Goal: Information Seeking & Learning: Learn about a topic

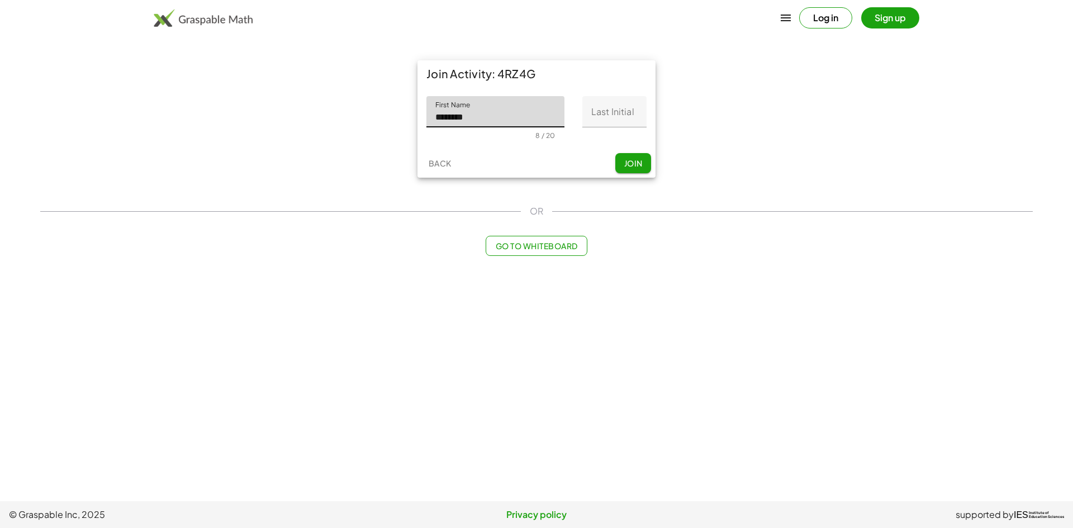
type input "********"
click at [620, 110] on input "Last Initial" at bounding box center [614, 111] width 64 height 31
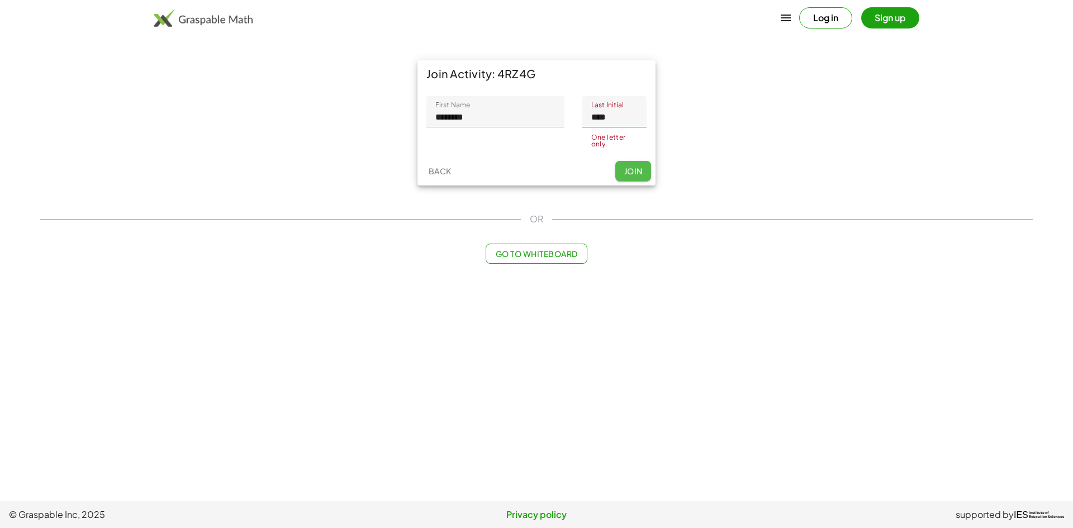
click at [635, 163] on button "Join" at bounding box center [633, 171] width 36 height 20
click at [630, 172] on span "Join" at bounding box center [633, 168] width 18 height 10
click at [628, 173] on button "Join" at bounding box center [633, 168] width 36 height 20
click at [628, 172] on span "Join" at bounding box center [633, 168] width 18 height 10
click at [628, 168] on span "Join" at bounding box center [633, 168] width 18 height 10
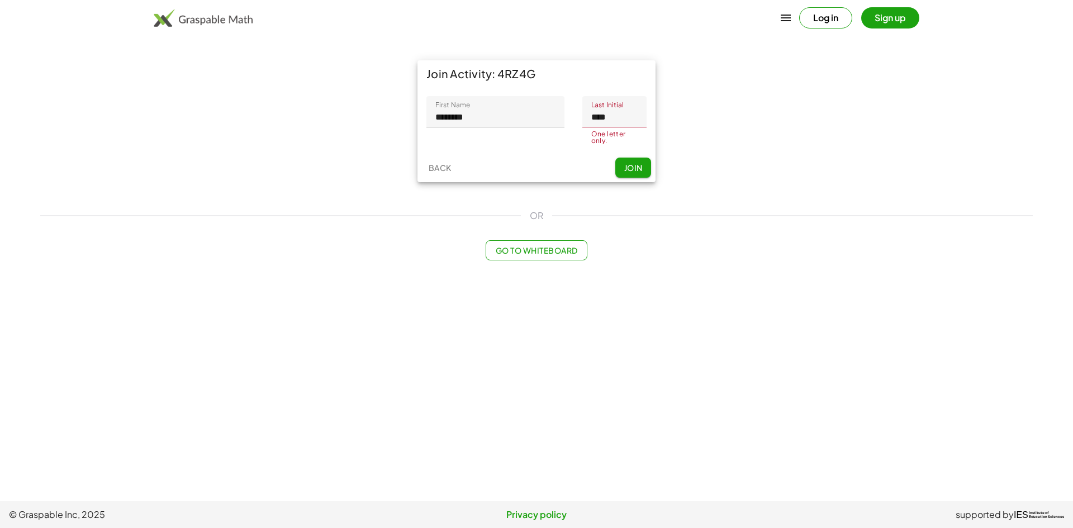
click at [640, 121] on input "****" at bounding box center [614, 111] width 64 height 31
click at [597, 118] on input "****" at bounding box center [614, 111] width 64 height 31
click at [633, 171] on span "Join" at bounding box center [633, 171] width 18 height 10
click at [636, 165] on span "Join" at bounding box center [633, 168] width 18 height 10
click at [637, 120] on input "*****" at bounding box center [614, 111] width 64 height 31
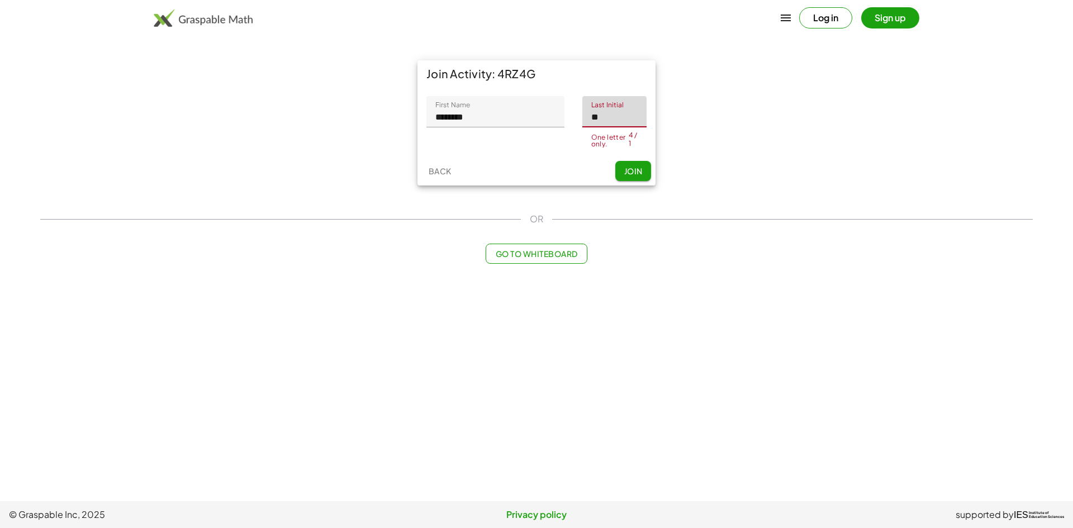
type input "*"
click at [637, 173] on span "Join" at bounding box center [633, 171] width 18 height 10
click at [639, 160] on button "Join" at bounding box center [633, 168] width 36 height 20
click at [631, 122] on input "Last Initial" at bounding box center [614, 111] width 64 height 31
type input "*"
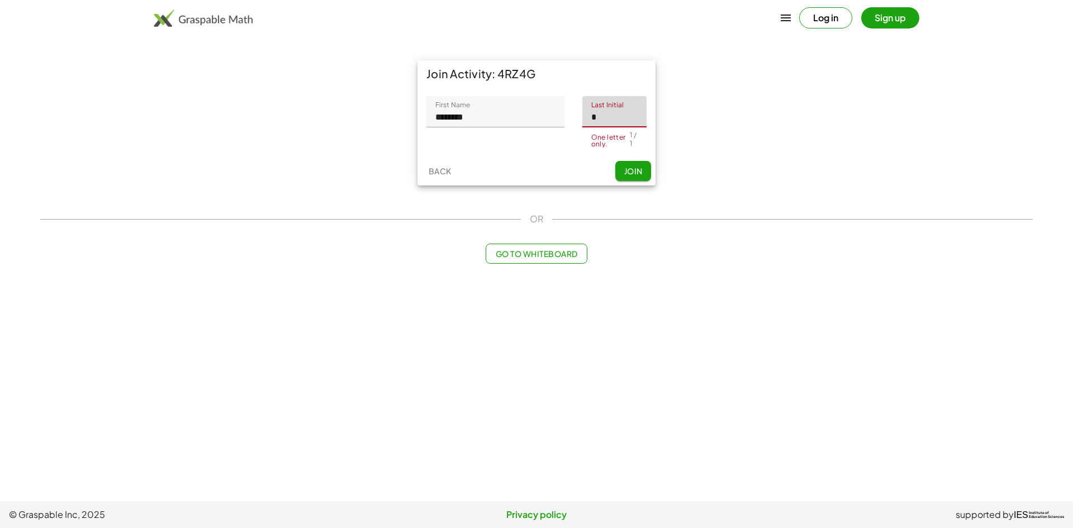
click at [639, 165] on button "Join" at bounding box center [633, 171] width 36 height 20
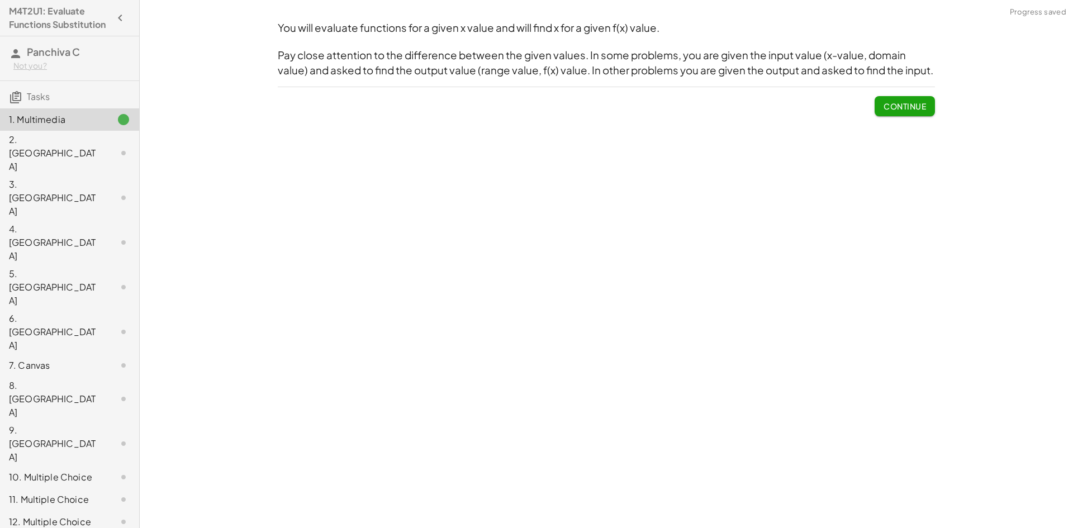
click at [917, 107] on span "Continue" at bounding box center [904, 106] width 42 height 10
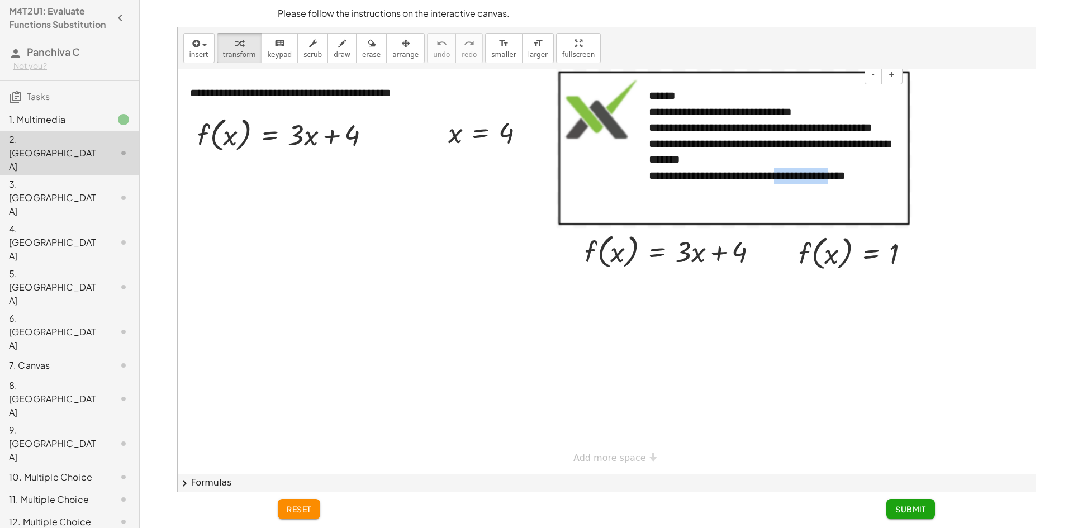
drag, startPoint x: 785, startPoint y: 188, endPoint x: 769, endPoint y: 197, distance: 17.5
click at [769, 197] on div "**********" at bounding box center [607, 271] width 858 height 405
click at [939, 208] on div at bounding box center [607, 271] width 858 height 405
drag, startPoint x: 376, startPoint y: 140, endPoint x: 373, endPoint y: 145, distance: 6.0
click at [270, 135] on div "f ( , x ) = + · 3 · x + 4" at bounding box center [270, 135] width 0 height 0
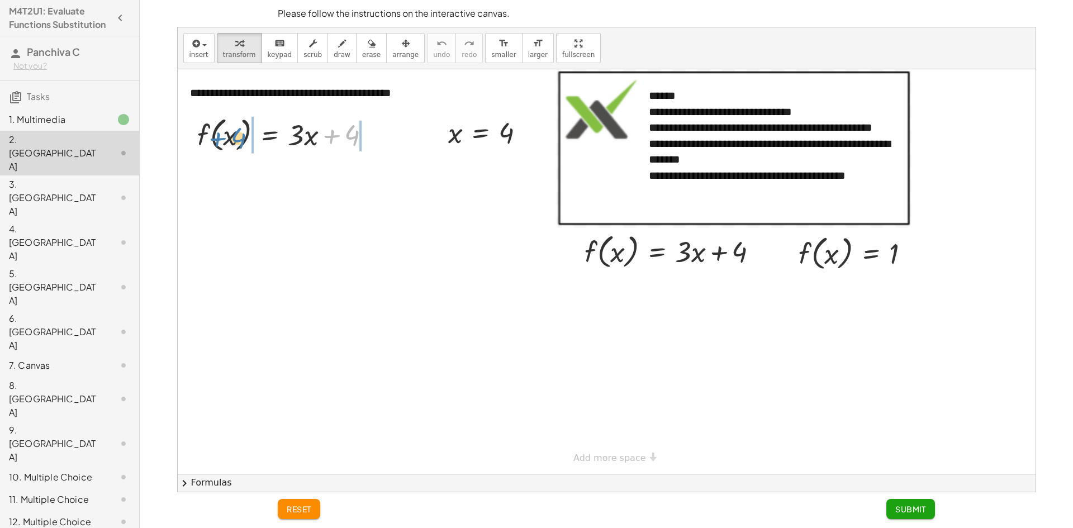
drag, startPoint x: 350, startPoint y: 136, endPoint x: 236, endPoint y: 139, distance: 114.0
click at [236, 139] on div at bounding box center [288, 134] width 193 height 42
click at [609, 253] on div at bounding box center [675, 251] width 193 height 42
click at [618, 255] on div at bounding box center [675, 251] width 193 height 42
drag, startPoint x: 894, startPoint y: 254, endPoint x: 616, endPoint y: 249, distance: 278.3
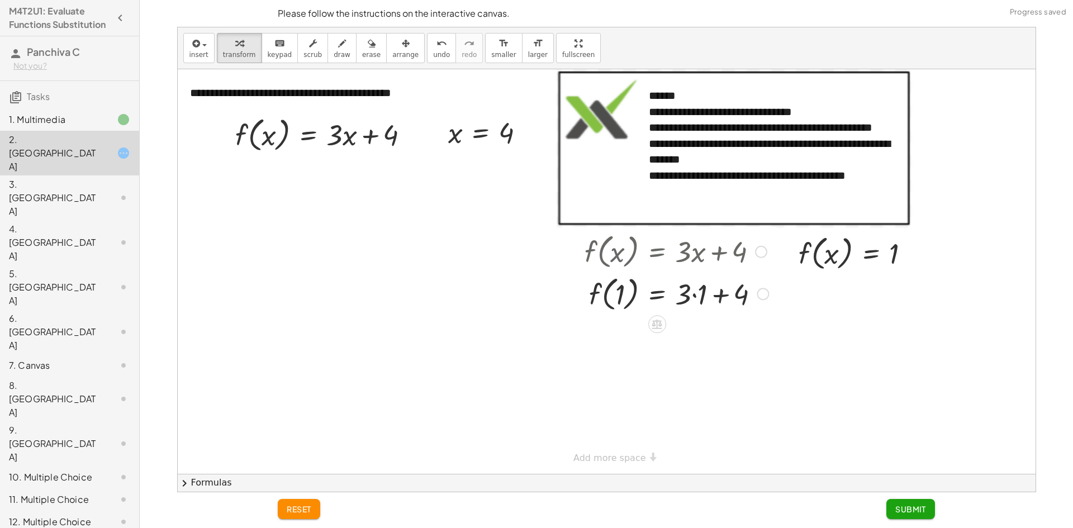
click at [700, 294] on div at bounding box center [676, 293] width 195 height 42
click at [436, 45] on icon "undo" at bounding box center [441, 43] width 11 height 13
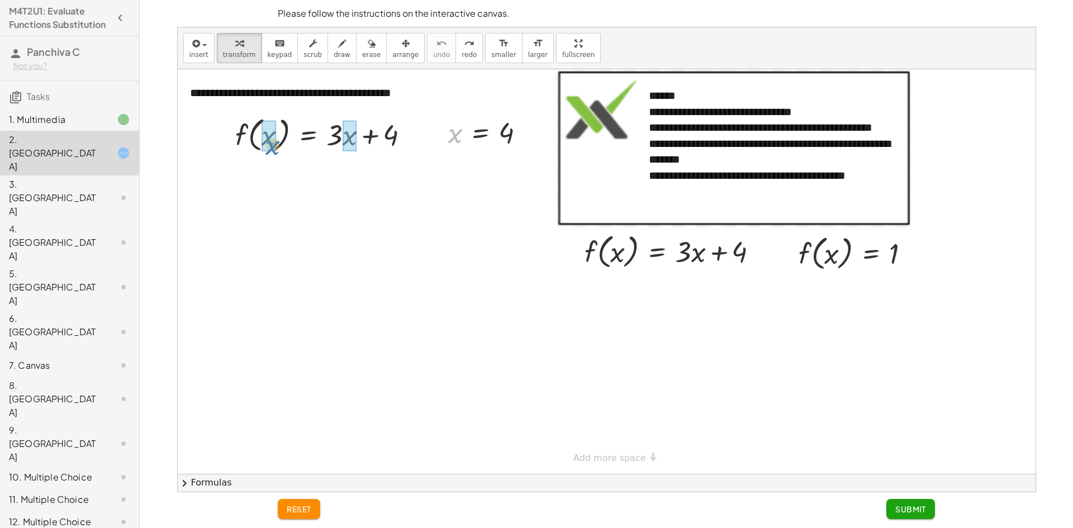
drag, startPoint x: 454, startPoint y: 141, endPoint x: 270, endPoint y: 150, distance: 183.5
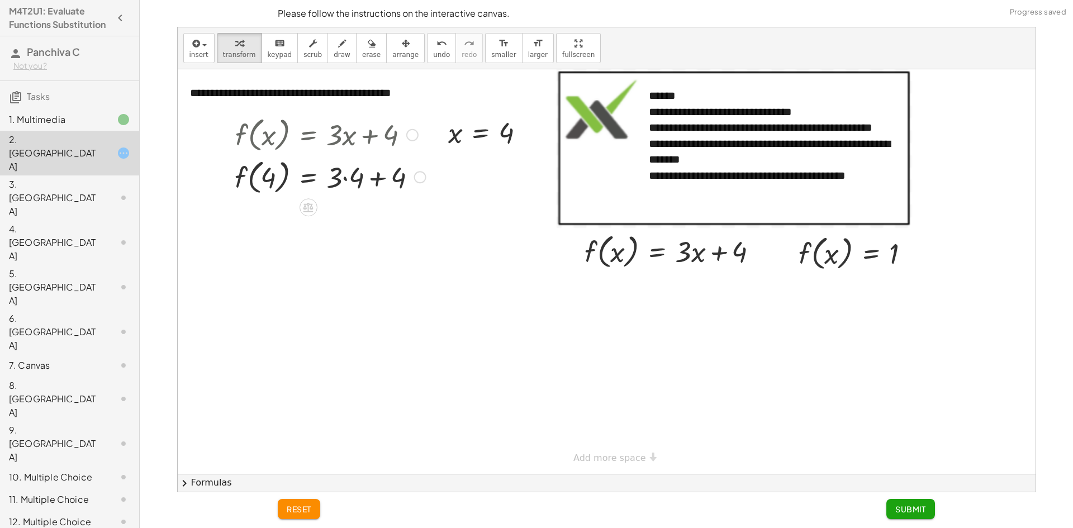
click at [354, 180] on div at bounding box center [330, 176] width 202 height 42
click at [357, 226] on div at bounding box center [330, 218] width 202 height 42
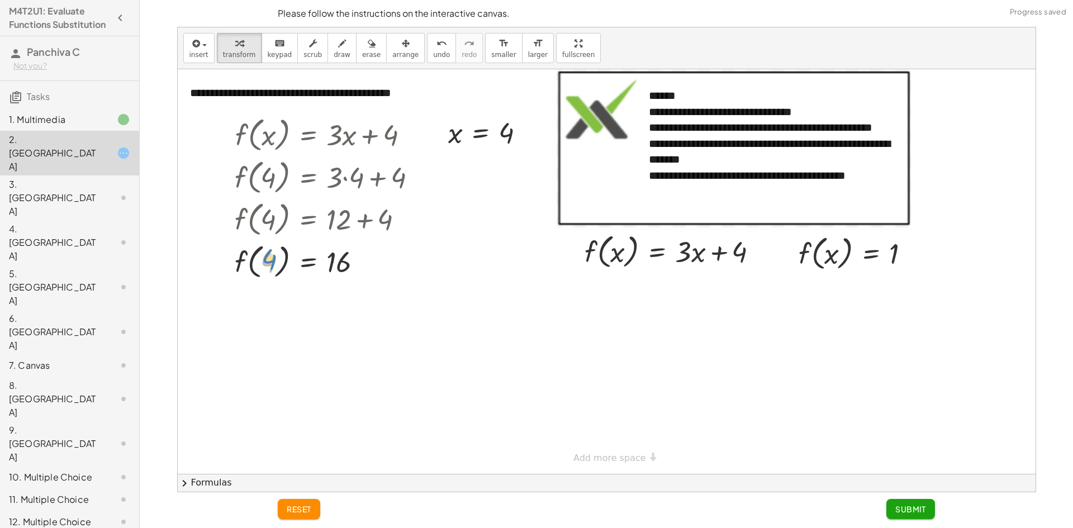
click at [274, 263] on div at bounding box center [330, 261] width 202 height 42
click at [834, 261] on div at bounding box center [858, 252] width 131 height 42
drag, startPoint x: 807, startPoint y: 250, endPoint x: 624, endPoint y: 256, distance: 183.4
drag, startPoint x: 742, startPoint y: 293, endPoint x: 645, endPoint y: 292, distance: 96.7
click at [645, 292] on div at bounding box center [675, 291] width 193 height 38
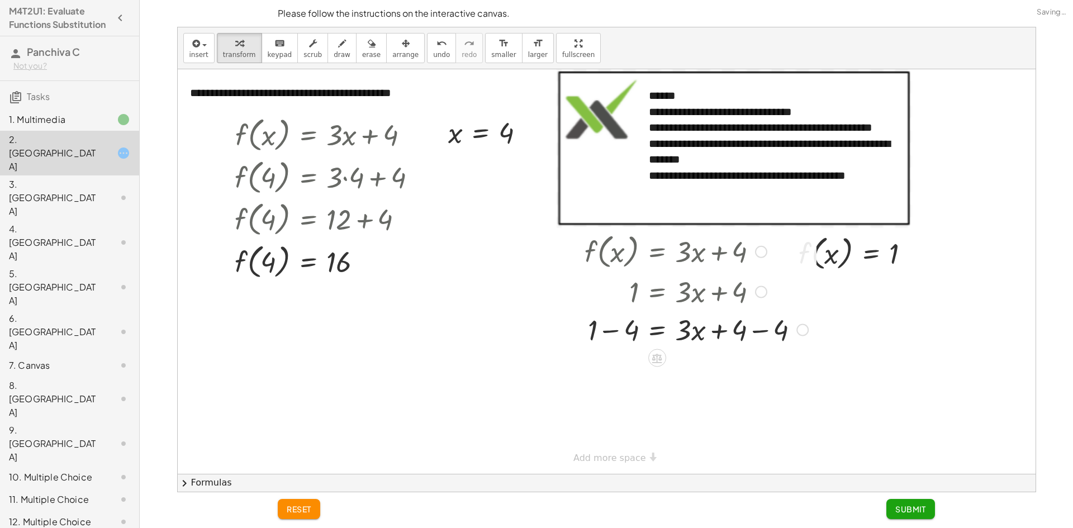
click at [754, 326] on div at bounding box center [696, 329] width 235 height 38
click at [640, 371] on div at bounding box center [696, 367] width 235 height 38
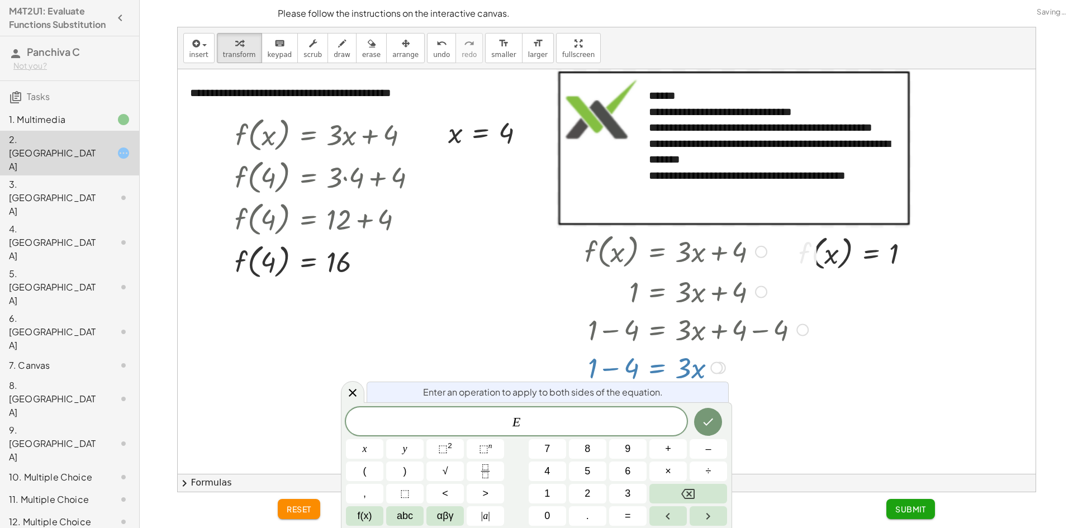
click at [634, 369] on div at bounding box center [696, 367] width 235 height 38
click at [733, 372] on div at bounding box center [696, 367] width 235 height 38
drag, startPoint x: 781, startPoint y: 373, endPoint x: 403, endPoint y: 378, distance: 377.8
click at [780, 373] on div at bounding box center [696, 367] width 235 height 38
click at [355, 392] on icon at bounding box center [352, 392] width 13 height 13
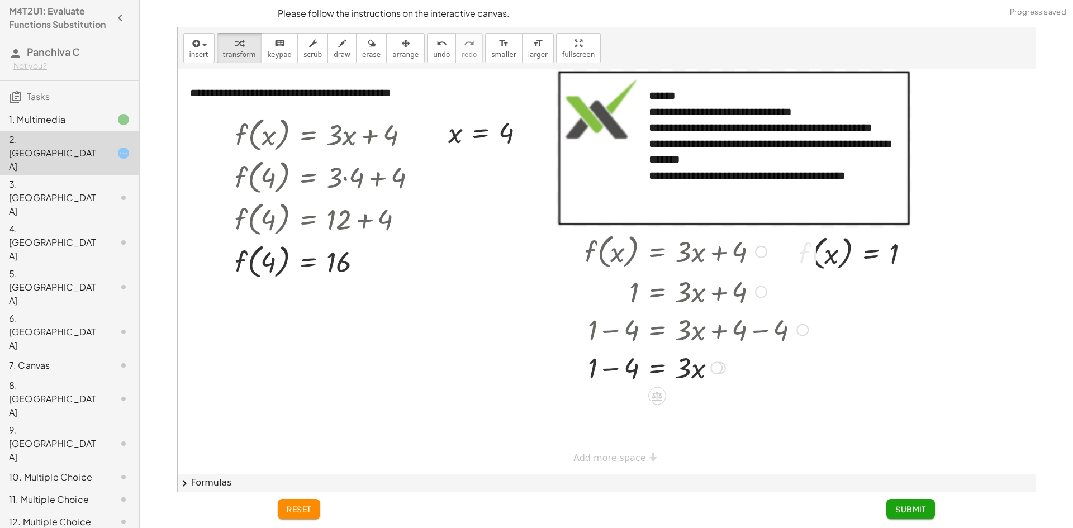
click at [638, 373] on div at bounding box center [696, 367] width 235 height 38
drag, startPoint x: 684, startPoint y: 408, endPoint x: 622, endPoint y: 435, distance: 67.6
click at [686, 411] on div at bounding box center [696, 405] width 235 height 56
click at [634, 420] on div at bounding box center [696, 405] width 235 height 56
drag, startPoint x: 681, startPoint y: 409, endPoint x: 620, endPoint y: 408, distance: 60.9
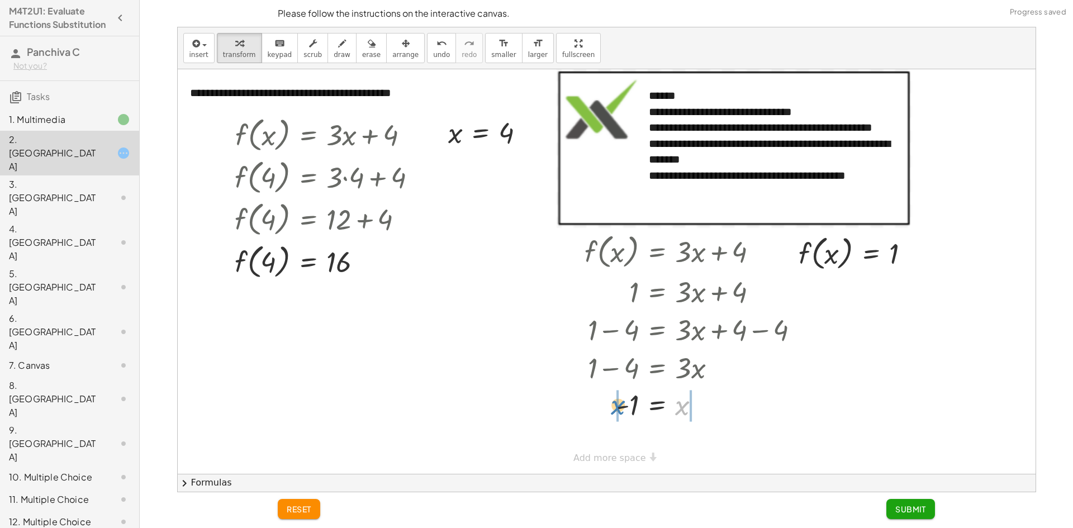
click at [620, 408] on div at bounding box center [696, 405] width 235 height 37
click at [591, 446] on div at bounding box center [685, 442] width 256 height 38
click at [693, 448] on div at bounding box center [685, 442] width 256 height 38
drag, startPoint x: 621, startPoint y: 444, endPoint x: 693, endPoint y: 444, distance: 72.6
click at [693, 444] on div at bounding box center [685, 442] width 256 height 37
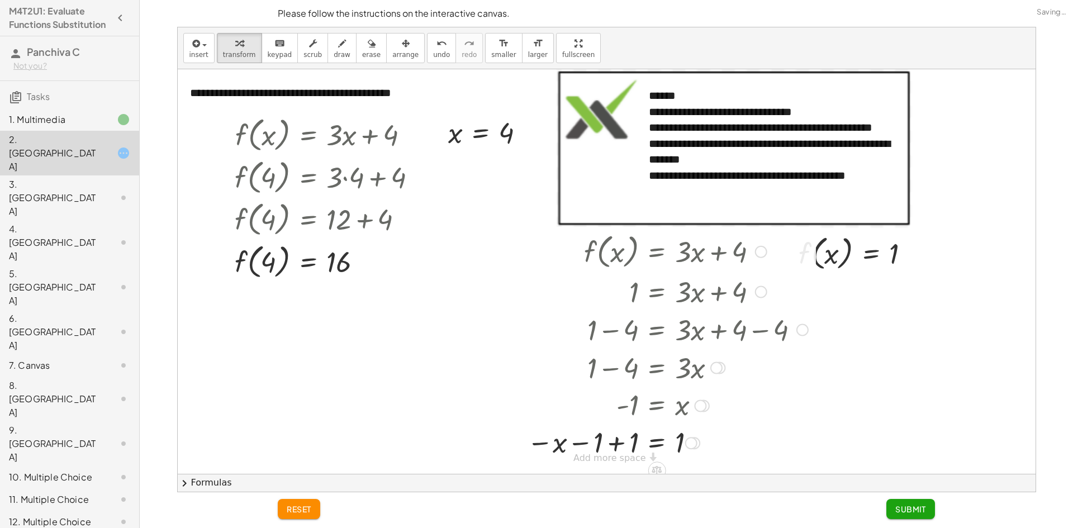
click at [619, 446] on div at bounding box center [667, 442] width 292 height 37
drag, startPoint x: 620, startPoint y: 448, endPoint x: 678, endPoint y: 448, distance: 58.1
click at [678, 448] on div at bounding box center [696, 442] width 235 height 37
drag, startPoint x: 236, startPoint y: 264, endPoint x: 231, endPoint y: 264, distance: 5.6
click at [231, 264] on div "f ( , x ) = + · 3 · x + 4 f ( , 4 ) = + · 3 · 4 + 4 f ( , 4 ) = + 12 + 4 f ( , …" at bounding box center [326, 197] width 216 height 174
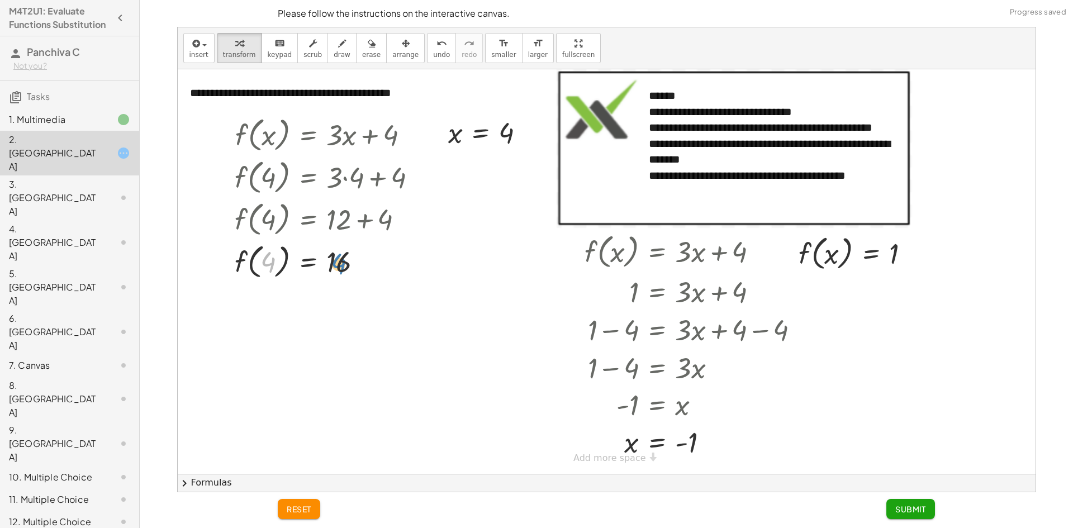
drag, startPoint x: 268, startPoint y: 262, endPoint x: 338, endPoint y: 264, distance: 69.9
click at [338, 264] on div at bounding box center [330, 261] width 202 height 42
click at [911, 504] on span "Submit" at bounding box center [910, 509] width 31 height 10
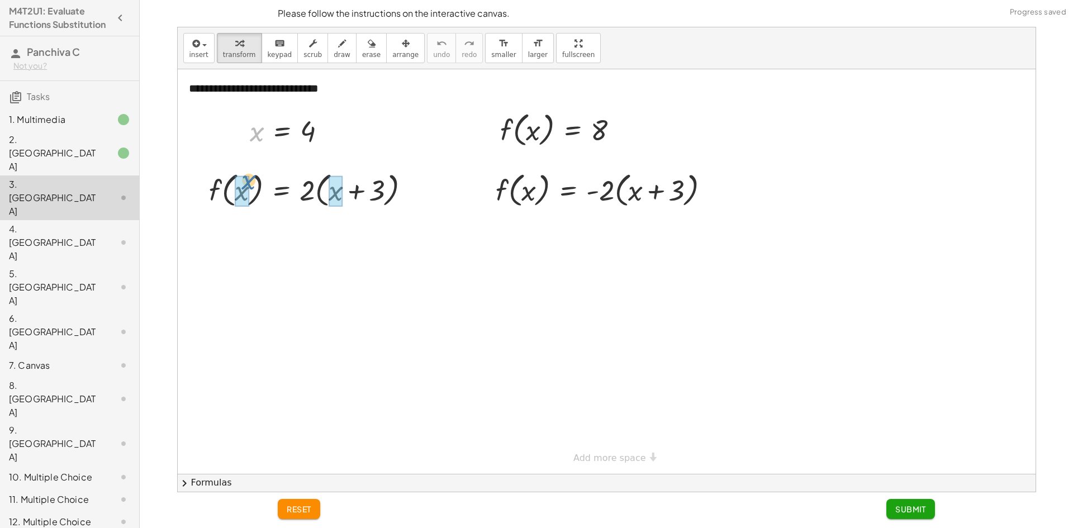
drag, startPoint x: 254, startPoint y: 134, endPoint x: 244, endPoint y: 186, distance: 52.9
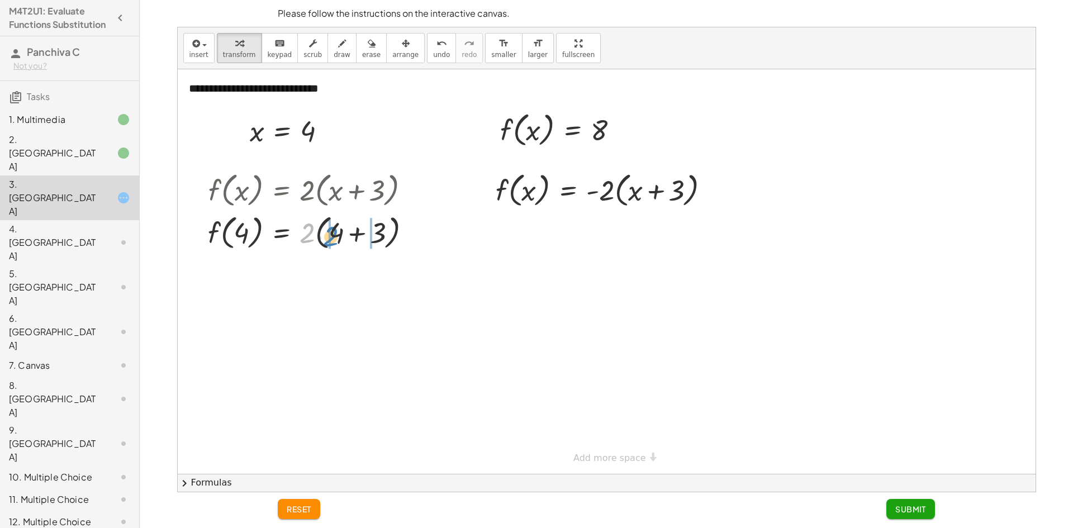
drag, startPoint x: 306, startPoint y: 237, endPoint x: 329, endPoint y: 241, distance: 23.8
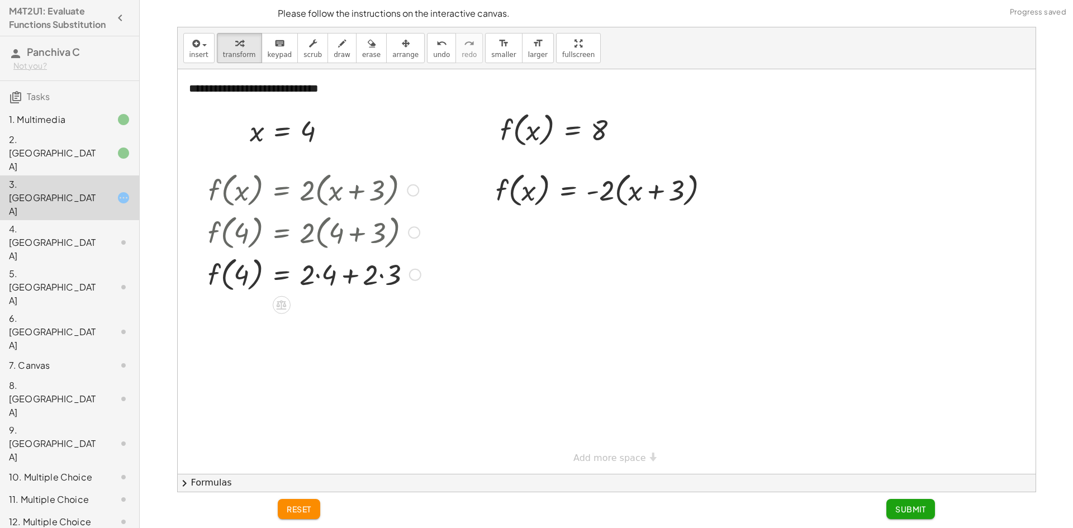
click at [317, 274] on div at bounding box center [314, 274] width 224 height 42
click at [359, 312] on div at bounding box center [314, 316] width 224 height 42
click at [328, 321] on div at bounding box center [314, 316] width 224 height 42
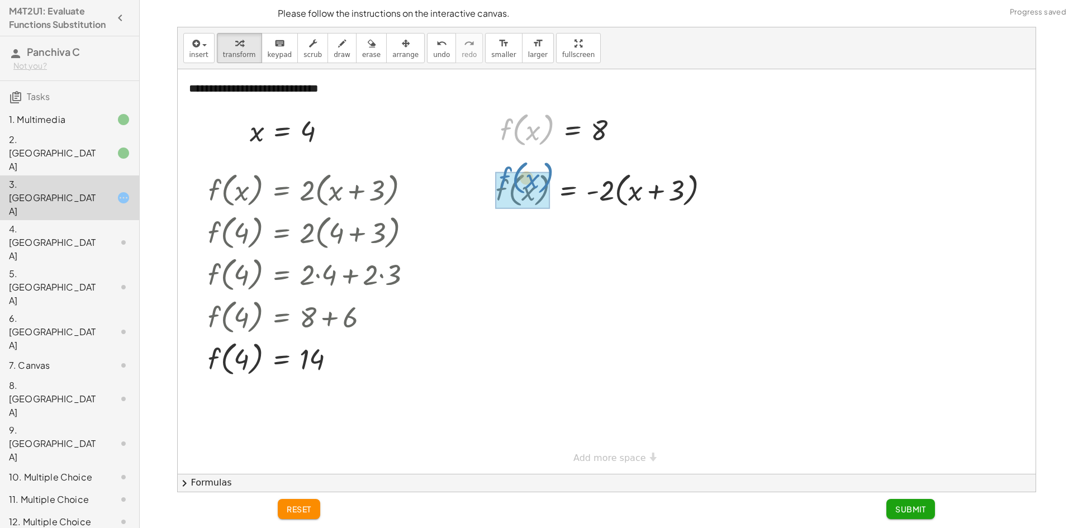
drag, startPoint x: 505, startPoint y: 127, endPoint x: 505, endPoint y: 175, distance: 48.1
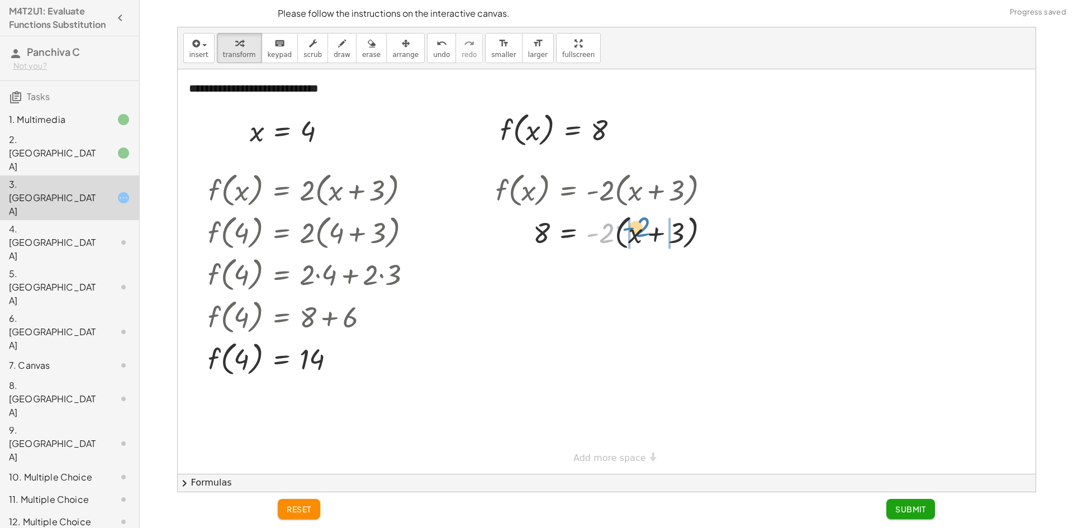
drag, startPoint x: 603, startPoint y: 237, endPoint x: 639, endPoint y: 231, distance: 36.3
click at [639, 231] on div at bounding box center [607, 232] width 234 height 42
click at [661, 277] on div at bounding box center [610, 272] width 241 height 38
drag, startPoint x: 669, startPoint y: 273, endPoint x: 676, endPoint y: 275, distance: 7.6
click at [673, 275] on div at bounding box center [610, 272] width 241 height 38
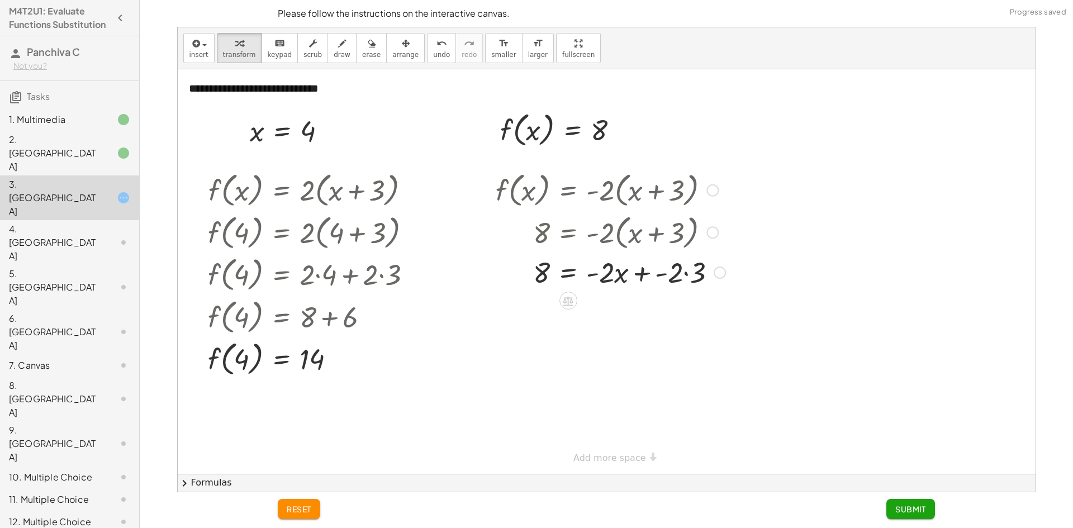
click at [683, 275] on div at bounding box center [610, 272] width 241 height 38
click at [686, 272] on div at bounding box center [610, 272] width 241 height 38
click at [616, 310] on div at bounding box center [610, 310] width 241 height 38
click at [651, 311] on div at bounding box center [610, 310] width 241 height 38
click at [652, 349] on div at bounding box center [610, 348] width 241 height 38
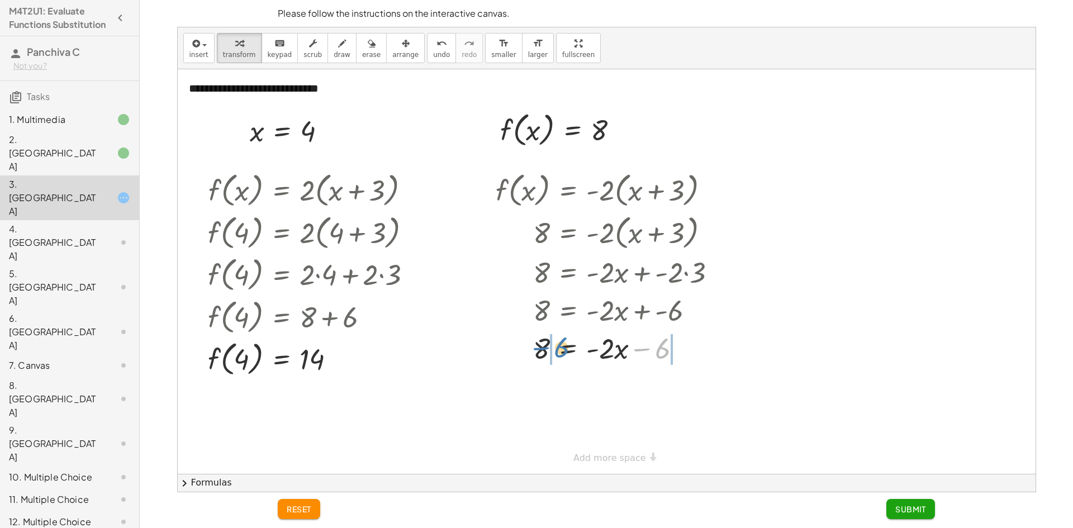
drag, startPoint x: 644, startPoint y: 349, endPoint x: 543, endPoint y: 348, distance: 101.2
click at [543, 348] on div at bounding box center [610, 348] width 241 height 38
click at [524, 389] on div at bounding box center [611, 386] width 251 height 38
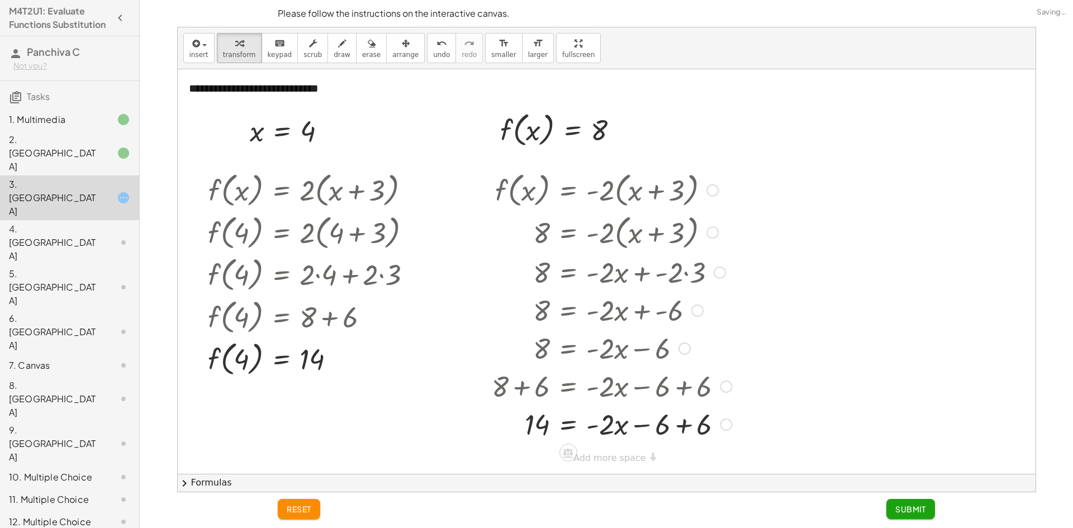
click at [680, 426] on div at bounding box center [611, 424] width 251 height 38
click at [633, 464] on div "**********" at bounding box center [607, 473] width 858 height 809
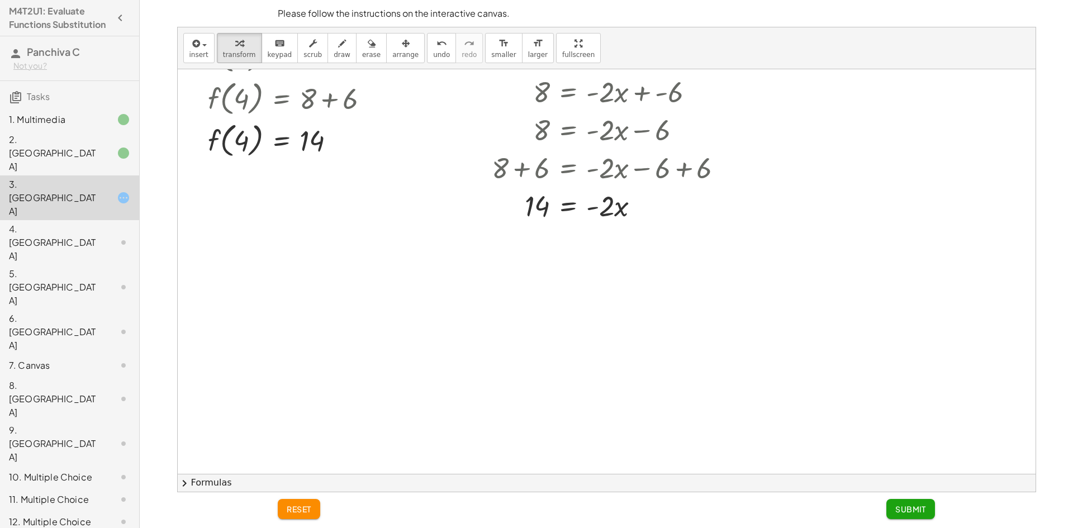
scroll to position [224, 0]
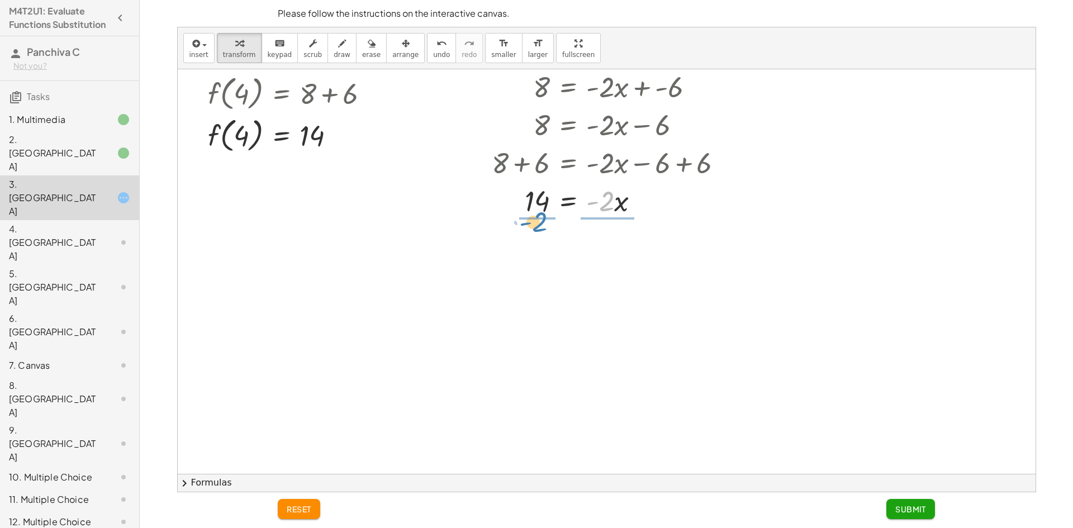
drag, startPoint x: 608, startPoint y: 205, endPoint x: 541, endPoint y: 225, distance: 70.2
click at [541, 225] on div "**********" at bounding box center [607, 250] width 858 height 809
click at [610, 257] on div at bounding box center [611, 247] width 251 height 56
click at [536, 300] on div at bounding box center [611, 303] width 251 height 56
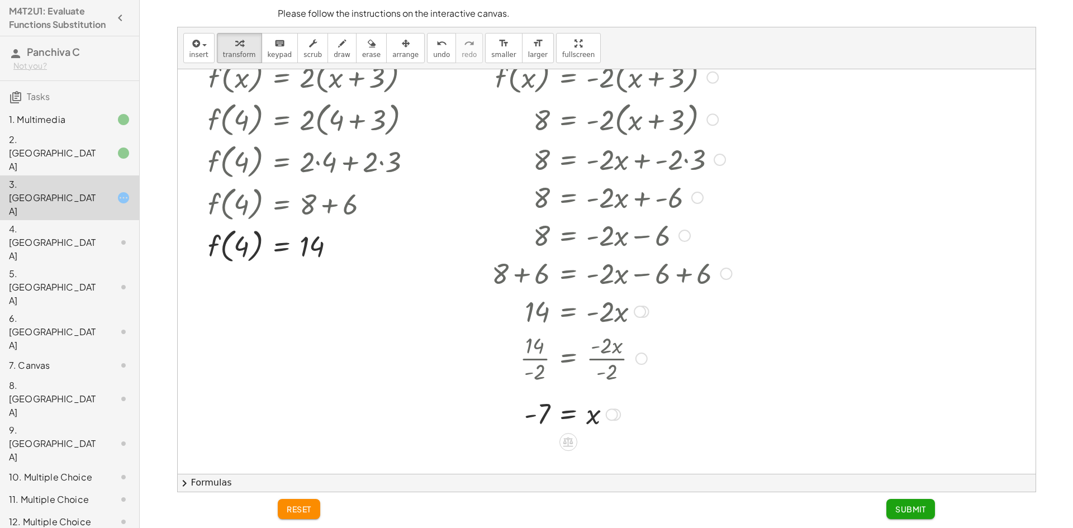
scroll to position [112, 0]
click at [891, 507] on button "Submit" at bounding box center [910, 509] width 49 height 20
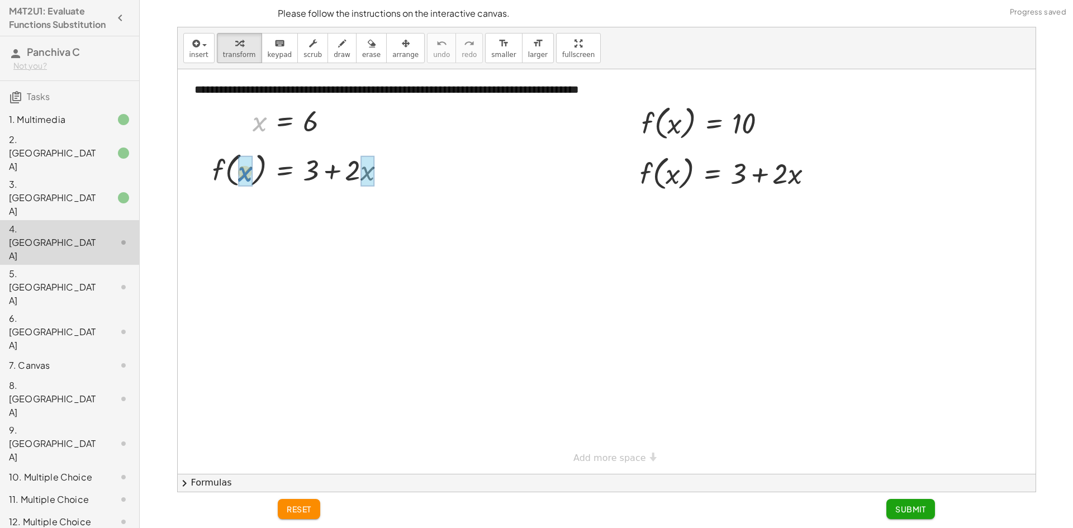
drag, startPoint x: 261, startPoint y: 125, endPoint x: 246, endPoint y: 175, distance: 52.9
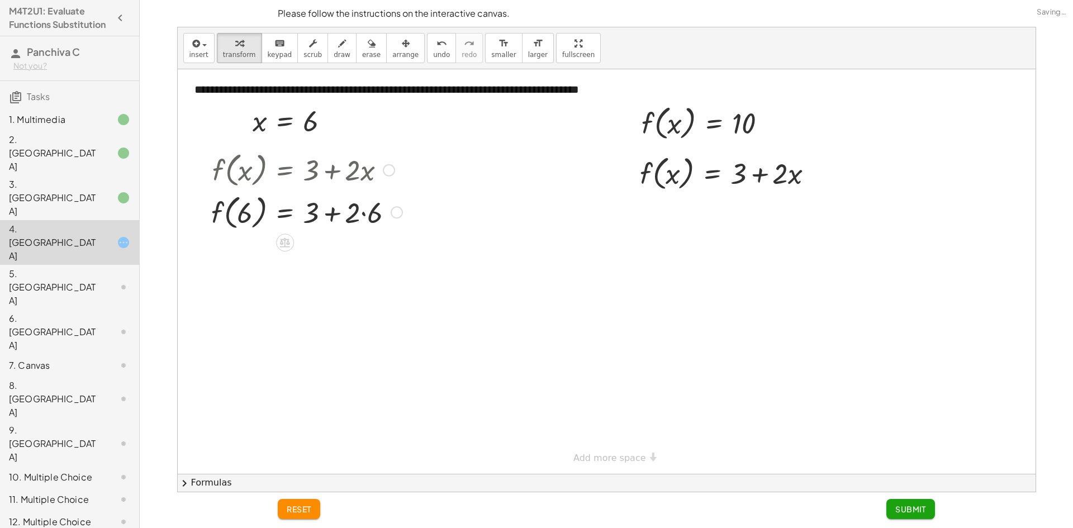
click at [368, 211] on div at bounding box center [307, 212] width 202 height 42
click at [345, 259] on div at bounding box center [307, 253] width 202 height 42
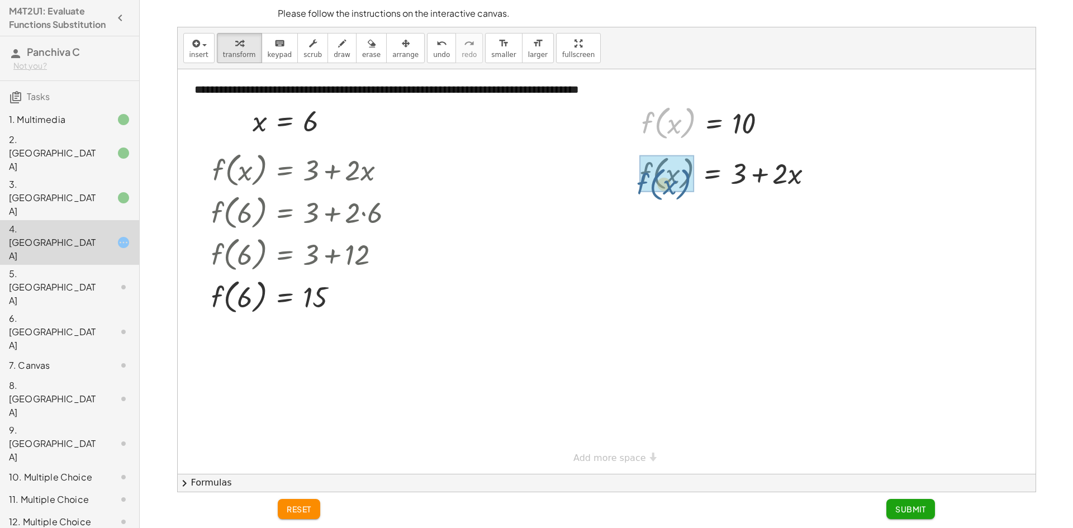
drag, startPoint x: 646, startPoint y: 126, endPoint x: 642, endPoint y: 187, distance: 61.6
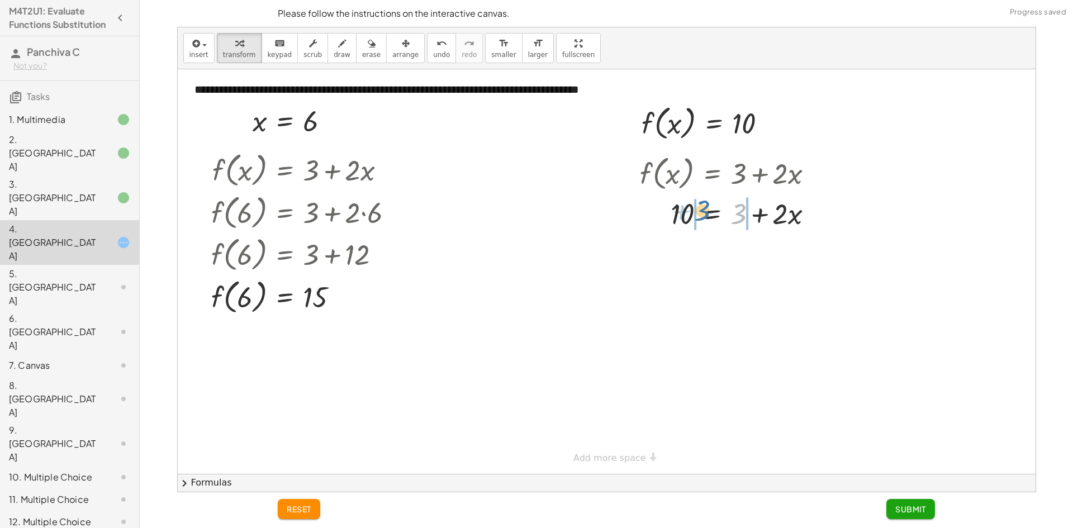
drag, startPoint x: 741, startPoint y: 217, endPoint x: 702, endPoint y: 214, distance: 38.7
click at [702, 214] on div at bounding box center [730, 213] width 193 height 38
click at [771, 250] on div at bounding box center [746, 251] width 246 height 38
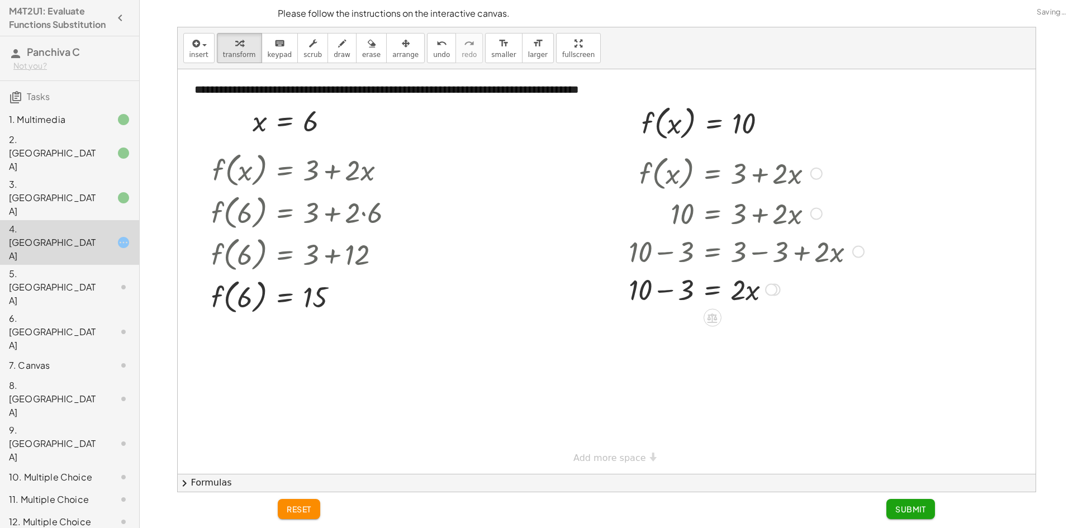
click at [683, 283] on div at bounding box center [746, 289] width 246 height 38
drag, startPoint x: 739, startPoint y: 332, endPoint x: 693, endPoint y: 360, distance: 53.7
click at [740, 381] on div at bounding box center [746, 373] width 246 height 56
click at [676, 422] on div at bounding box center [746, 430] width 246 height 56
click at [681, 435] on div at bounding box center [746, 430] width 246 height 56
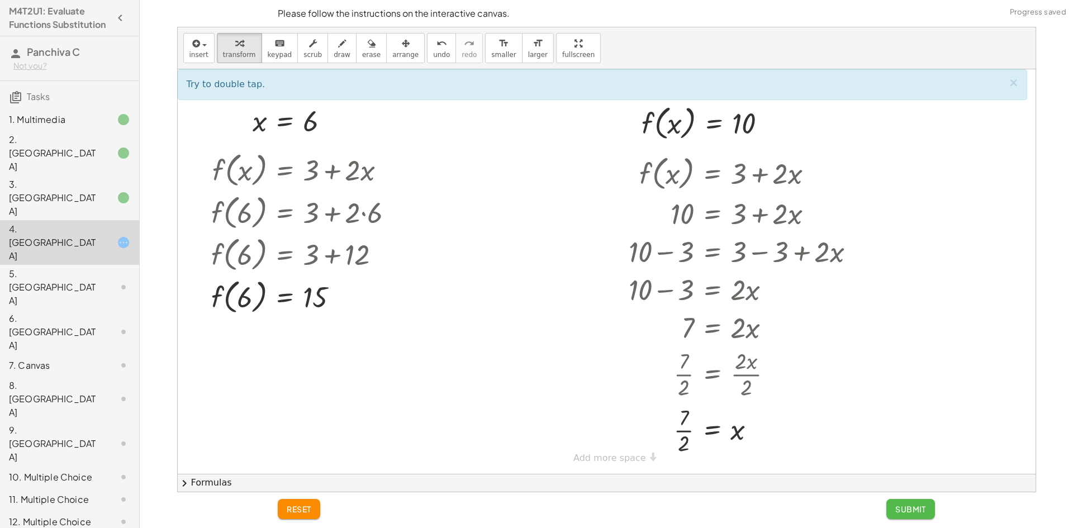
click at [906, 506] on span "Submit" at bounding box center [910, 509] width 31 height 10
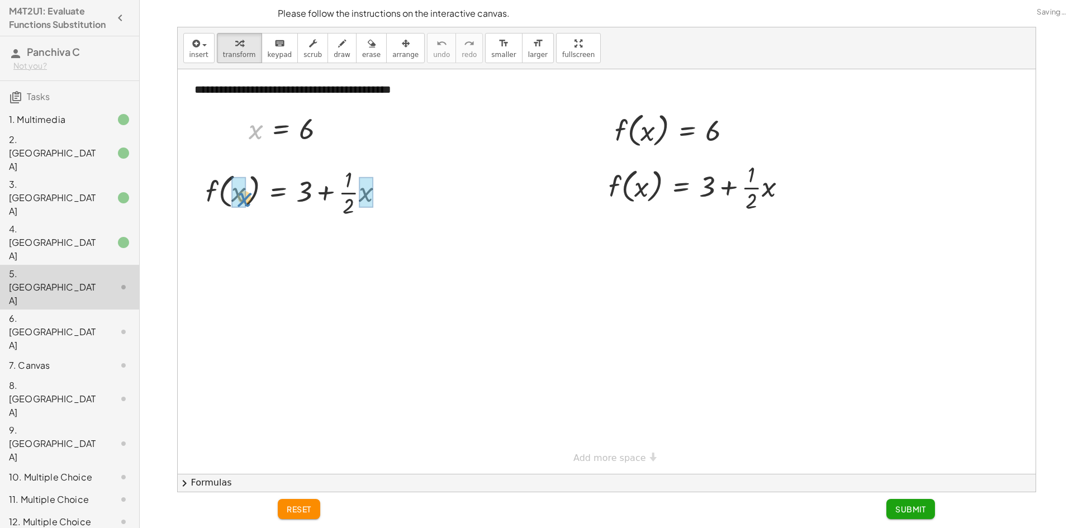
drag, startPoint x: 254, startPoint y: 127, endPoint x: 246, endPoint y: 186, distance: 58.6
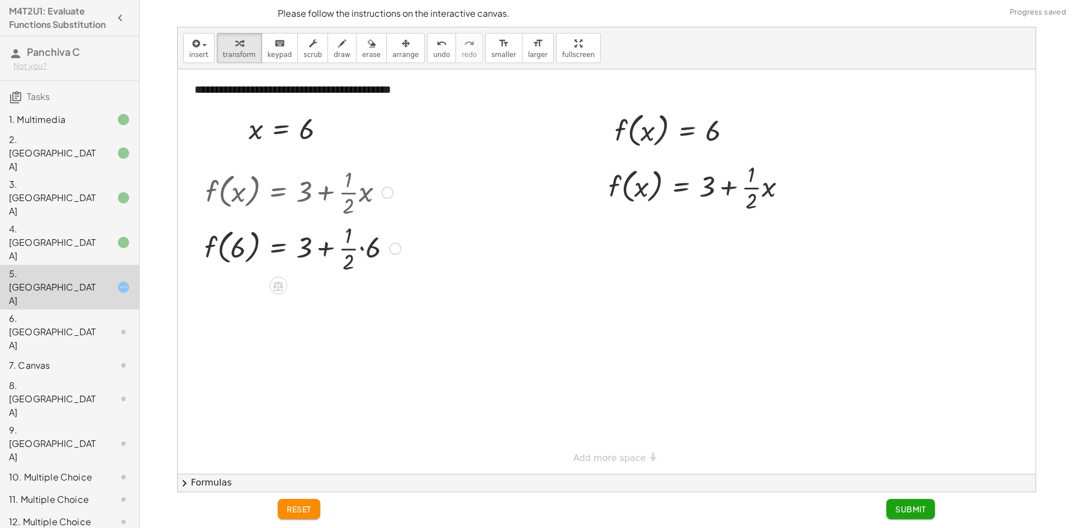
click at [369, 253] on div at bounding box center [302, 248] width 207 height 56
click at [343, 303] on div at bounding box center [302, 303] width 207 height 56
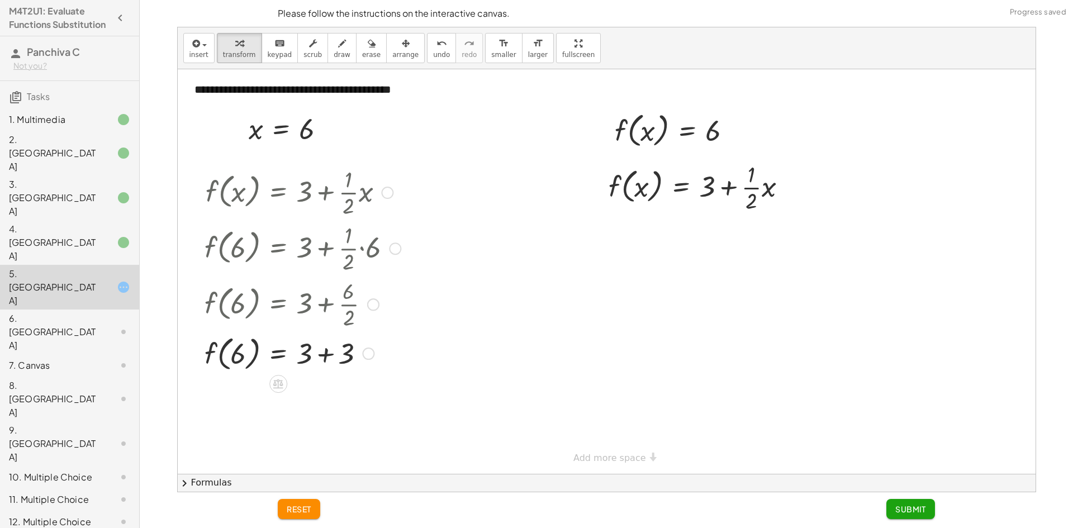
click at [320, 358] on div at bounding box center [302, 352] width 207 height 42
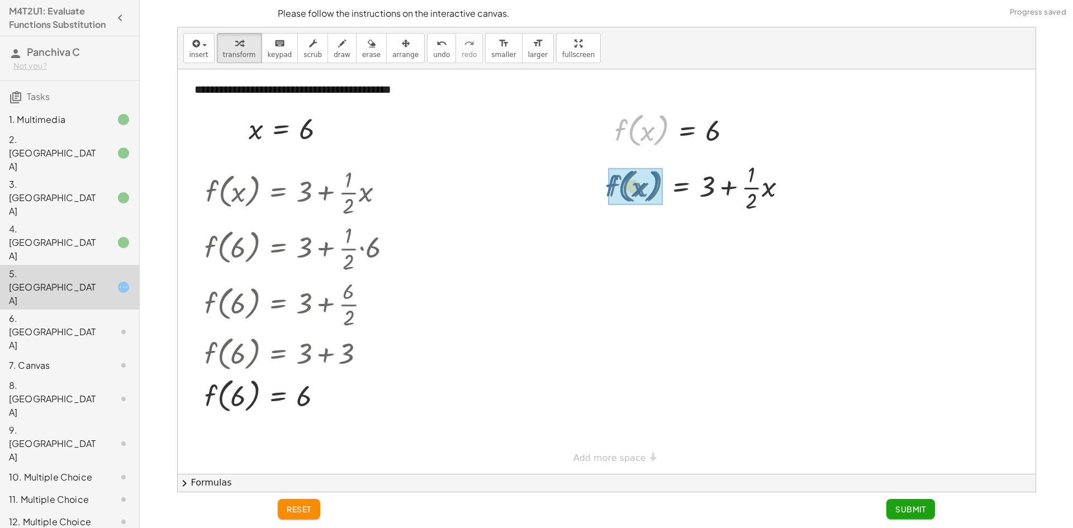
drag, startPoint x: 622, startPoint y: 130, endPoint x: 610, endPoint y: 190, distance: 60.9
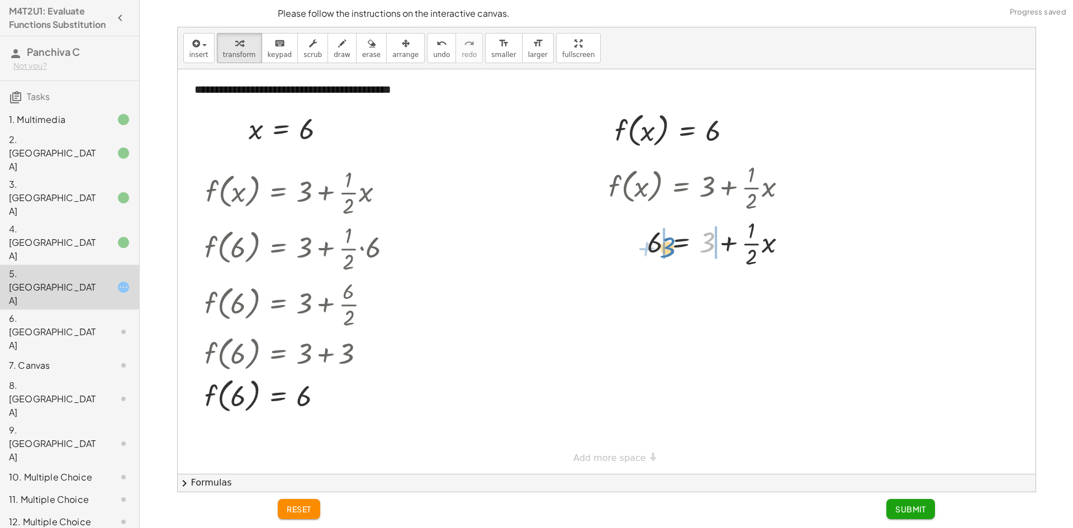
drag, startPoint x: 709, startPoint y: 239, endPoint x: 669, endPoint y: 244, distance: 40.0
click at [669, 244] on div at bounding box center [702, 243] width 198 height 56
click at [737, 305] on div at bounding box center [722, 298] width 244 height 56
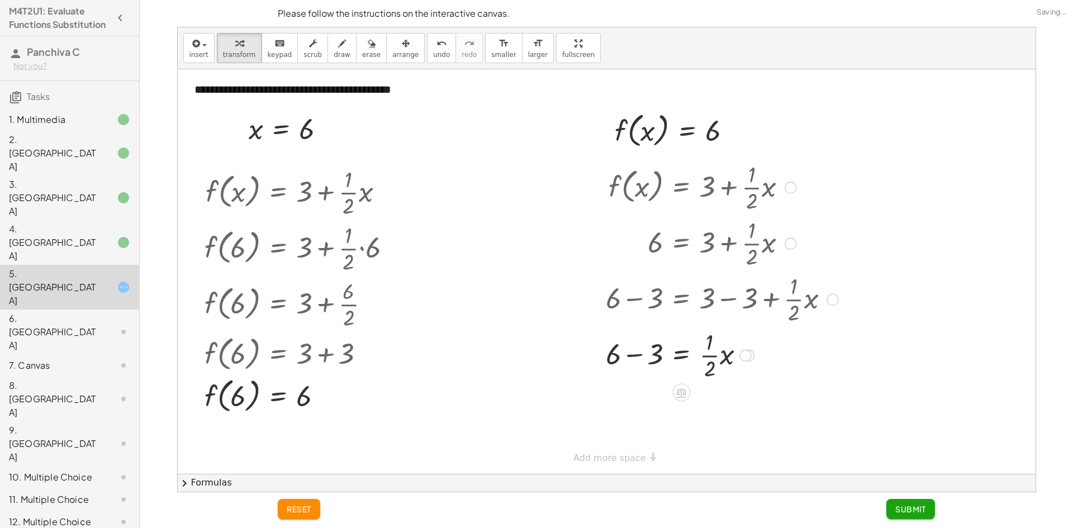
click at [642, 354] on div at bounding box center [722, 354] width 244 height 56
click at [712, 406] on div at bounding box center [722, 411] width 244 height 56
click at [709, 419] on div at bounding box center [722, 411] width 244 height 56
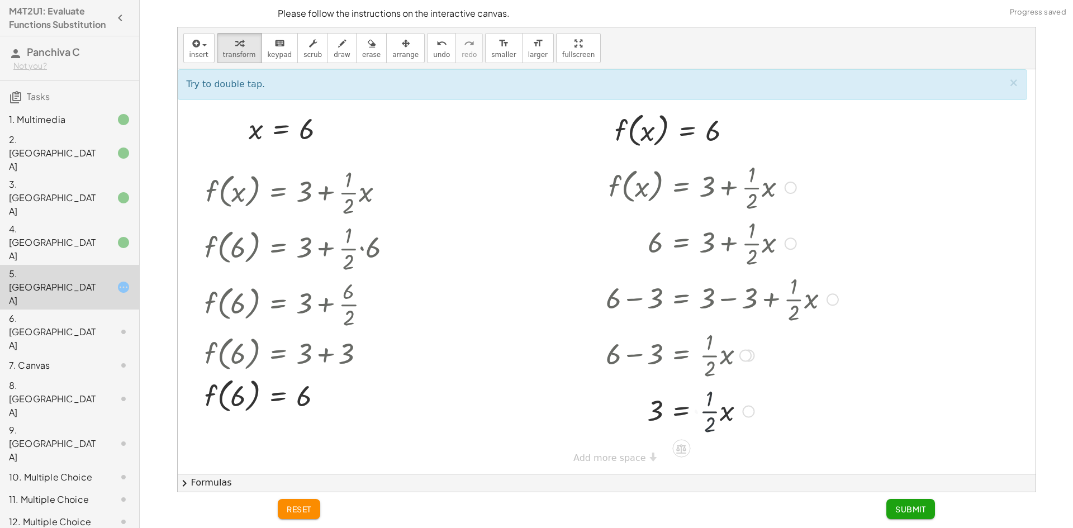
click at [709, 419] on div at bounding box center [722, 411] width 244 height 56
click at [710, 410] on div at bounding box center [722, 411] width 244 height 56
click at [607, 459] on div "**********" at bounding box center [607, 271] width 858 height 405
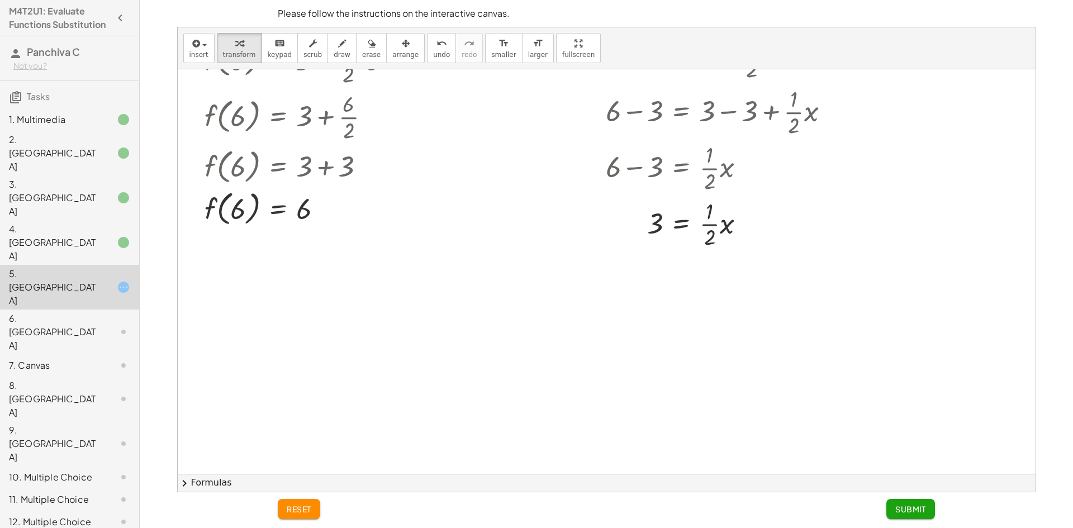
scroll to position [224, 0]
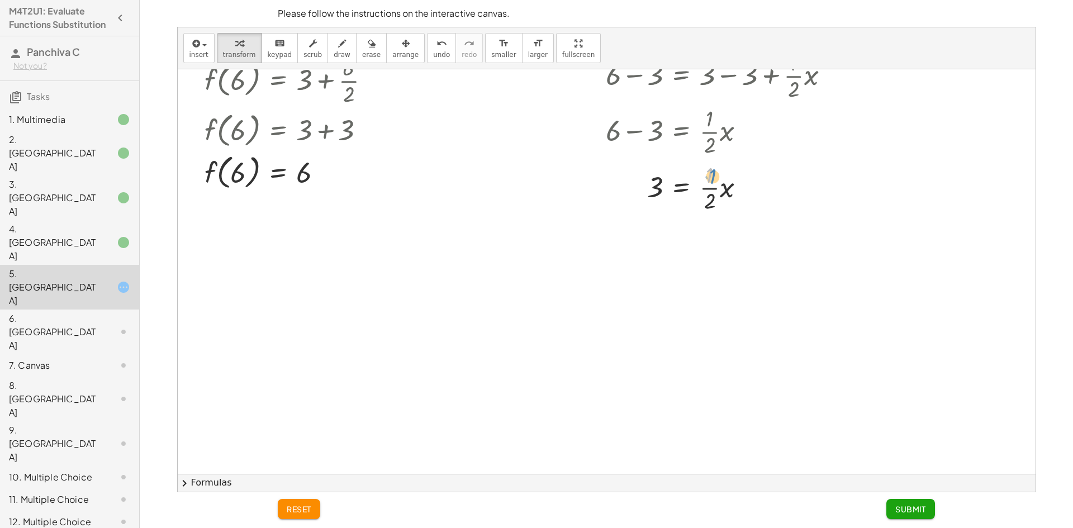
click at [712, 172] on div at bounding box center [722, 187] width 244 height 56
drag, startPoint x: 708, startPoint y: 187, endPoint x: 669, endPoint y: 186, distance: 39.1
click at [669, 186] on div at bounding box center [722, 187] width 244 height 56
click at [644, 242] on div at bounding box center [722, 243] width 244 height 56
click at [722, 302] on div at bounding box center [722, 299] width 244 height 56
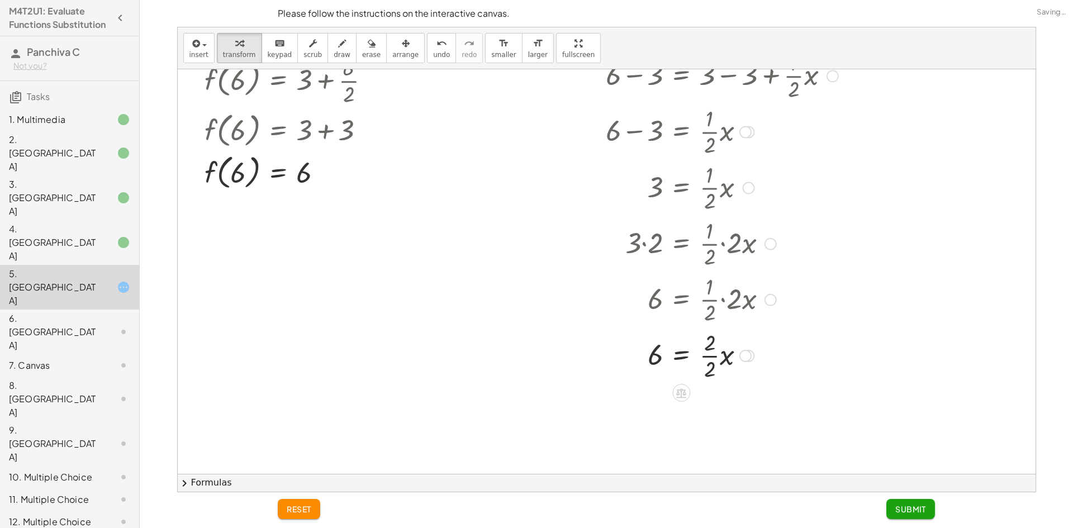
click at [713, 351] on div at bounding box center [722, 355] width 244 height 56
click at [915, 505] on span "Submit" at bounding box center [910, 509] width 31 height 10
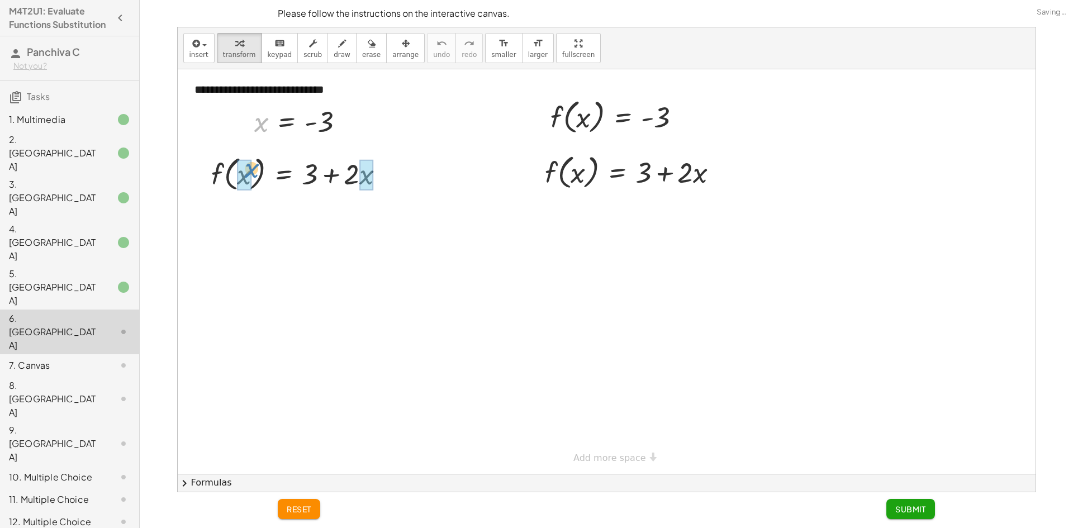
drag, startPoint x: 263, startPoint y: 124, endPoint x: 253, endPoint y: 171, distance: 47.9
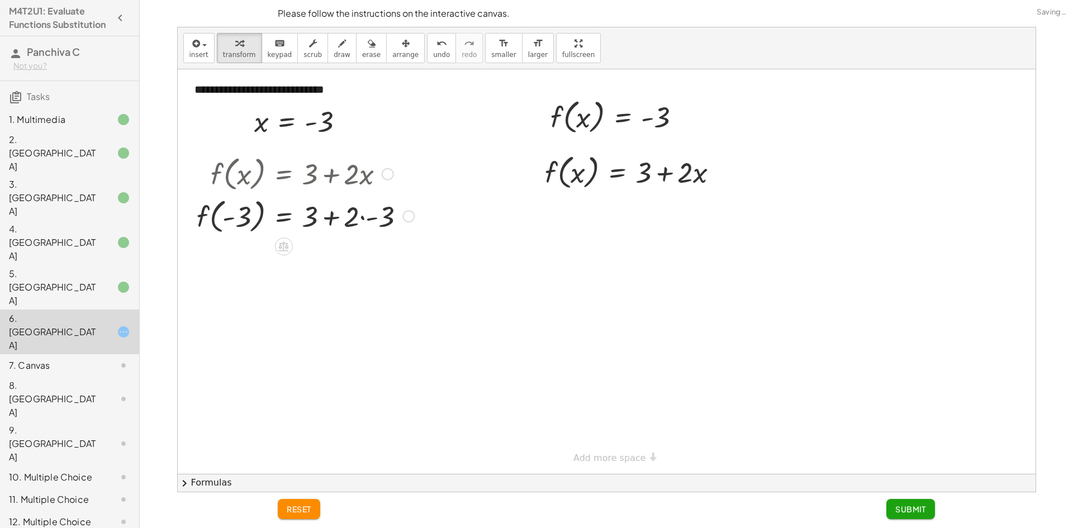
click at [360, 224] on div at bounding box center [305, 215] width 229 height 42
click at [339, 259] on div at bounding box center [305, 257] width 229 height 42
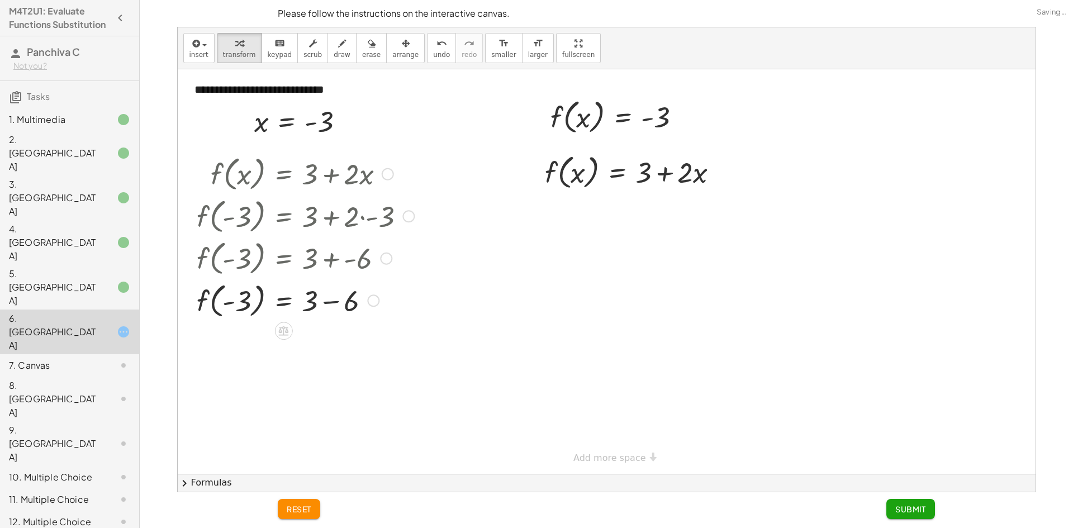
click at [329, 301] on div at bounding box center [305, 300] width 229 height 42
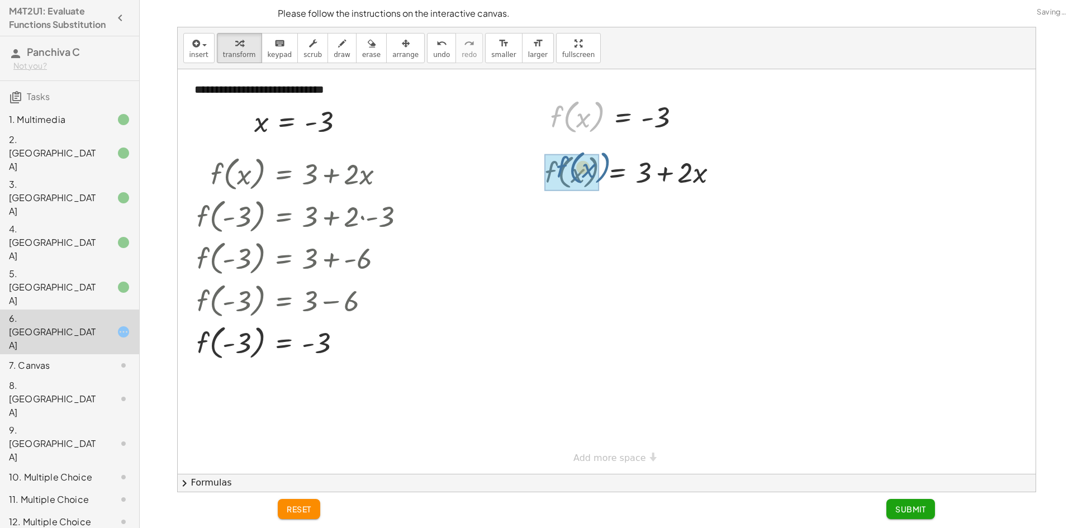
drag, startPoint x: 552, startPoint y: 119, endPoint x: 556, endPoint y: 170, distance: 51.0
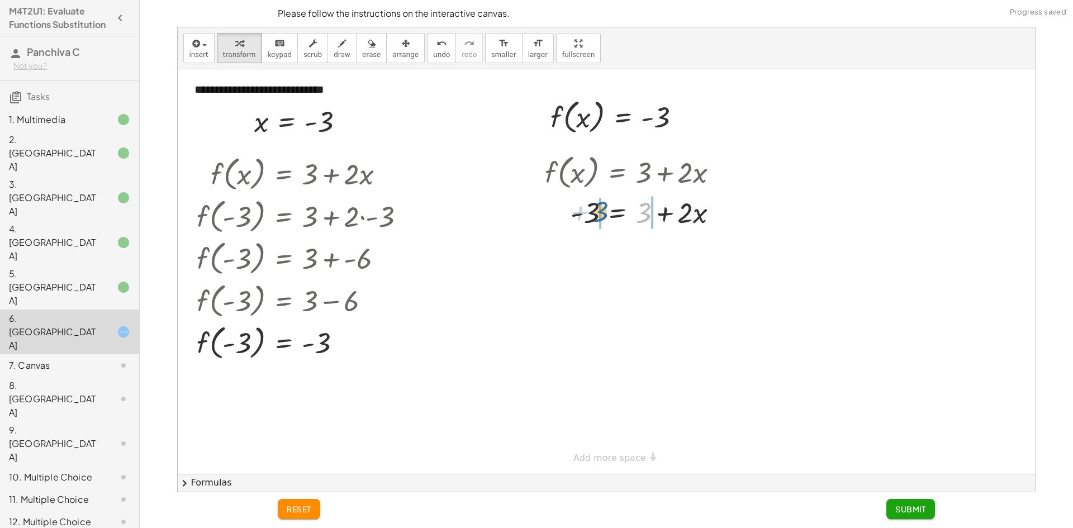
drag, startPoint x: 647, startPoint y: 219, endPoint x: 604, endPoint y: 215, distance: 43.3
click at [604, 215] on div at bounding box center [635, 212] width 193 height 38
click at [579, 239] on div at bounding box center [640, 250] width 260 height 38
click at [653, 250] on div at bounding box center [656, 250] width 235 height 38
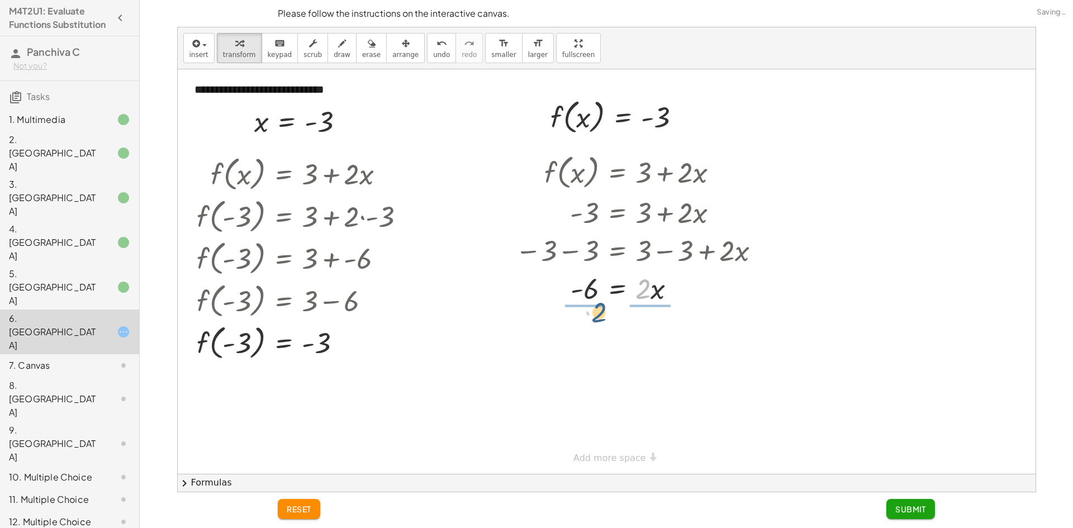
drag, startPoint x: 647, startPoint y: 289, endPoint x: 599, endPoint y: 312, distance: 53.5
click at [594, 296] on div at bounding box center [641, 288] width 253 height 38
click at [643, 329] on div at bounding box center [640, 334] width 260 height 56
click at [601, 344] on div at bounding box center [640, 334] width 260 height 56
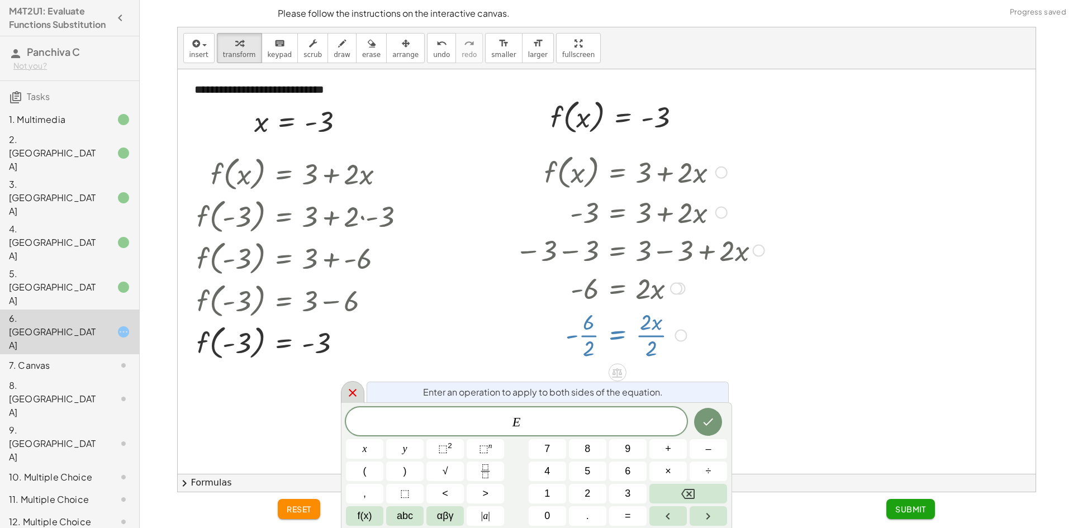
click at [350, 391] on icon at bounding box center [352, 392] width 13 height 13
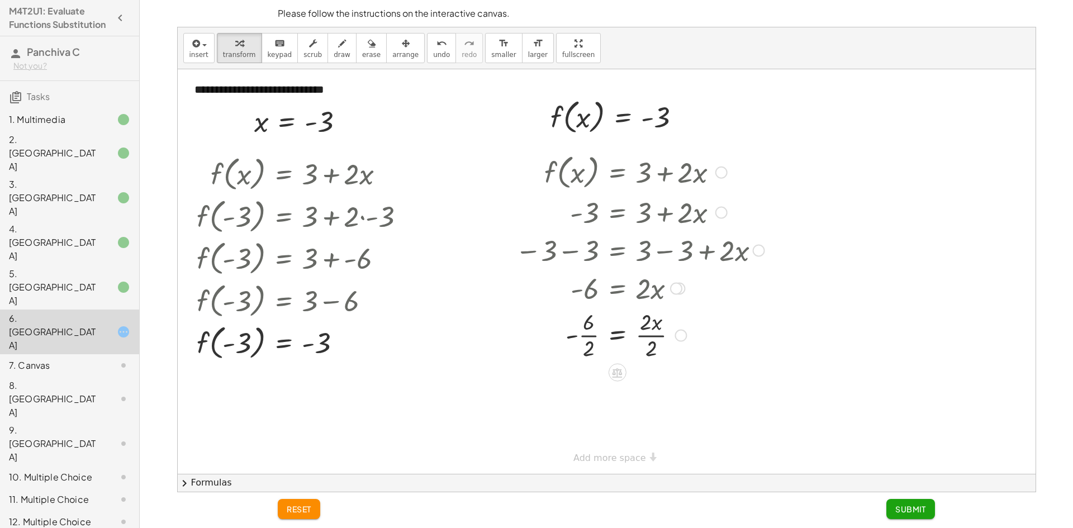
click at [652, 341] on div at bounding box center [640, 334] width 260 height 56
click at [586, 388] on div at bounding box center [640, 391] width 260 height 56
click at [913, 510] on span "Submit" at bounding box center [910, 509] width 31 height 10
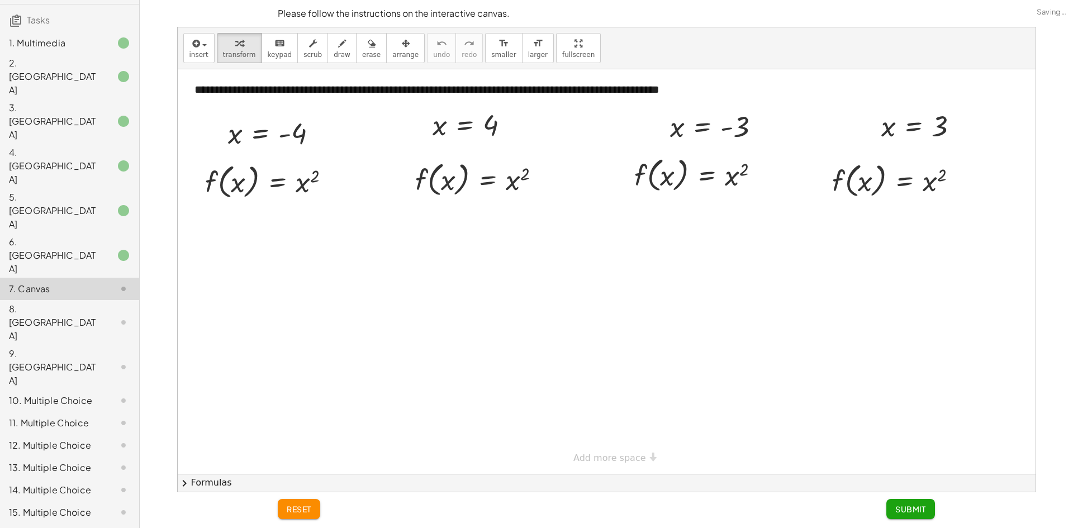
scroll to position [211, 0]
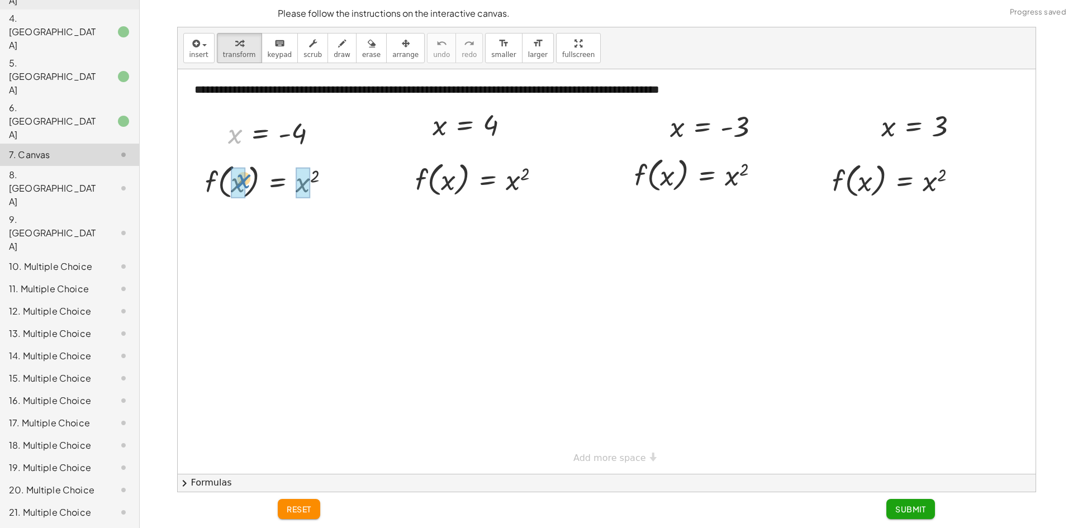
drag, startPoint x: 234, startPoint y: 133, endPoint x: 243, endPoint y: 179, distance: 46.6
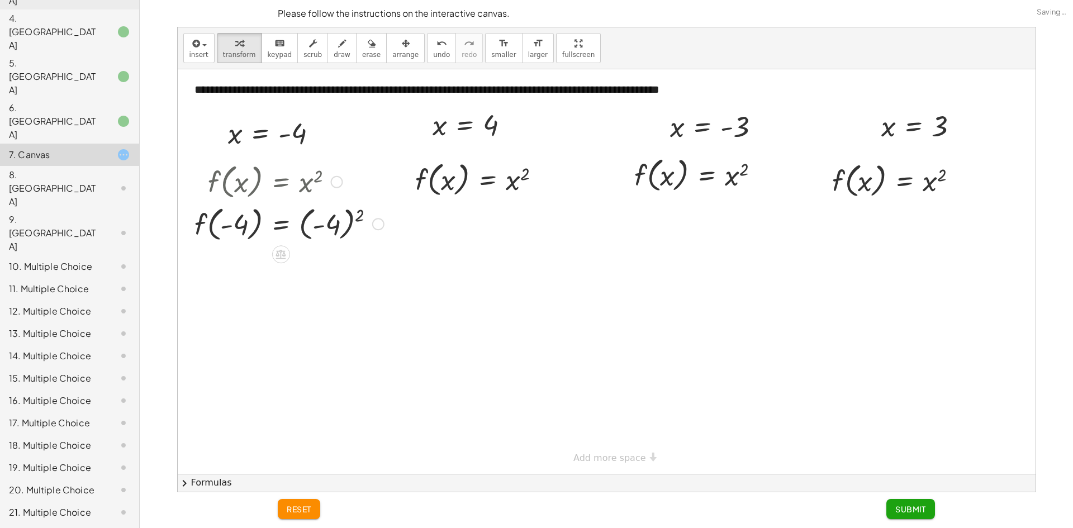
click at [339, 230] on div at bounding box center [289, 223] width 201 height 42
drag, startPoint x: 440, startPoint y: 127, endPoint x: 450, endPoint y: 183, distance: 56.7
click at [512, 181] on div at bounding box center [481, 179] width 147 height 42
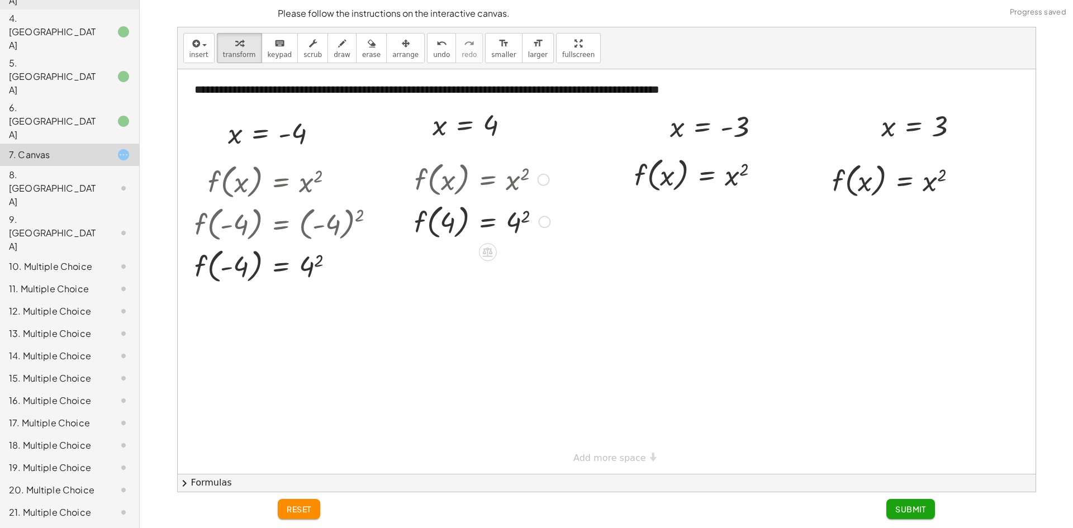
click at [513, 212] on div at bounding box center [481, 221] width 147 height 42
drag, startPoint x: 680, startPoint y: 133, endPoint x: 674, endPoint y: 180, distance: 47.3
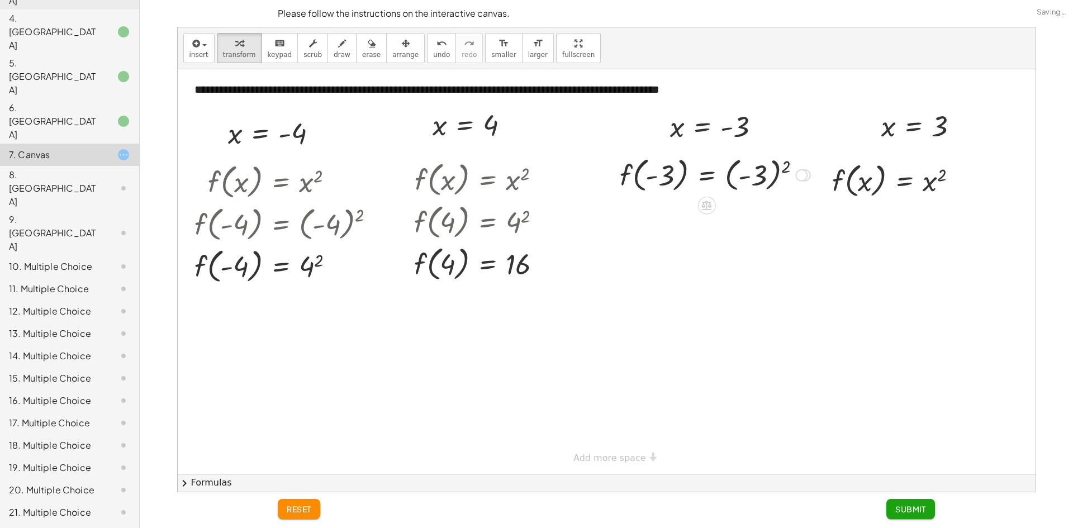
click at [755, 183] on div at bounding box center [715, 174] width 202 height 42
drag, startPoint x: 889, startPoint y: 129, endPoint x: 865, endPoint y: 192, distance: 67.9
click at [933, 183] on div at bounding box center [899, 180] width 148 height 42
click at [732, 215] on div at bounding box center [715, 217] width 202 height 42
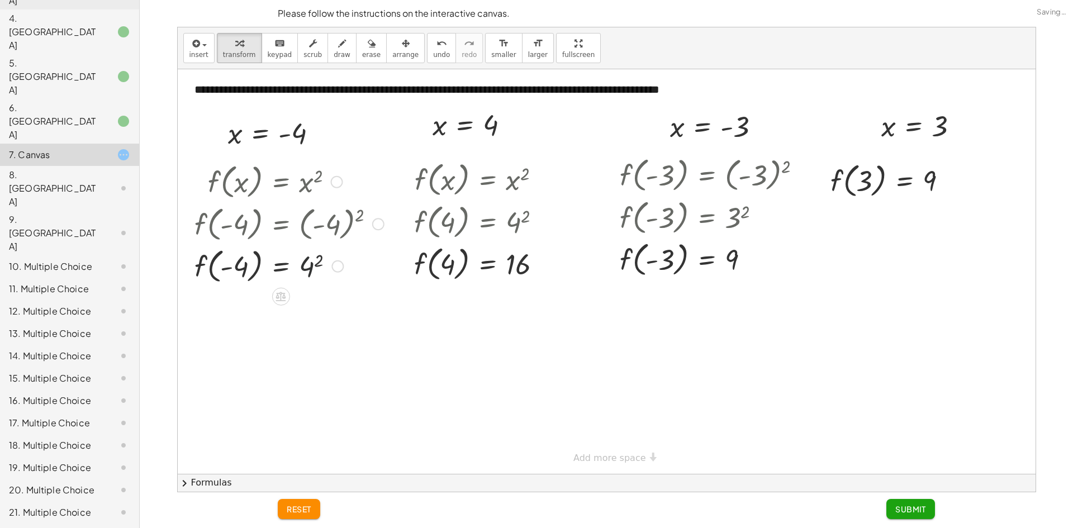
click at [313, 263] on div at bounding box center [289, 265] width 201 height 42
click at [929, 505] on button "Submit" at bounding box center [910, 509] width 49 height 20
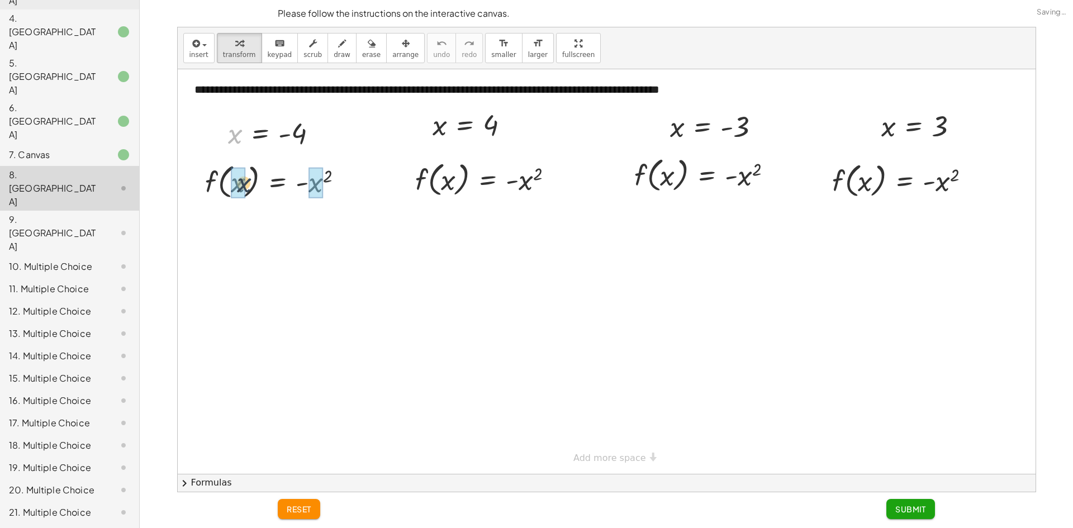
drag, startPoint x: 231, startPoint y: 134, endPoint x: 238, endPoint y: 164, distance: 30.4
click at [345, 196] on div at bounding box center [295, 181] width 213 height 42
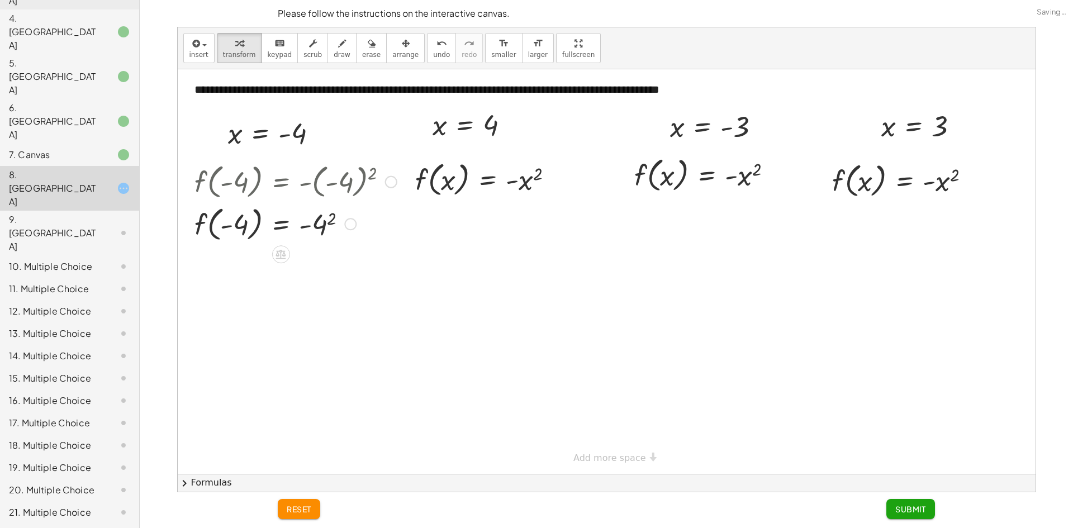
click at [319, 232] on div at bounding box center [295, 223] width 213 height 42
drag, startPoint x: 444, startPoint y: 129, endPoint x: 455, endPoint y: 182, distance: 53.7
click at [530, 188] on div at bounding box center [488, 179] width 160 height 42
click at [518, 174] on div at bounding box center [488, 179] width 160 height 42
click at [522, 183] on div at bounding box center [488, 179] width 160 height 42
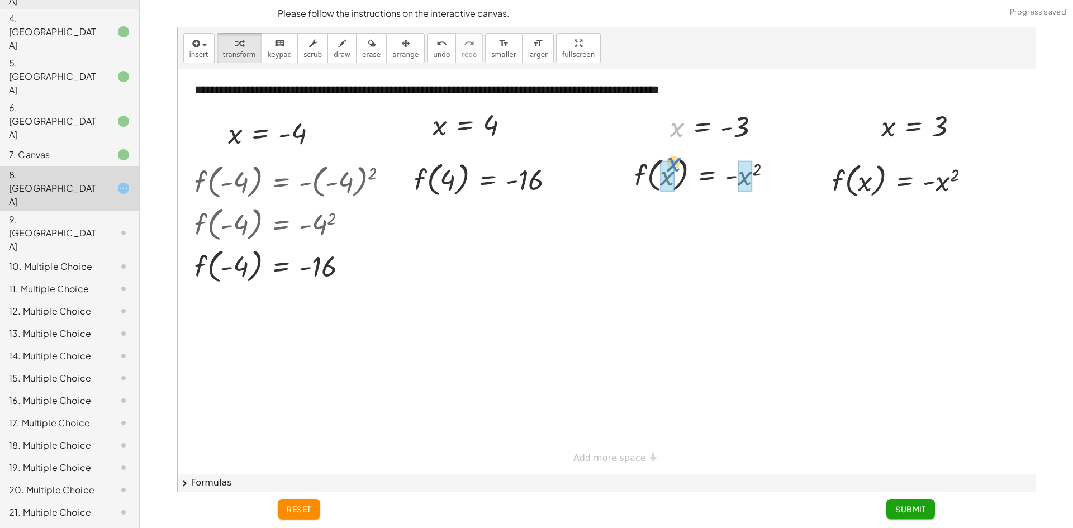
drag, startPoint x: 677, startPoint y: 128, endPoint x: 674, endPoint y: 163, distance: 35.4
click at [765, 188] on div at bounding box center [721, 174] width 215 height 42
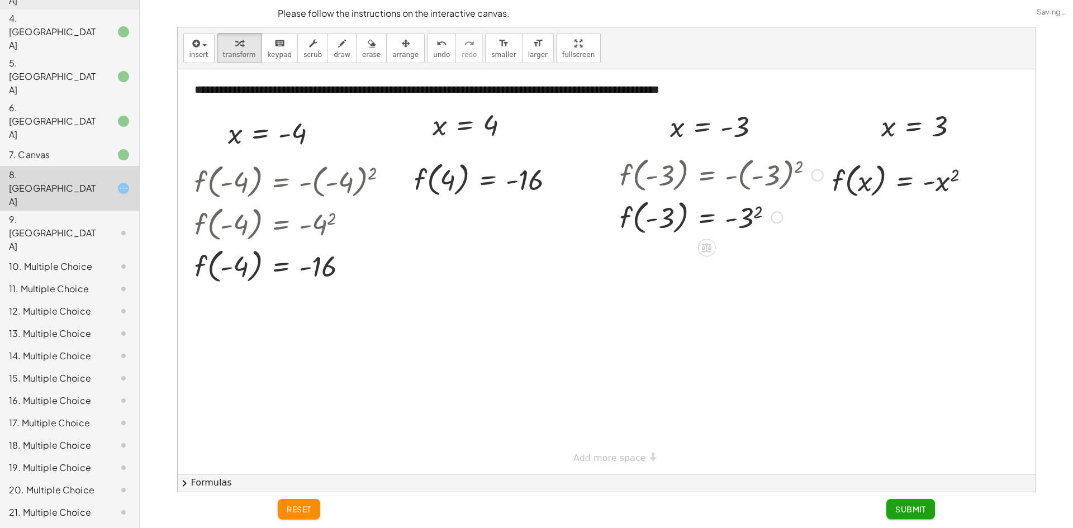
click at [750, 223] on div at bounding box center [721, 217] width 215 height 42
drag, startPoint x: 892, startPoint y: 127, endPoint x: 873, endPoint y: 175, distance: 51.2
click at [946, 188] on div at bounding box center [905, 180] width 161 height 42
click at [901, 500] on button "Submit" at bounding box center [910, 509] width 49 height 20
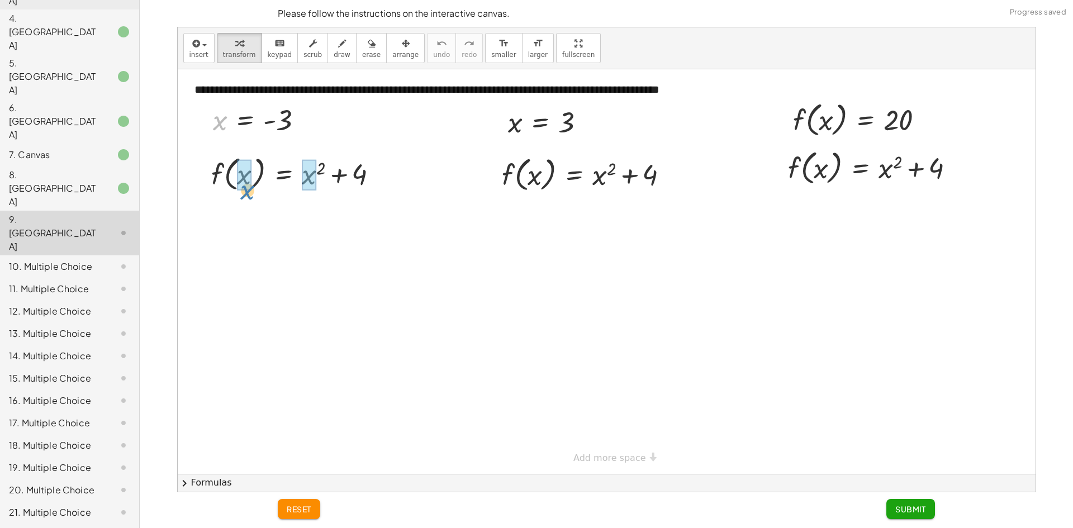
drag, startPoint x: 218, startPoint y: 121, endPoint x: 246, endPoint y: 191, distance: 75.2
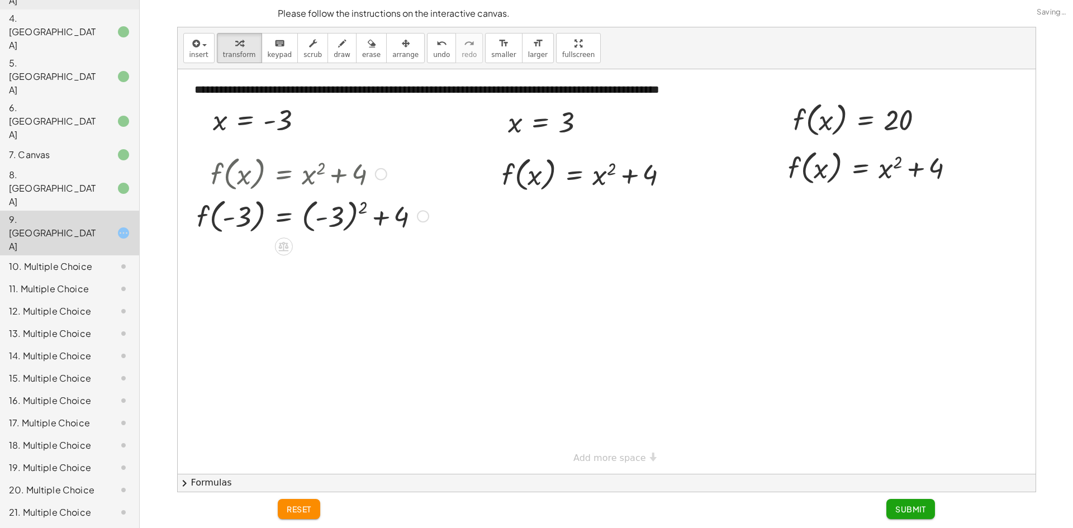
drag, startPoint x: 327, startPoint y: 215, endPoint x: 331, endPoint y: 222, distance: 9.0
click at [327, 215] on div at bounding box center [312, 215] width 243 height 42
click at [312, 261] on div at bounding box center [312, 257] width 243 height 42
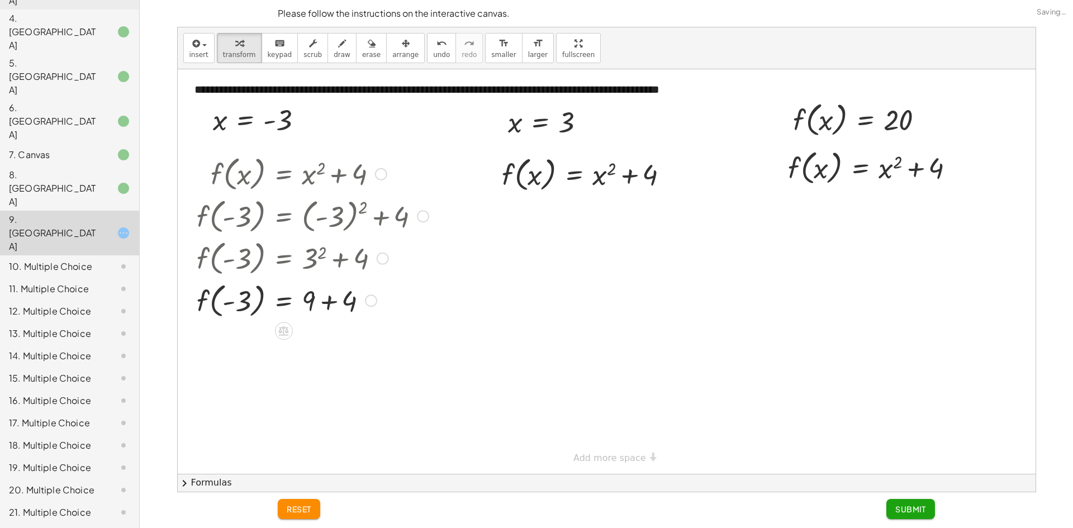
click at [337, 304] on div at bounding box center [312, 300] width 243 height 42
drag, startPoint x: 513, startPoint y: 126, endPoint x: 542, endPoint y: 170, distance: 52.9
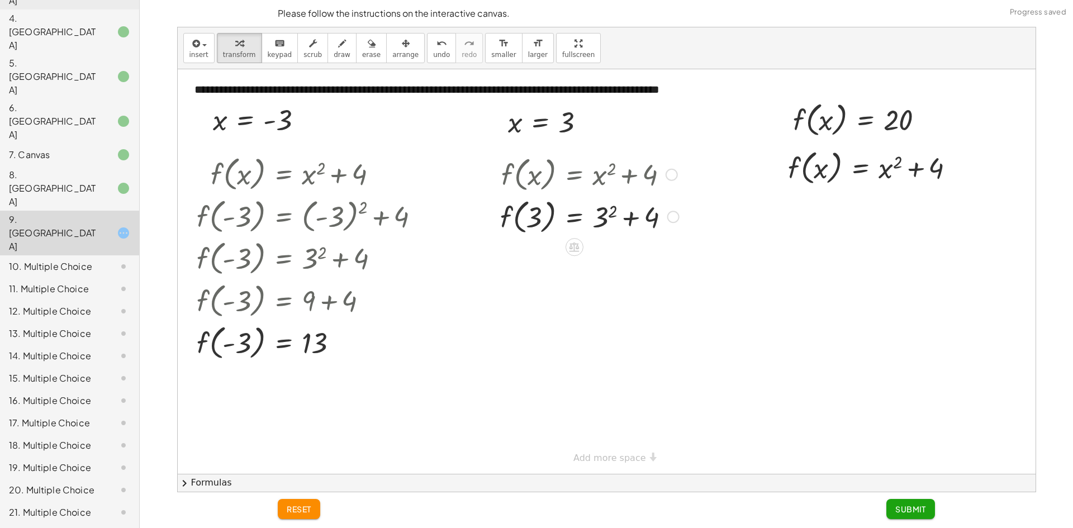
click at [607, 210] on div at bounding box center [590, 216] width 190 height 42
click at [620, 261] on div at bounding box center [590, 258] width 190 height 42
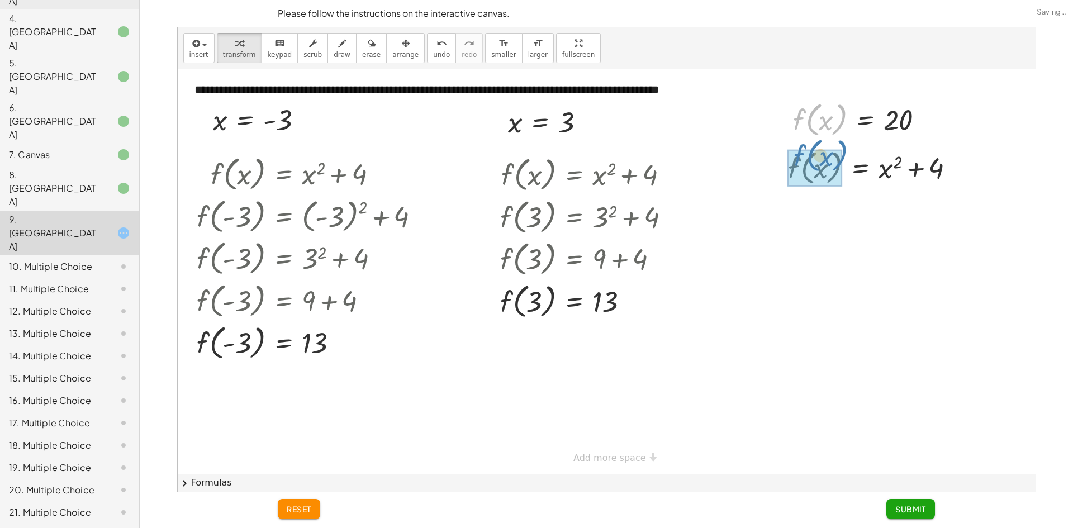
drag, startPoint x: 801, startPoint y: 118, endPoint x: 801, endPoint y: 154, distance: 35.8
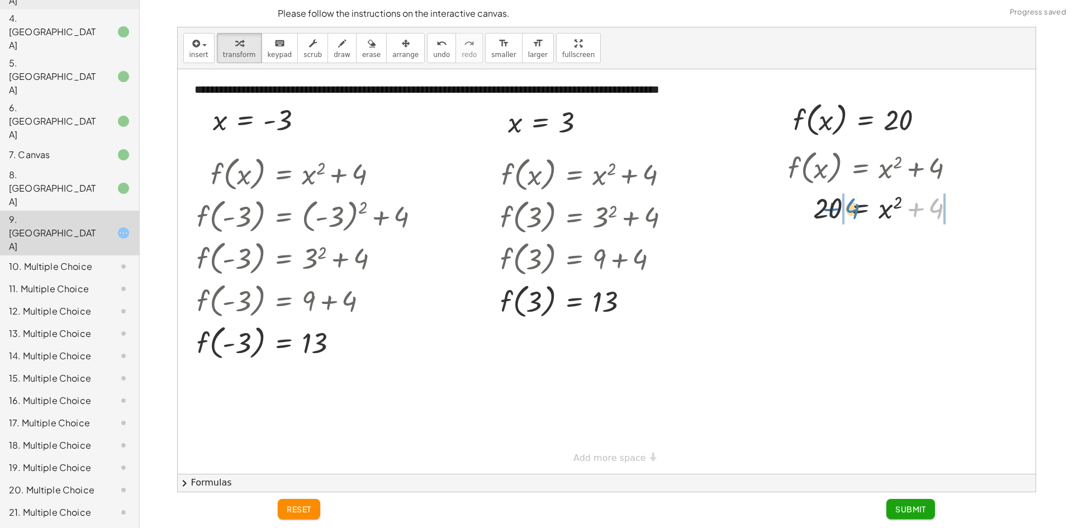
drag, startPoint x: 913, startPoint y: 207, endPoint x: 828, endPoint y: 208, distance: 84.9
click at [828, 208] on div at bounding box center [875, 207] width 187 height 38
click at [954, 251] on div at bounding box center [888, 245] width 244 height 38
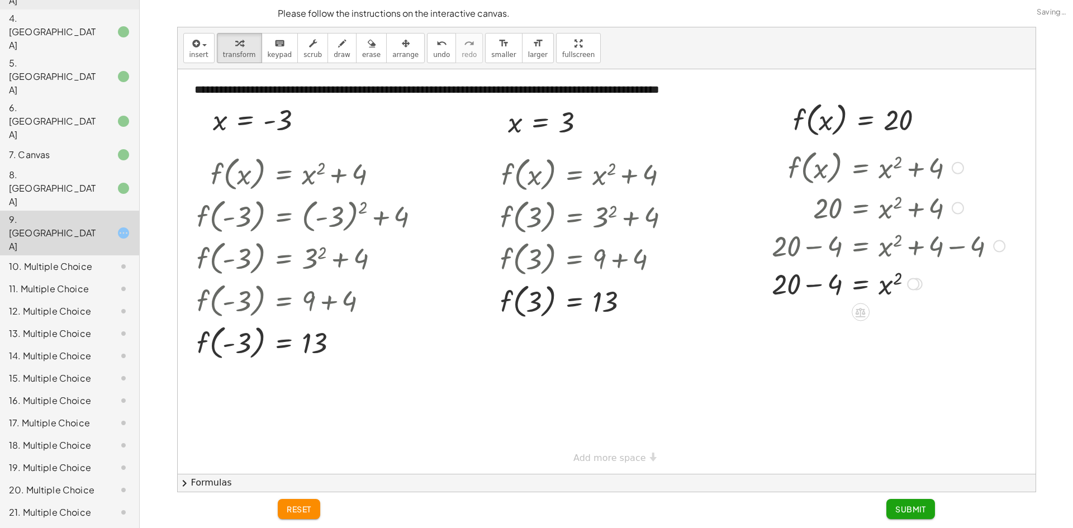
click at [810, 289] on div at bounding box center [888, 283] width 244 height 38
drag, startPoint x: 897, startPoint y: 319, endPoint x: 843, endPoint y: 327, distance: 55.4
click at [825, 354] on div at bounding box center [888, 359] width 244 height 41
click at [832, 408] on div at bounding box center [888, 397] width 244 height 37
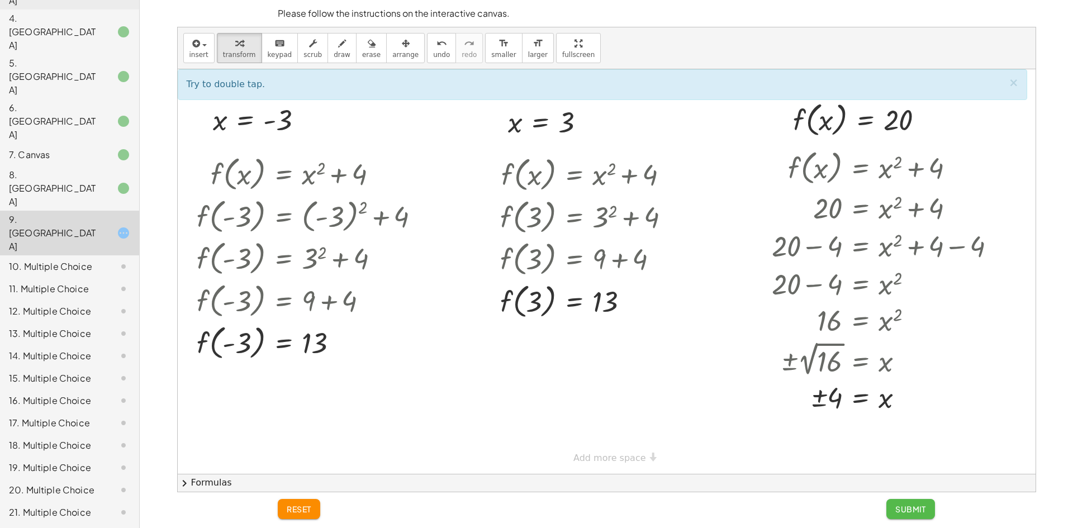
click at [908, 506] on span "Submit" at bounding box center [910, 509] width 31 height 10
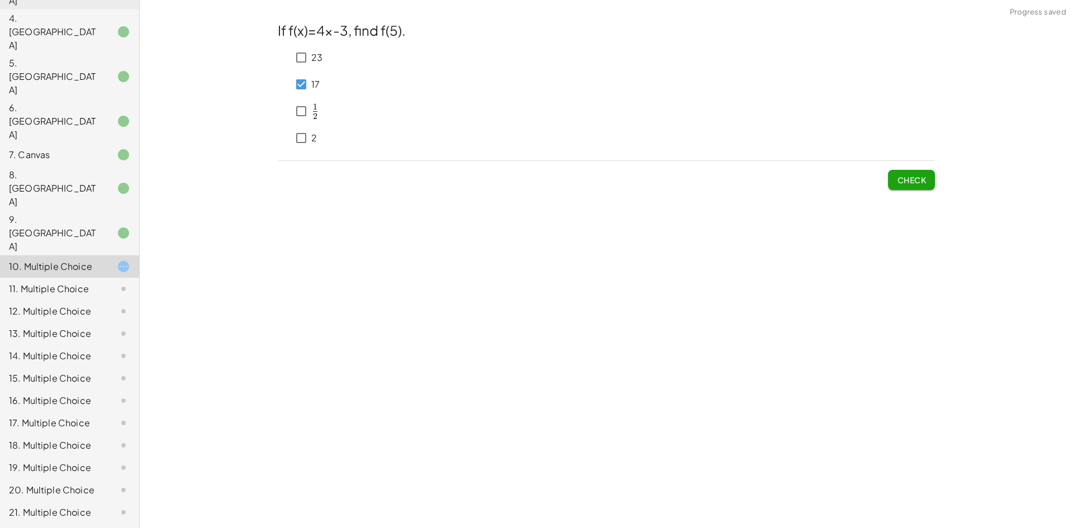
click at [911, 173] on button "Check" at bounding box center [911, 180] width 47 height 20
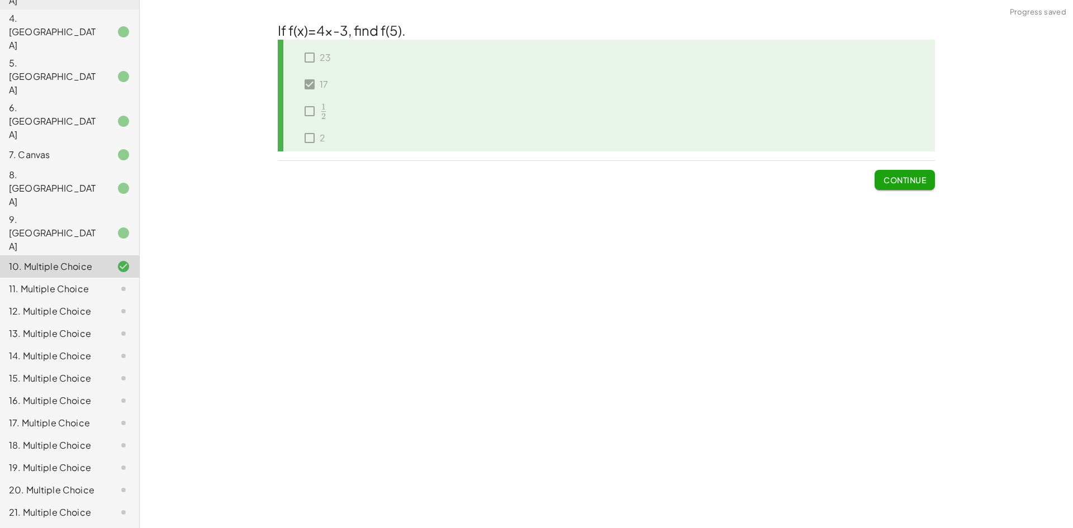
click at [914, 182] on span "Continue" at bounding box center [904, 180] width 42 height 10
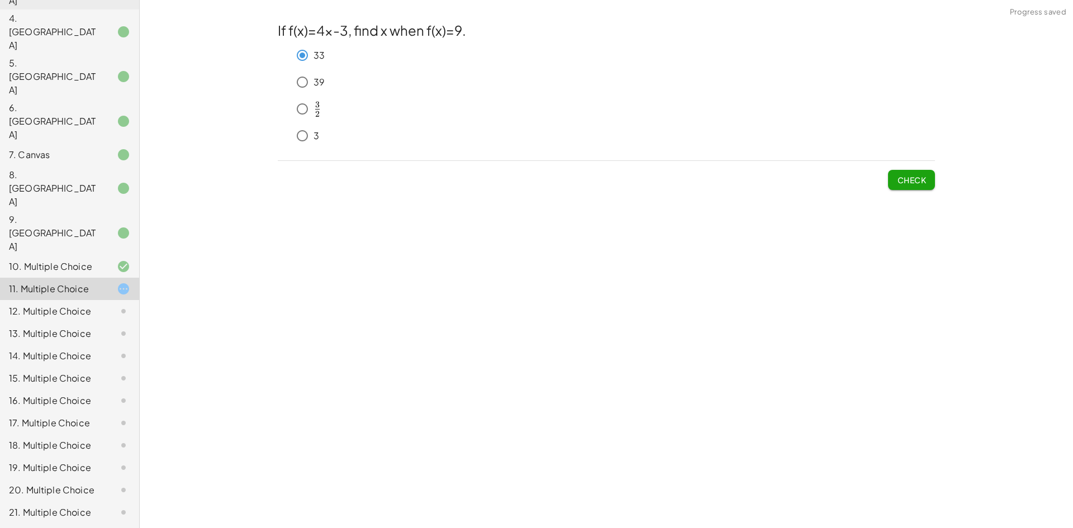
click at [927, 188] on button "Check" at bounding box center [911, 180] width 47 height 20
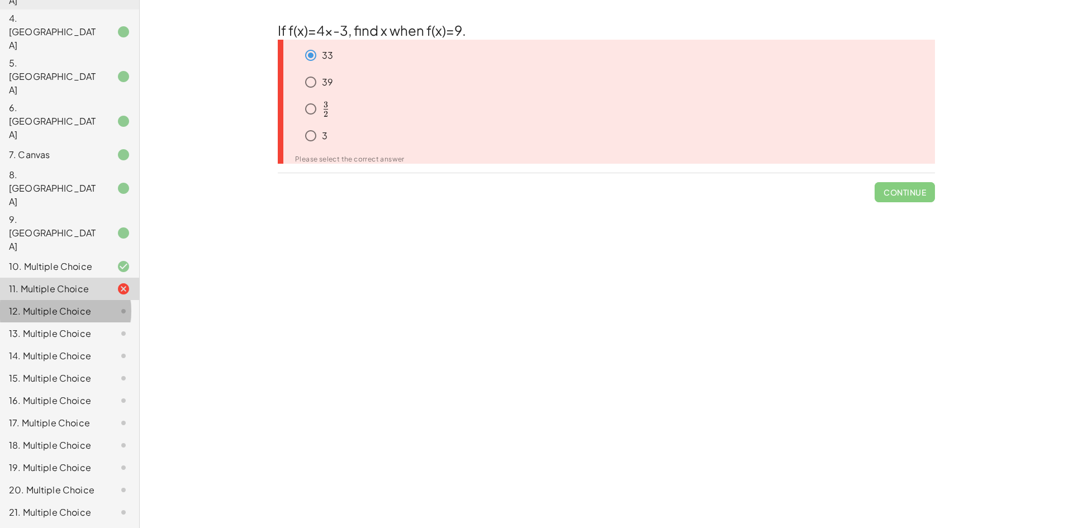
click at [99, 305] on div at bounding box center [114, 311] width 31 height 13
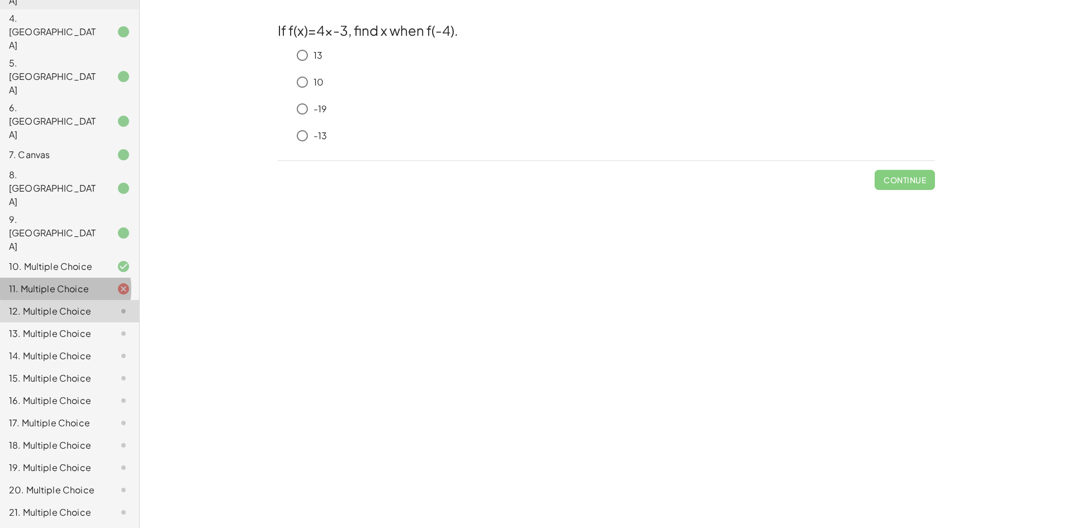
click at [56, 282] on div "11. Multiple Choice" at bounding box center [54, 288] width 90 height 13
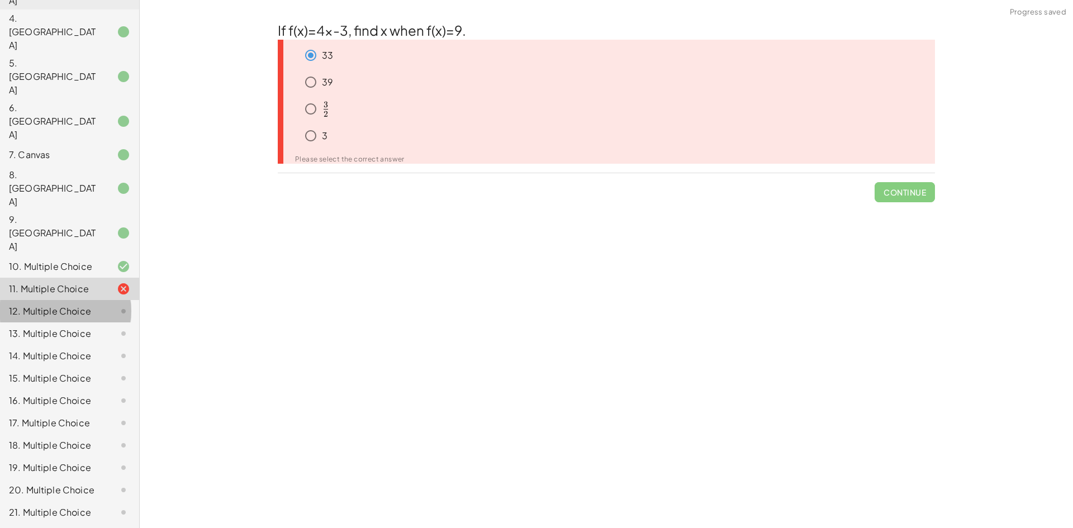
click at [80, 305] on div "12. Multiple Choice" at bounding box center [54, 311] width 90 height 13
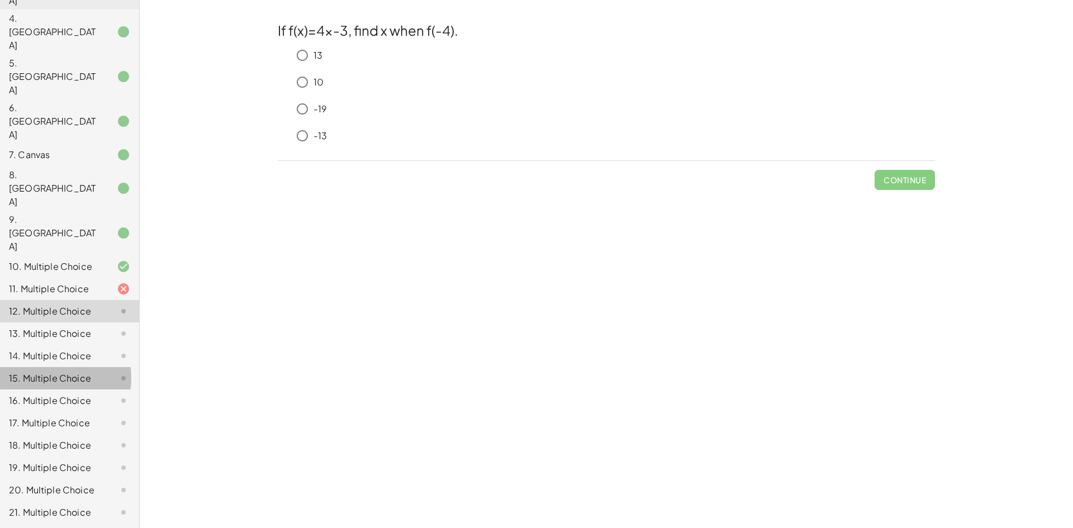
click at [121, 372] on icon at bounding box center [123, 378] width 13 height 13
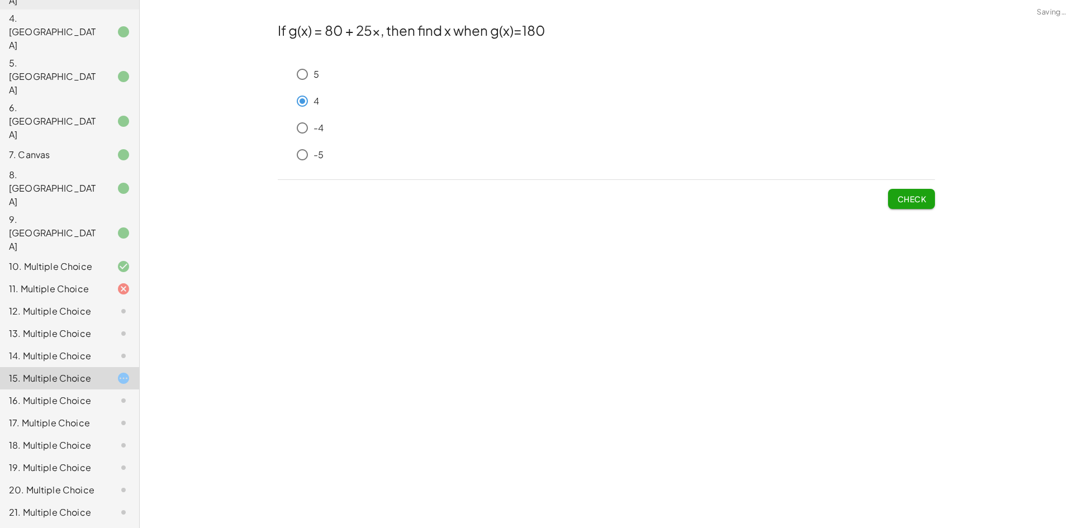
click at [108, 305] on div at bounding box center [114, 311] width 31 height 13
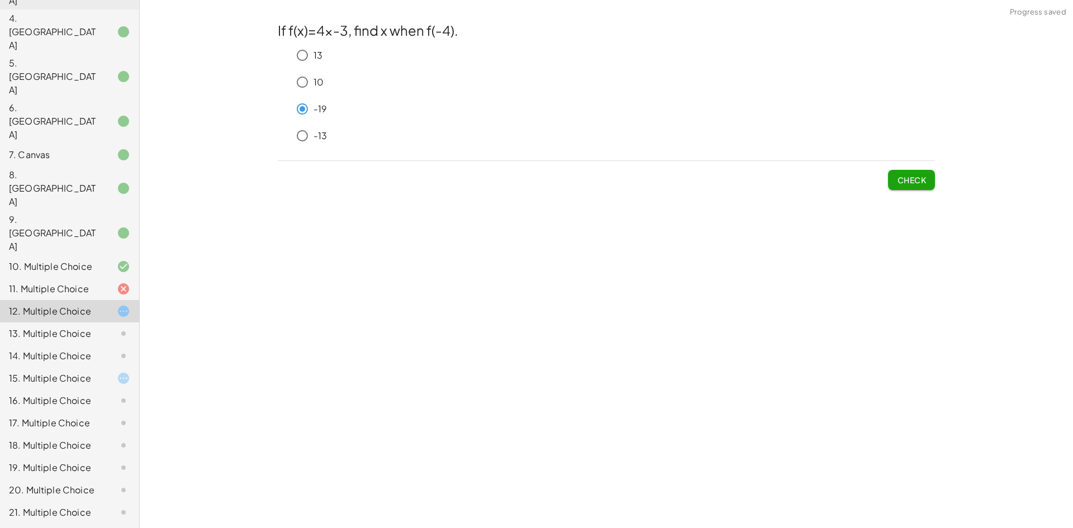
click at [919, 184] on span "Check" at bounding box center [911, 180] width 29 height 10
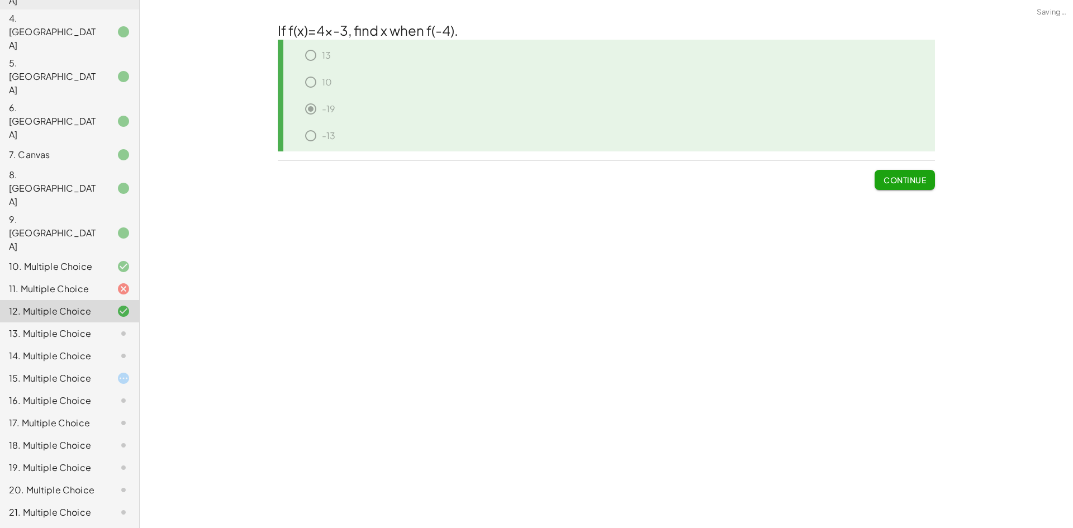
click at [919, 184] on span "Continue" at bounding box center [904, 180] width 42 height 10
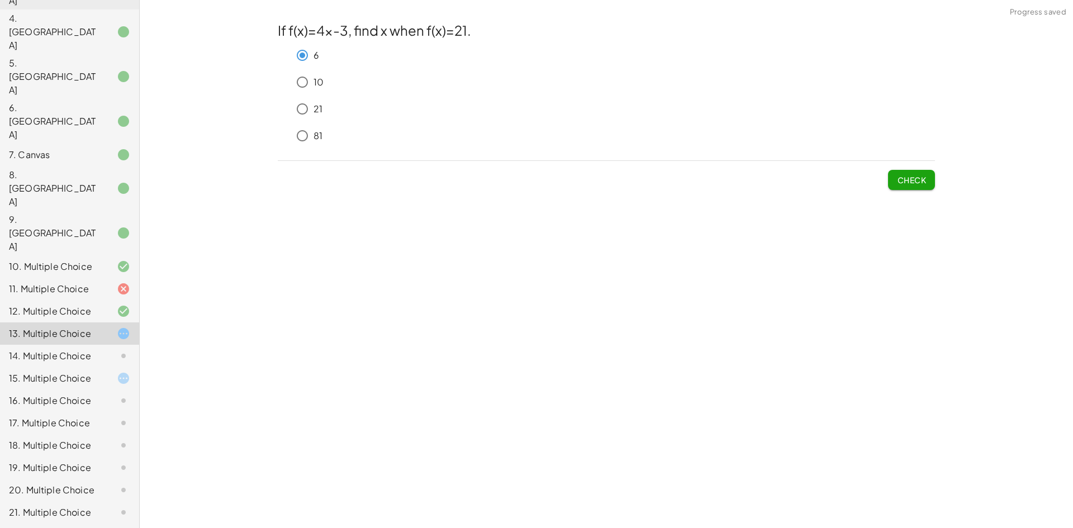
click at [905, 186] on button "Check" at bounding box center [911, 180] width 47 height 20
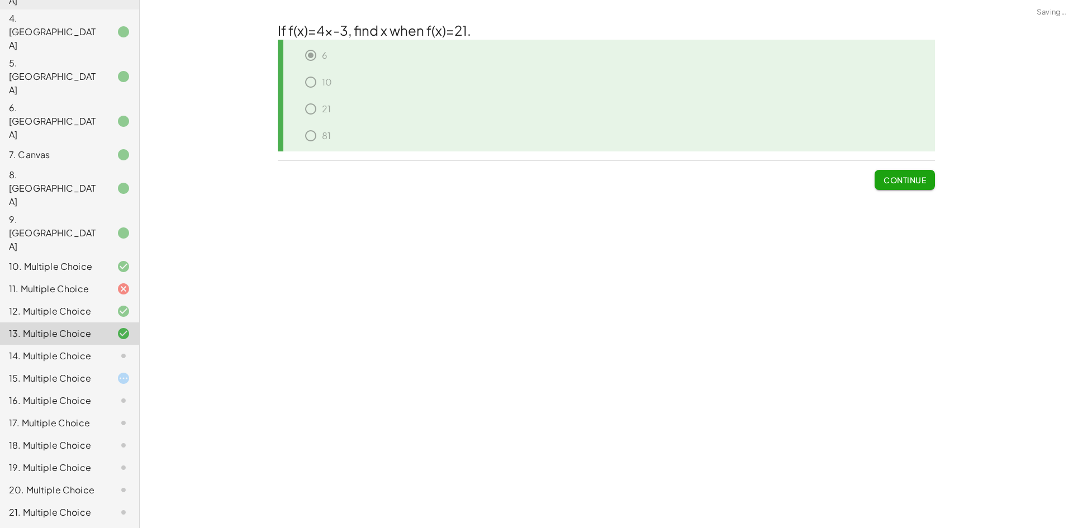
click at [905, 186] on button "Continue" at bounding box center [905, 180] width 60 height 20
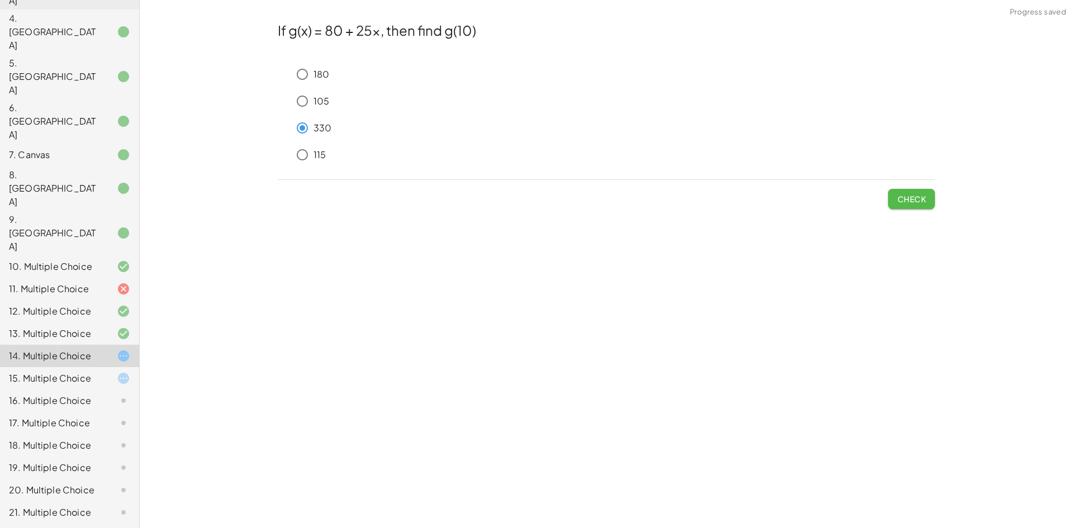
click at [909, 202] on span "Check" at bounding box center [911, 199] width 29 height 10
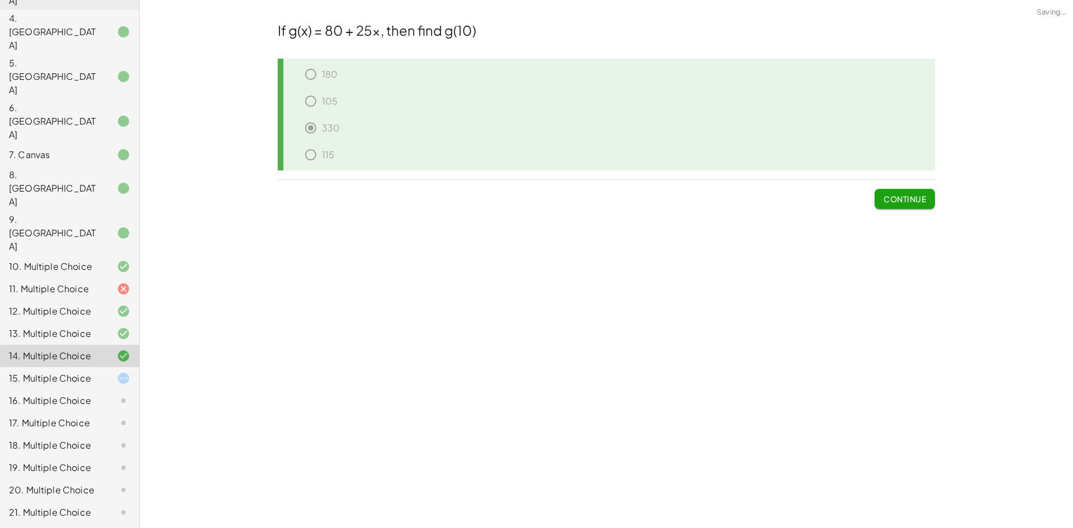
click at [909, 202] on span "Continue" at bounding box center [904, 199] width 42 height 10
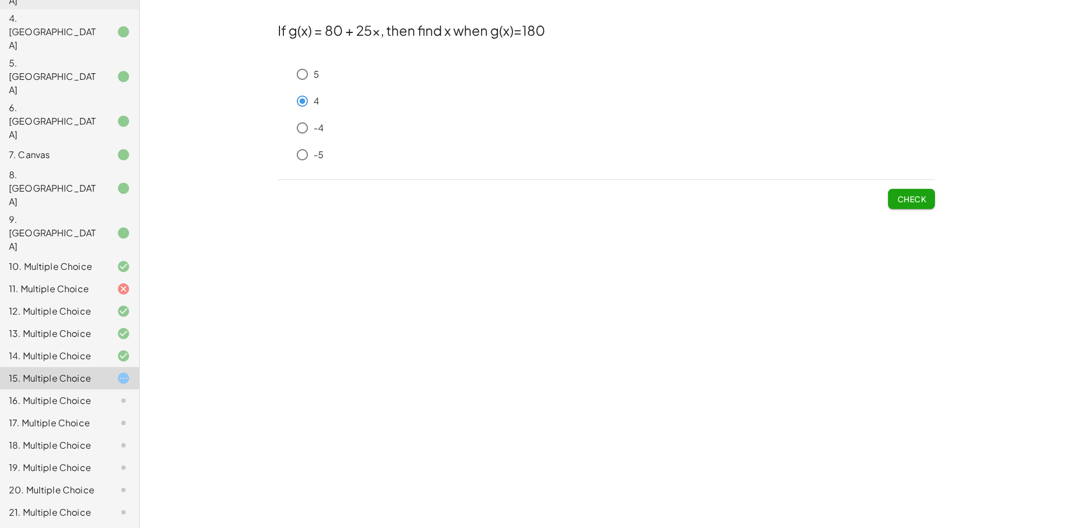
click at [898, 187] on span "Check" at bounding box center [911, 194] width 47 height 29
click at [900, 194] on span "Check" at bounding box center [911, 199] width 29 height 10
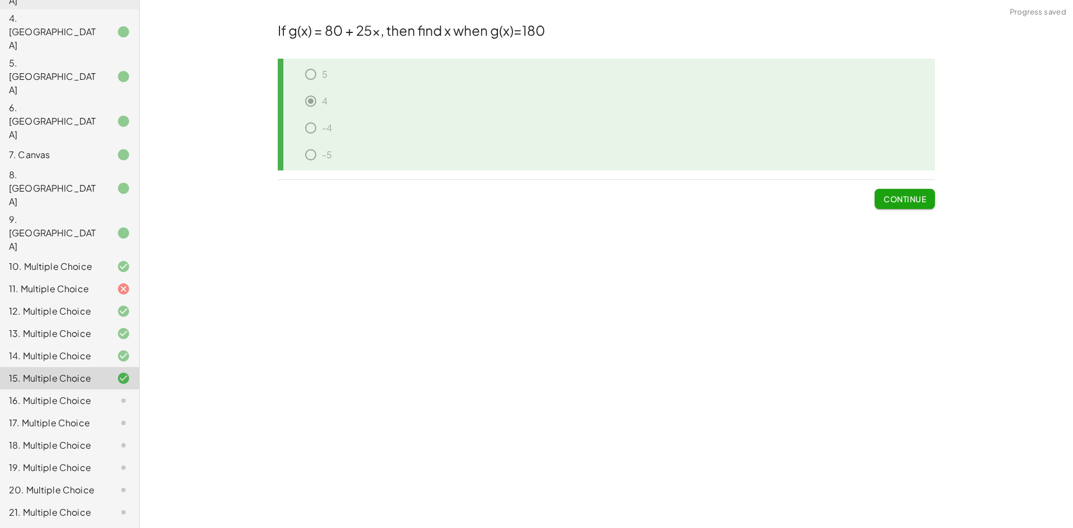
click at [900, 194] on span "Continue" at bounding box center [904, 199] width 42 height 10
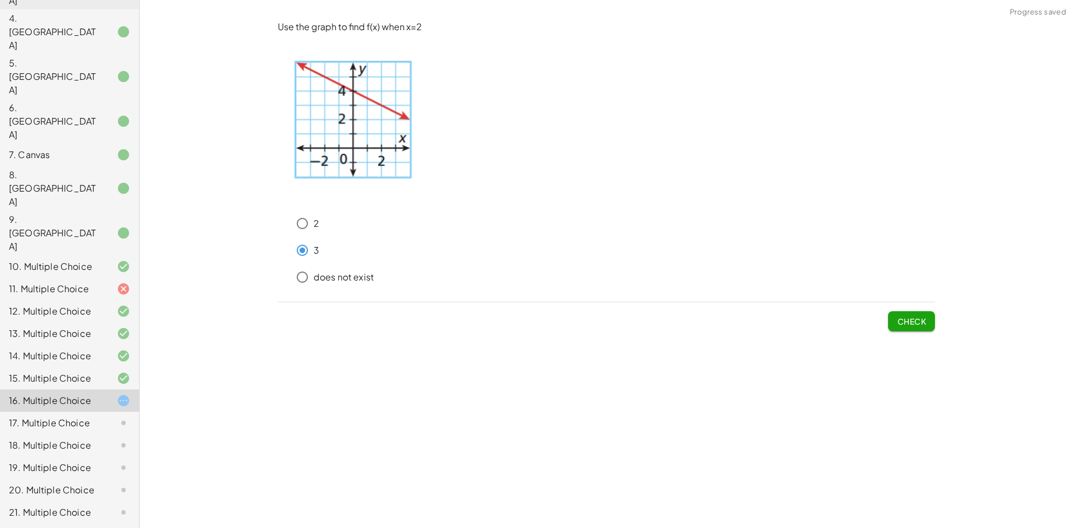
click at [912, 316] on button "Check" at bounding box center [911, 321] width 47 height 20
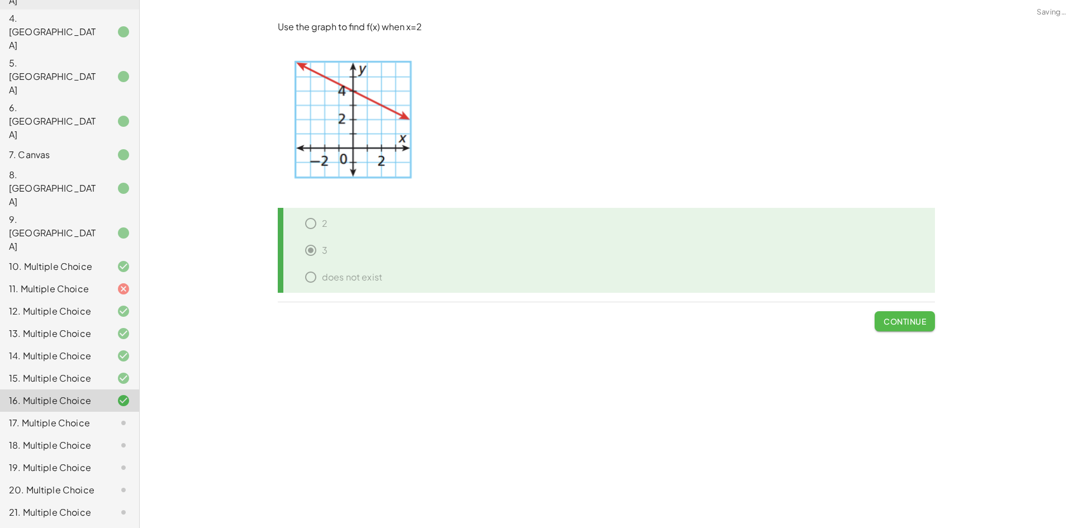
click at [909, 316] on span "Continue" at bounding box center [904, 321] width 42 height 10
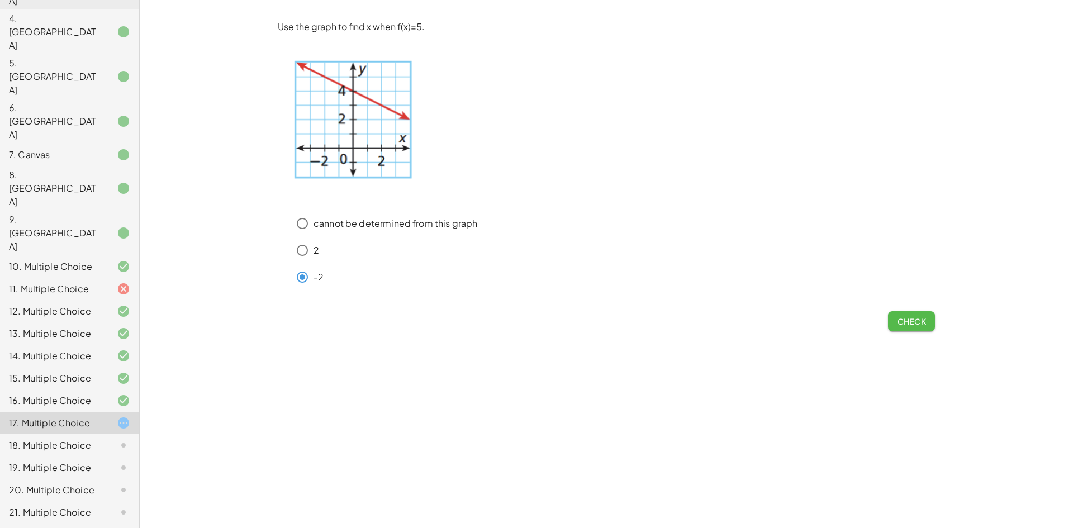
click at [907, 325] on span "Check" at bounding box center [911, 321] width 29 height 10
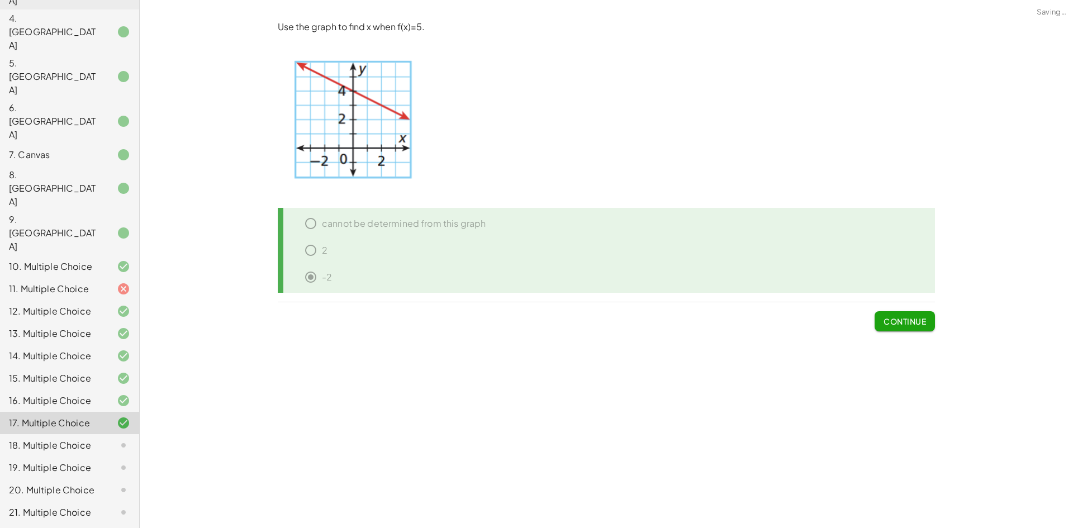
click at [907, 325] on span "Continue" at bounding box center [904, 321] width 42 height 10
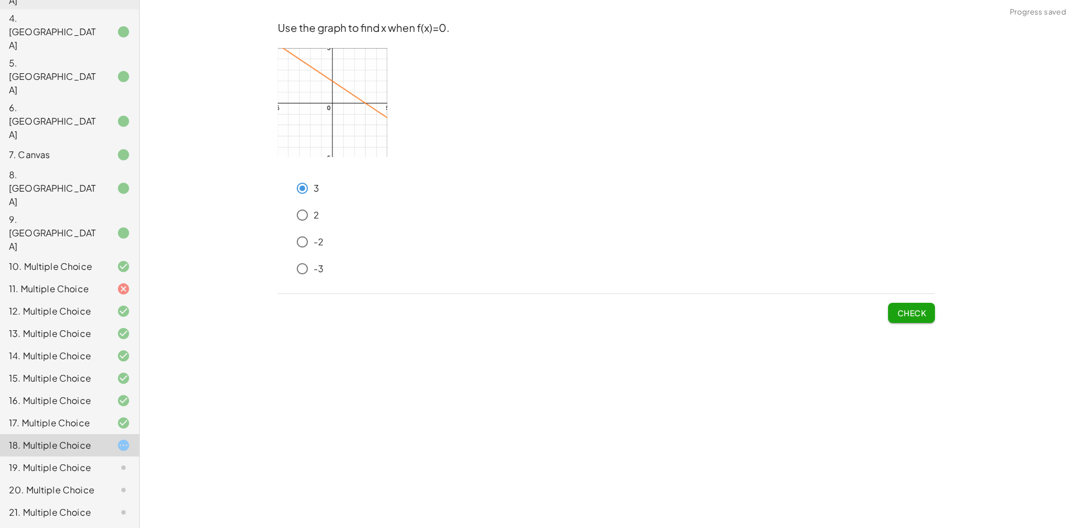
click at [927, 312] on button "Check" at bounding box center [911, 313] width 47 height 20
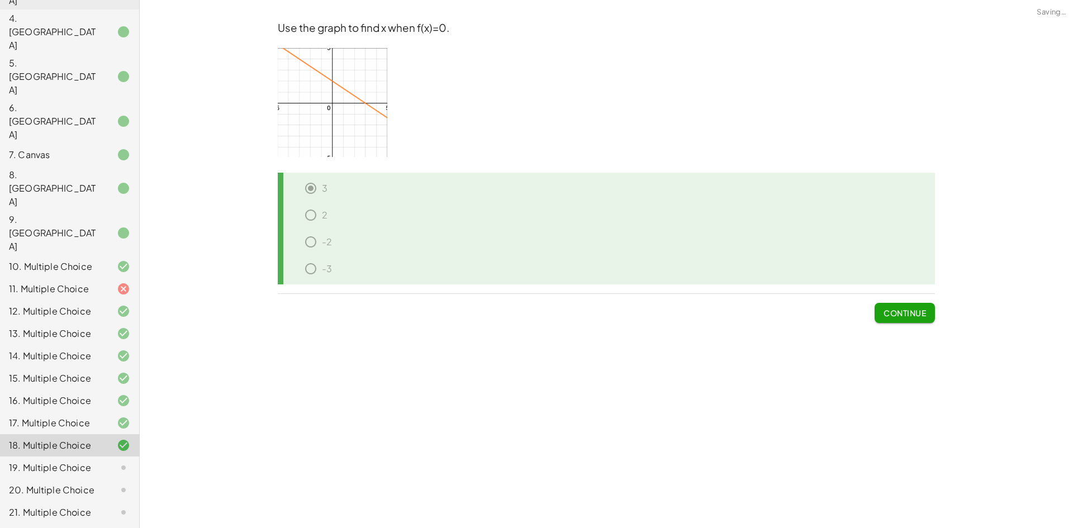
click at [926, 312] on button "Continue" at bounding box center [905, 313] width 60 height 20
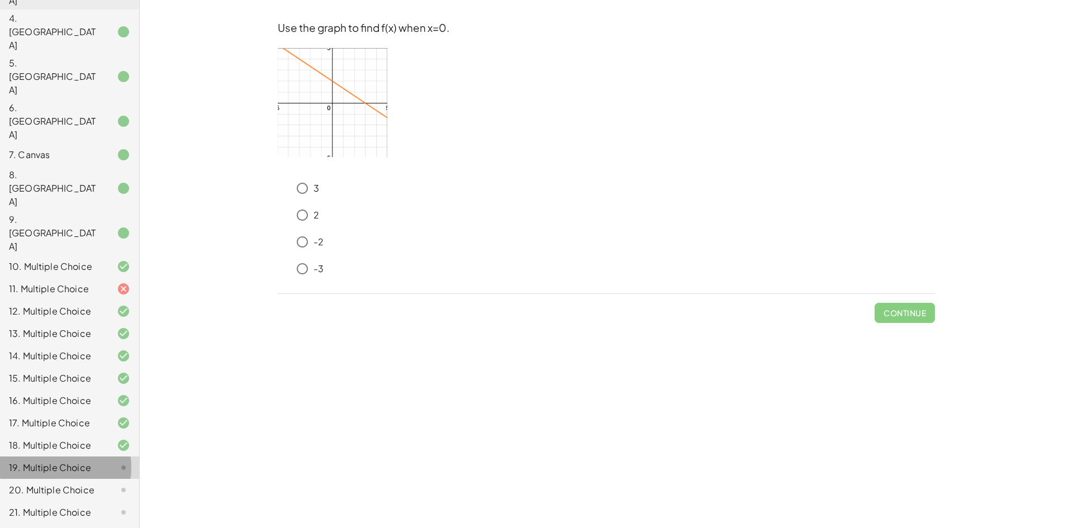
click at [86, 461] on div "19. Multiple Choice" at bounding box center [54, 467] width 90 height 13
click at [921, 312] on span "Check" at bounding box center [911, 313] width 29 height 10
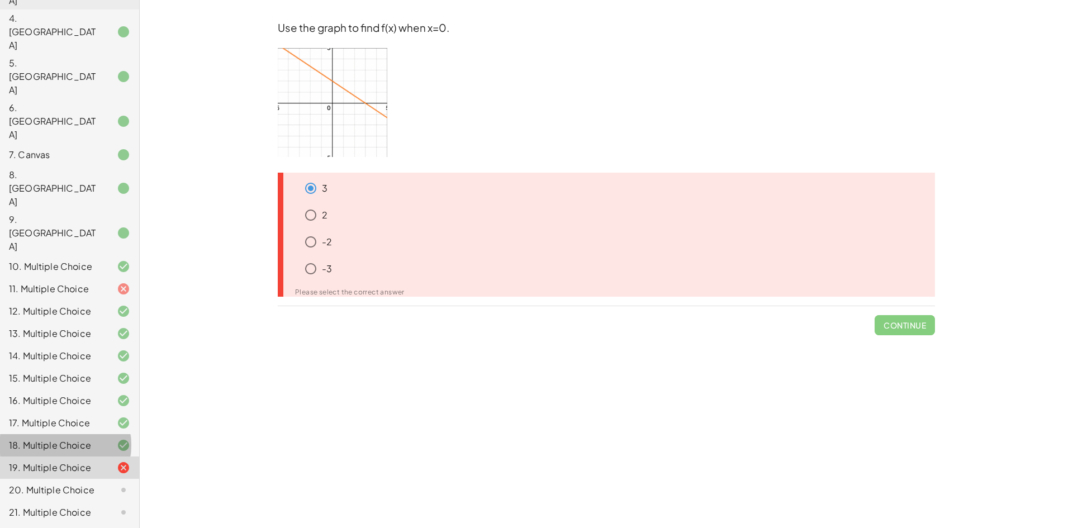
click at [68, 479] on div "18. Multiple Choice" at bounding box center [69, 490] width 139 height 22
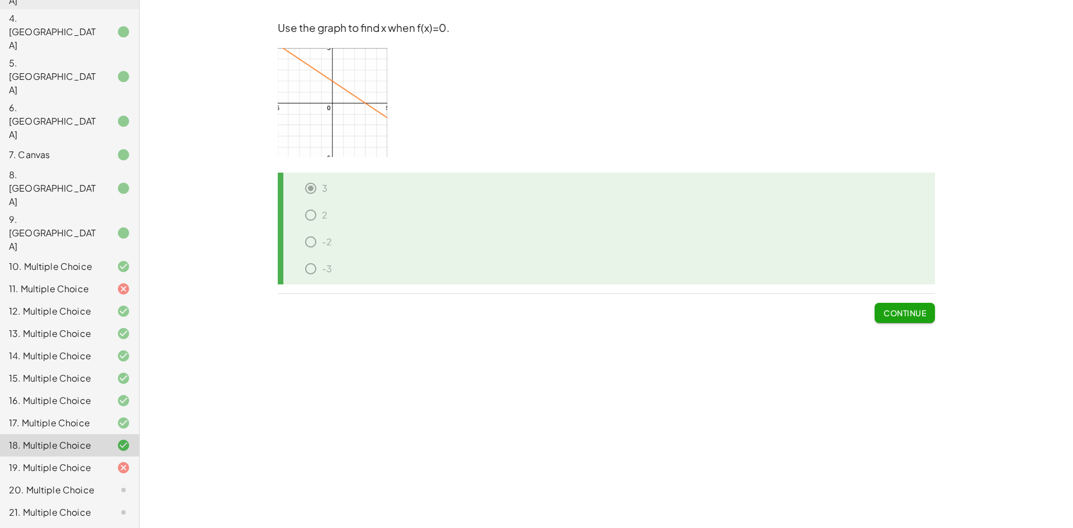
click at [79, 282] on div "11. Multiple Choice" at bounding box center [54, 288] width 90 height 13
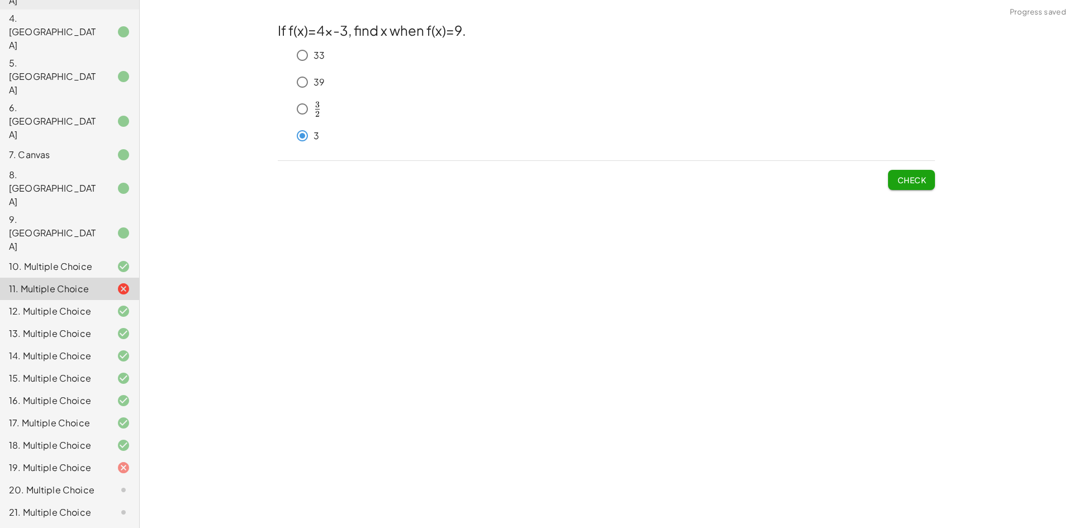
click at [915, 184] on span "Check" at bounding box center [911, 180] width 29 height 10
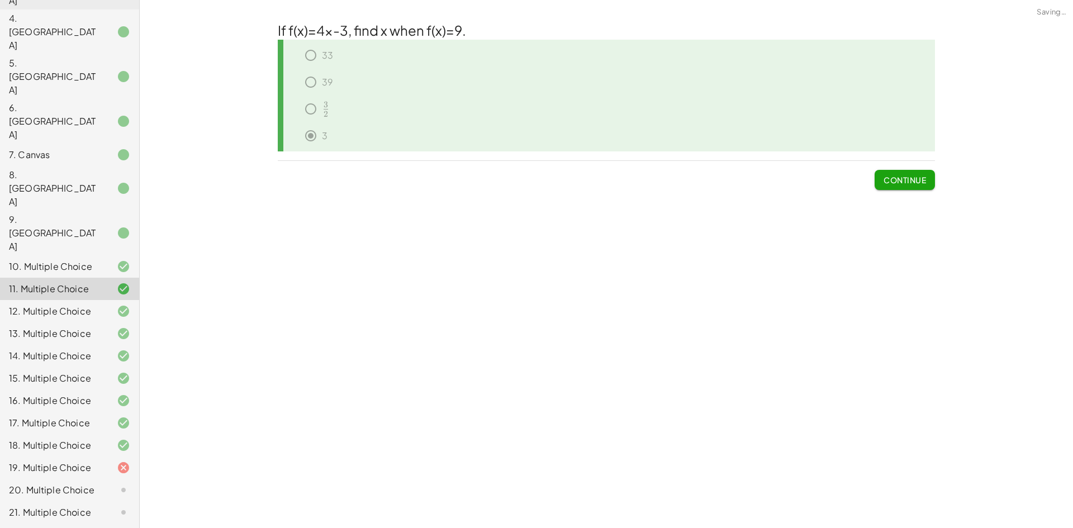
click at [99, 461] on div at bounding box center [114, 467] width 31 height 13
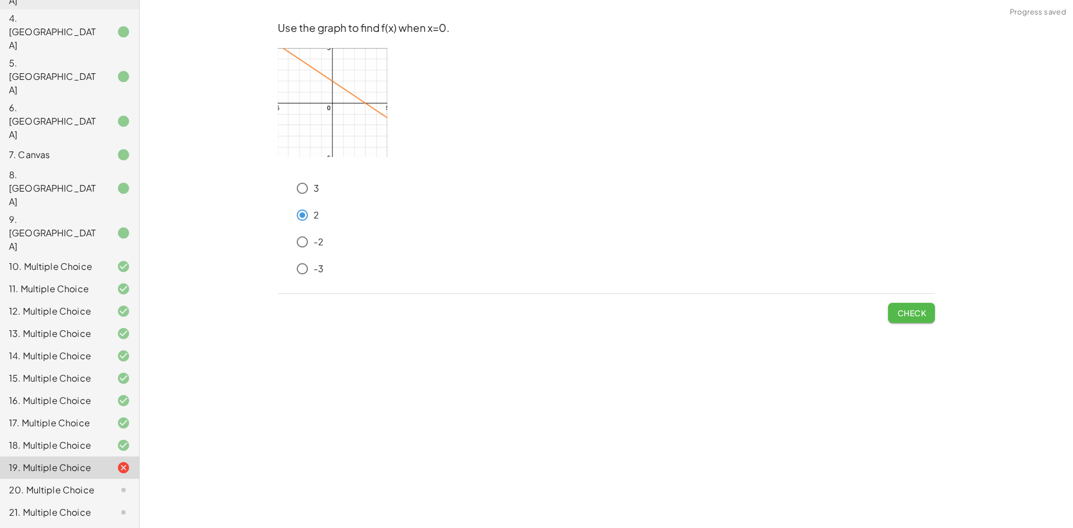
click at [913, 317] on span "Check" at bounding box center [911, 313] width 29 height 10
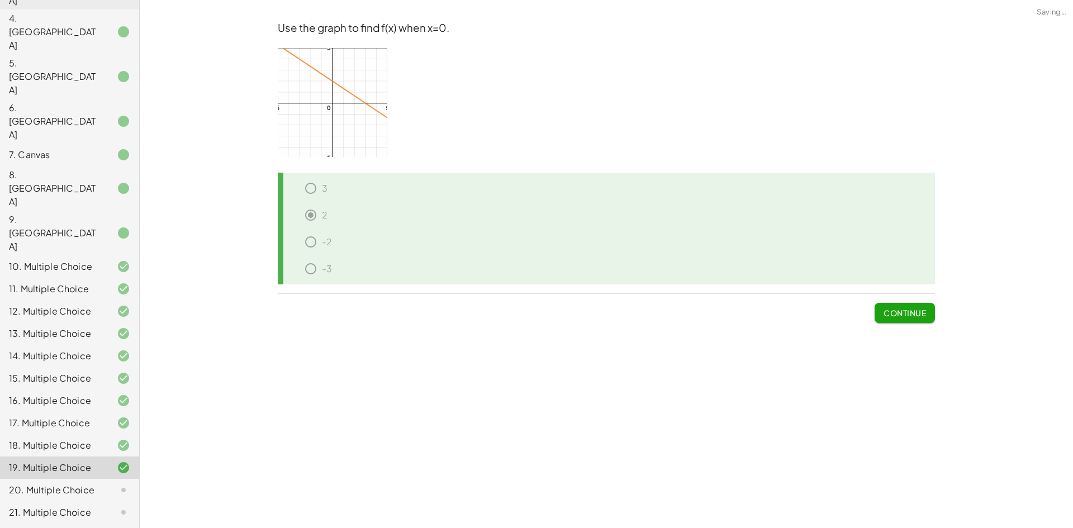
click at [102, 483] on div at bounding box center [114, 489] width 31 height 13
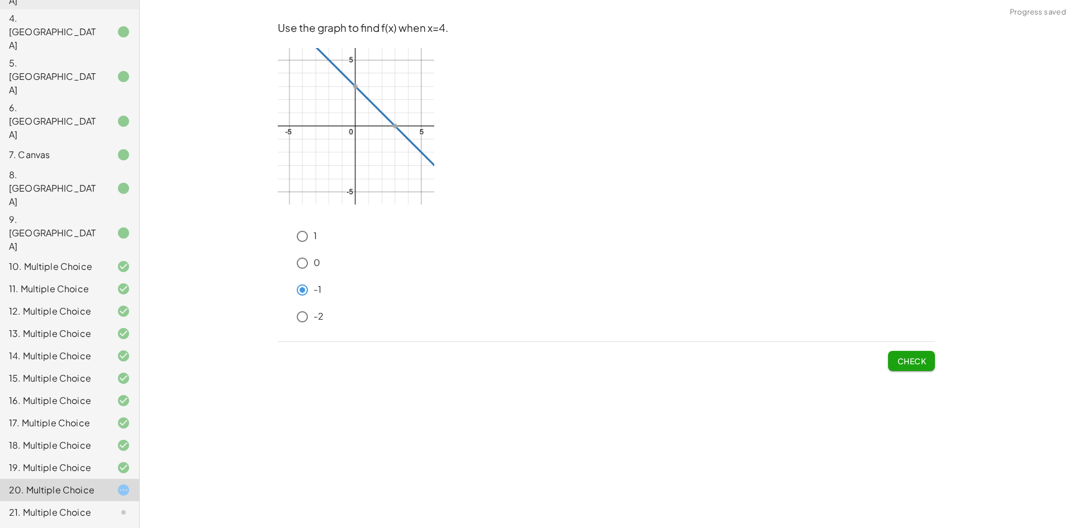
click at [925, 369] on button "Check" at bounding box center [911, 361] width 47 height 20
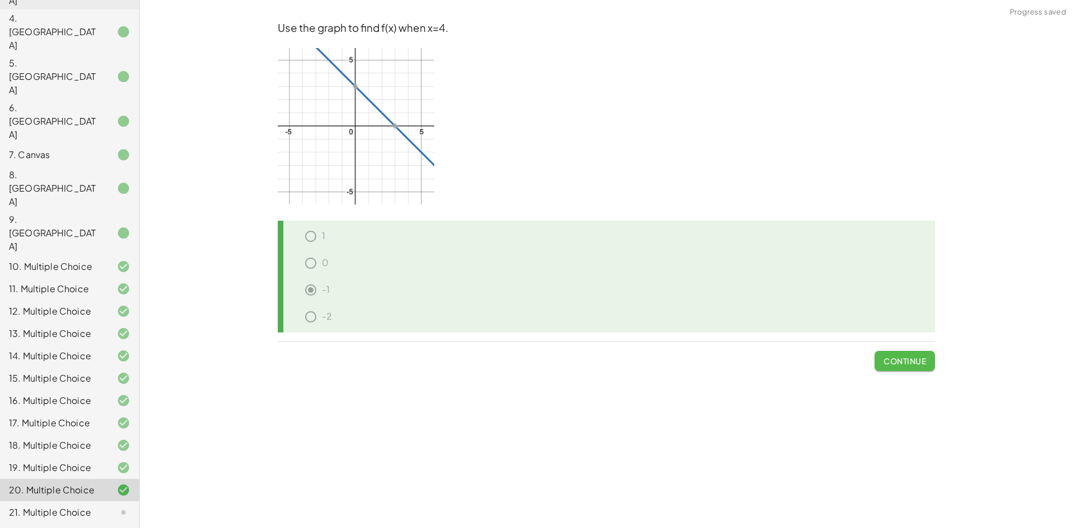
click at [904, 365] on span "Continue" at bounding box center [904, 361] width 42 height 10
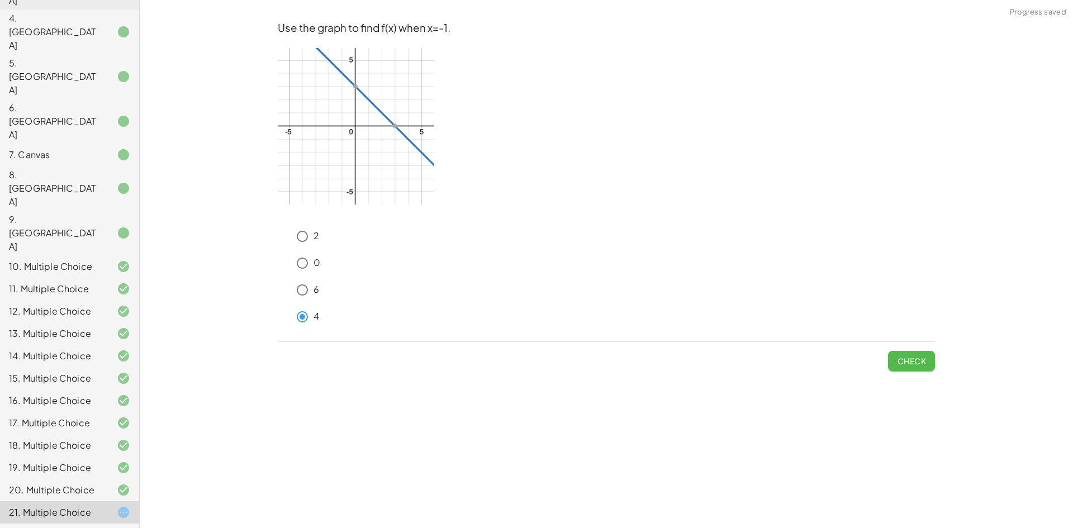
click at [926, 357] on button "Check" at bounding box center [911, 361] width 47 height 20
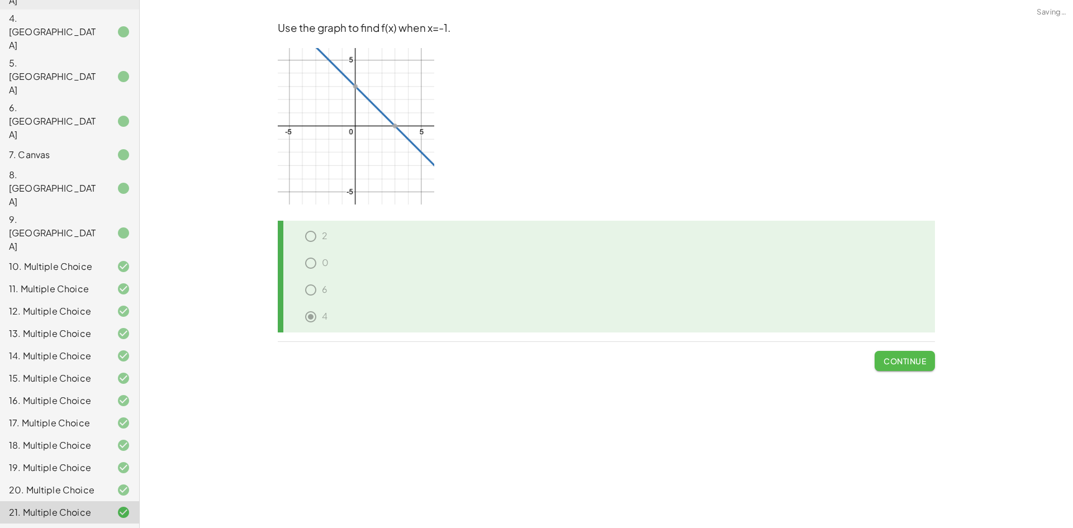
click at [926, 357] on button "Continue" at bounding box center [905, 361] width 60 height 20
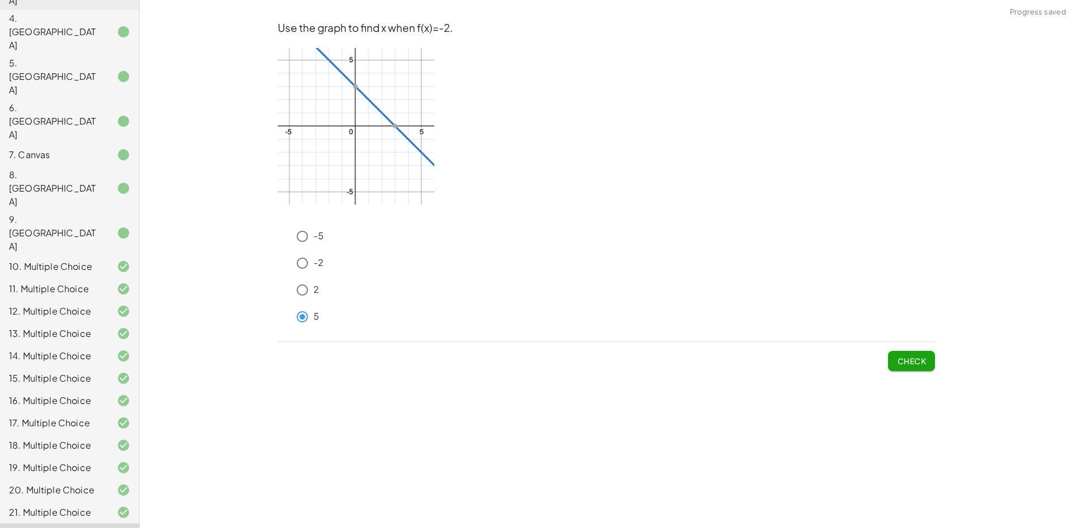
click at [918, 369] on button "Check" at bounding box center [911, 361] width 47 height 20
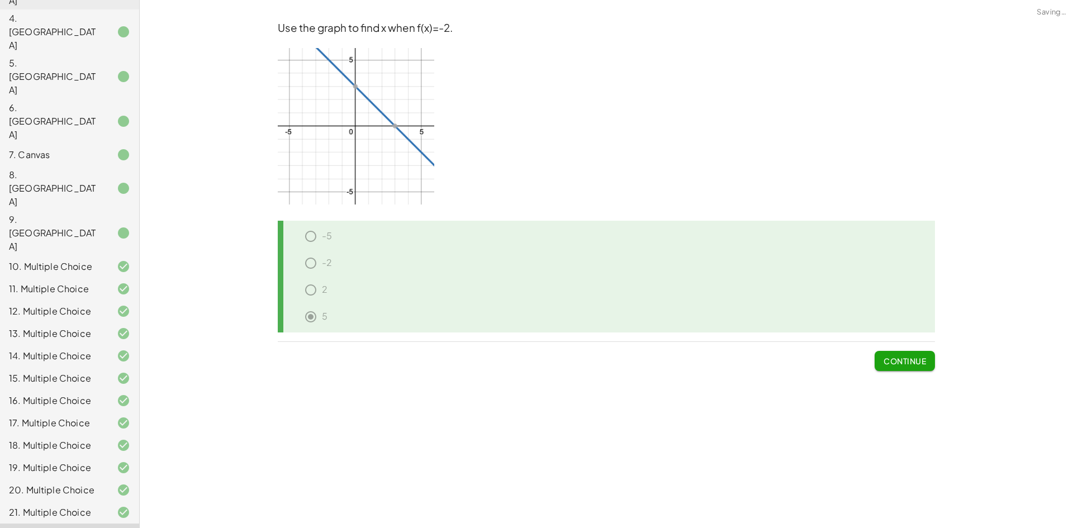
click at [918, 369] on button "Continue" at bounding box center [905, 361] width 60 height 20
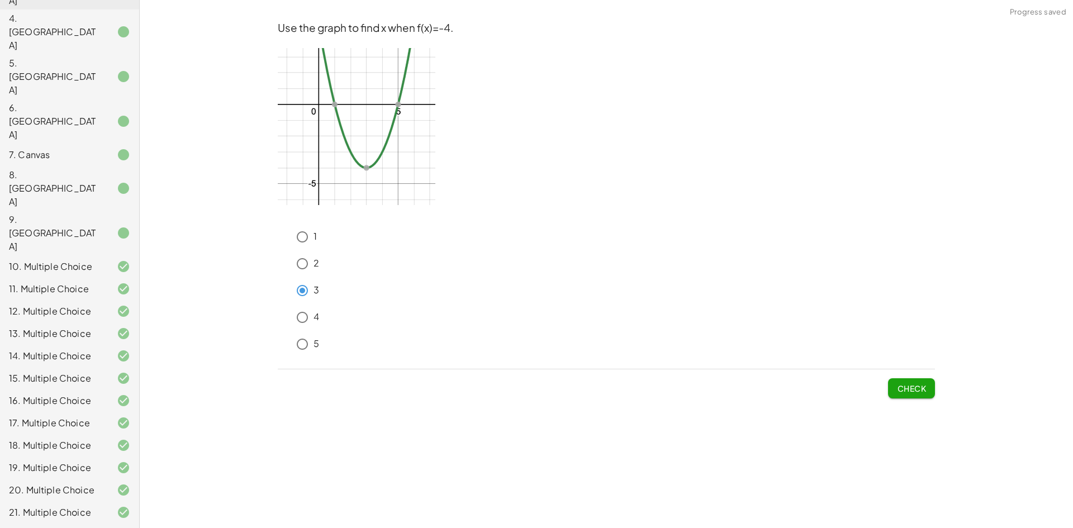
click at [924, 388] on span "Check" at bounding box center [911, 388] width 29 height 10
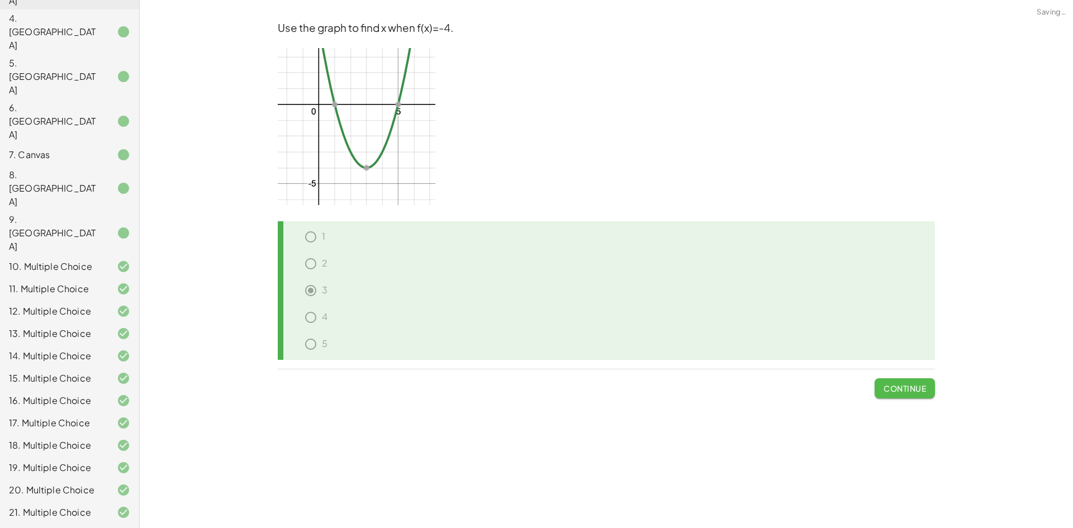
click at [921, 384] on span "Continue" at bounding box center [904, 388] width 42 height 10
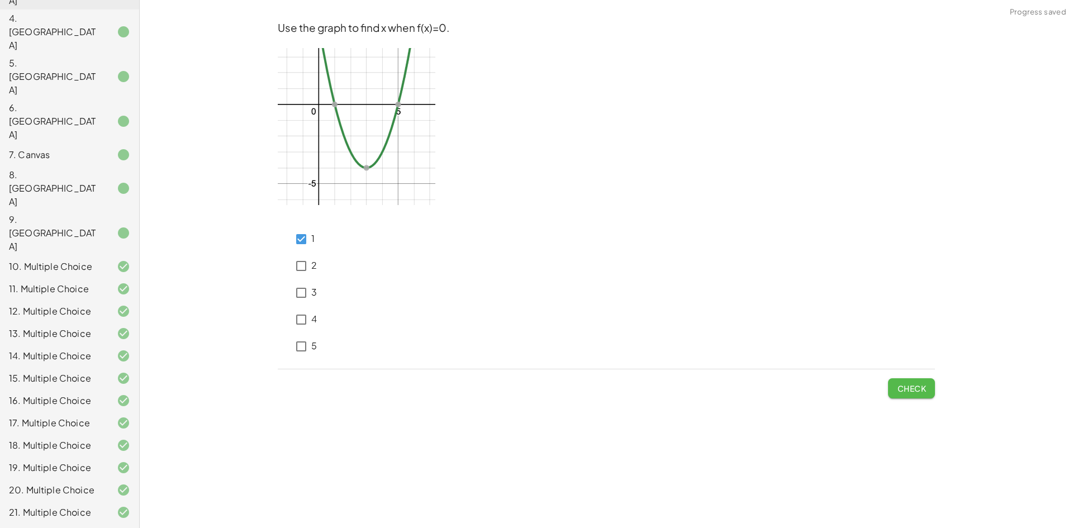
click at [912, 389] on span "Check" at bounding box center [911, 388] width 29 height 10
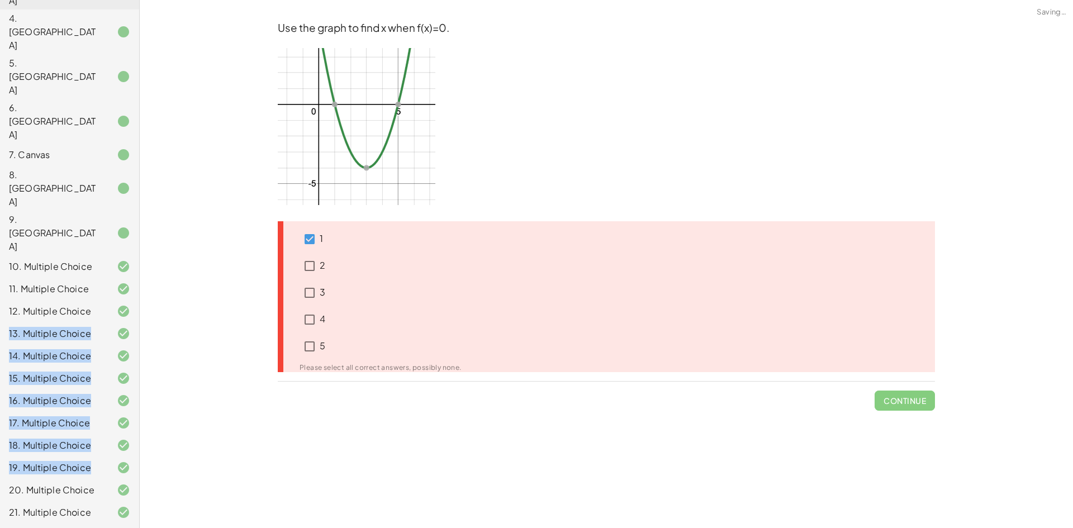
drag, startPoint x: 0, startPoint y: 207, endPoint x: 4, endPoint y: 356, distance: 148.7
click at [2, 354] on div "1. Multimedia 2. Canvas 3. Canvas 4. Canvas 5. Canvas 6. Canvas 7. Canvas 8. Ca…" at bounding box center [69, 255] width 139 height 724
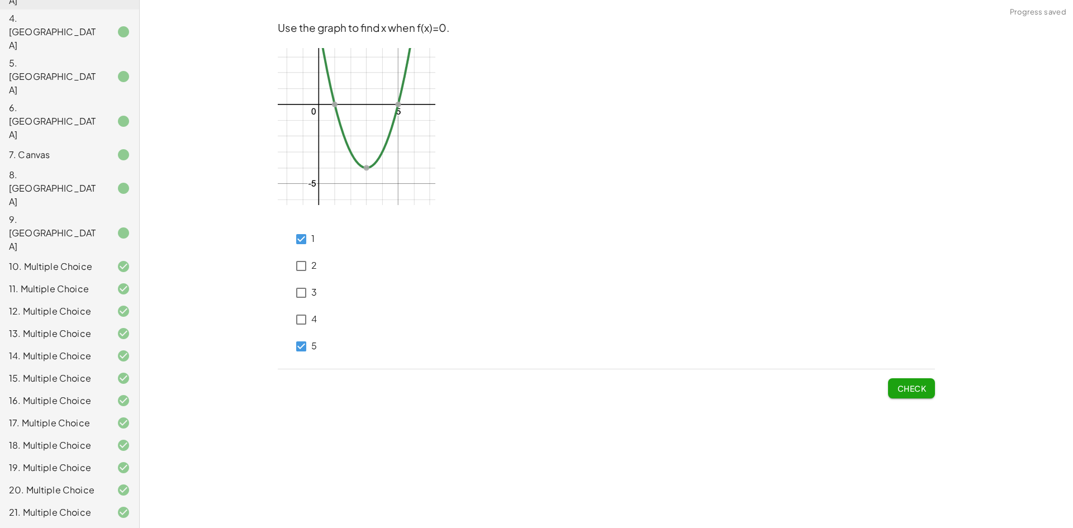
click at [906, 391] on span "Check" at bounding box center [911, 388] width 29 height 10
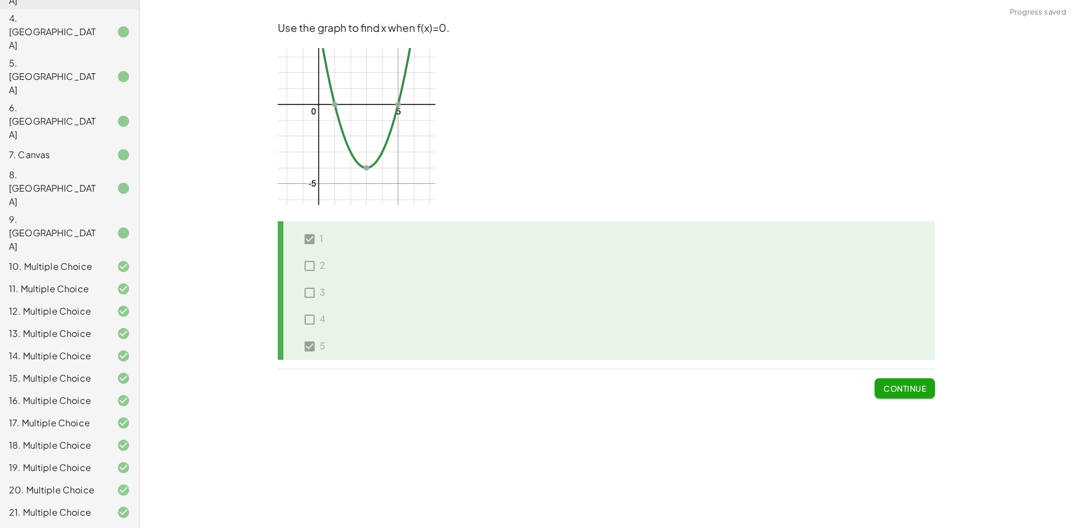
click at [914, 389] on span "Continue" at bounding box center [904, 388] width 42 height 10
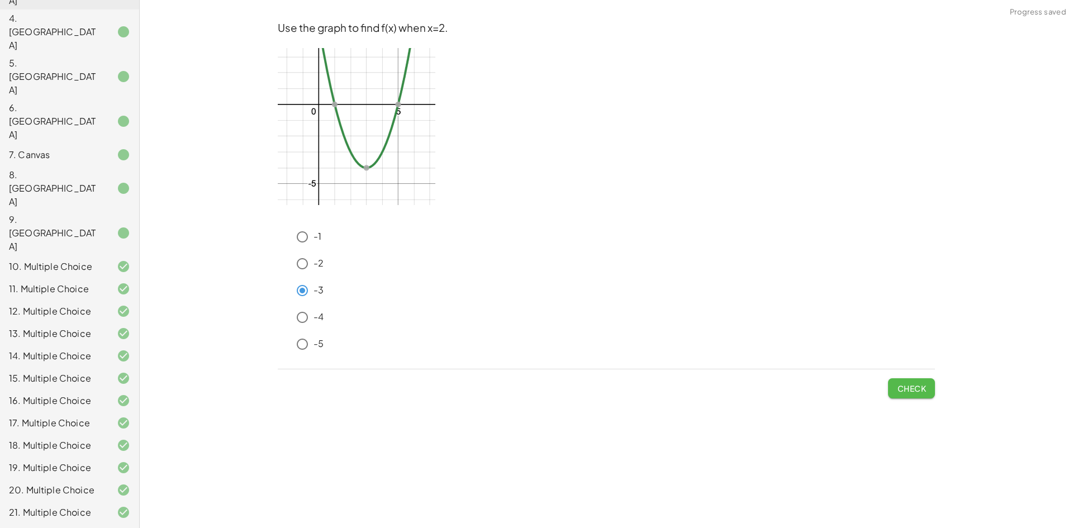
click at [930, 397] on button "Check" at bounding box center [911, 388] width 47 height 20
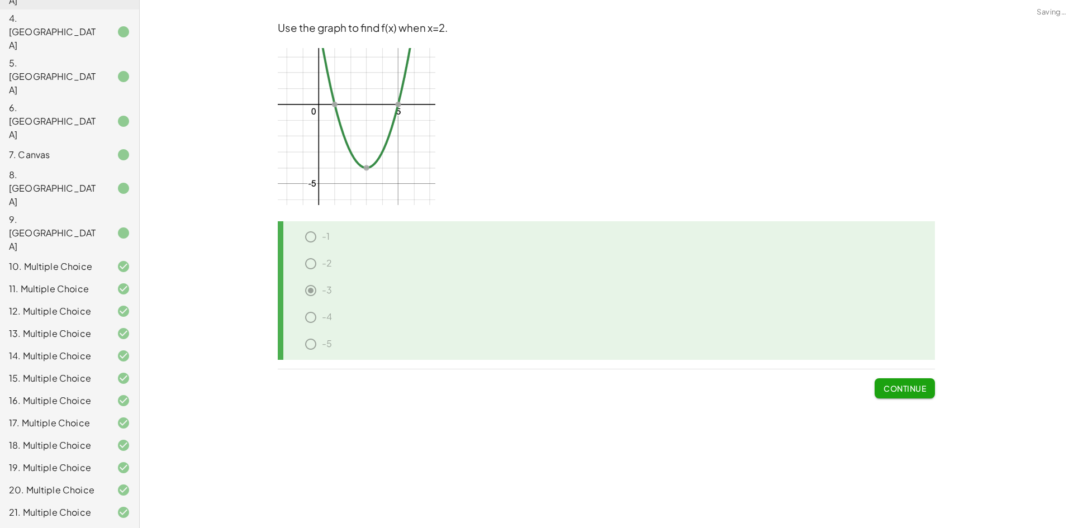
click at [916, 388] on span "Continue" at bounding box center [904, 388] width 42 height 10
